Goal: Task Accomplishment & Management: Manage account settings

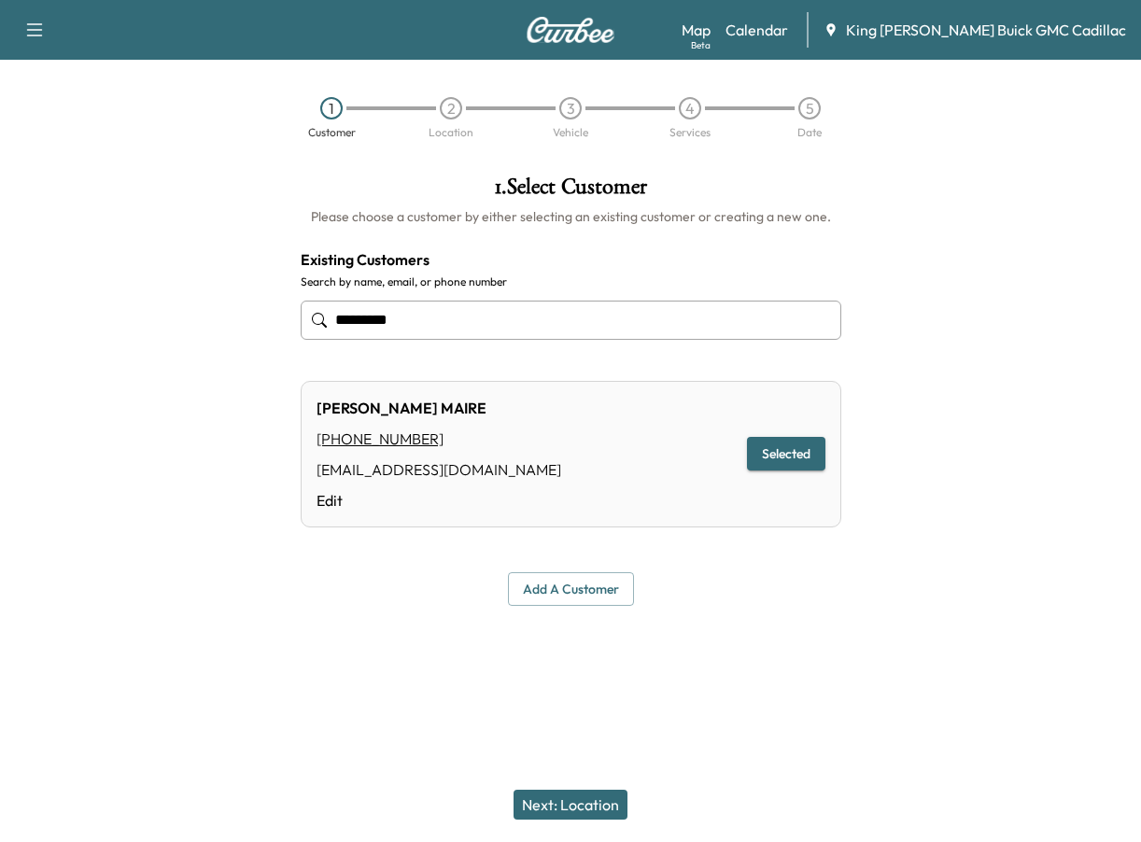
click at [562, 806] on button "Next: Location" at bounding box center [571, 805] width 114 height 30
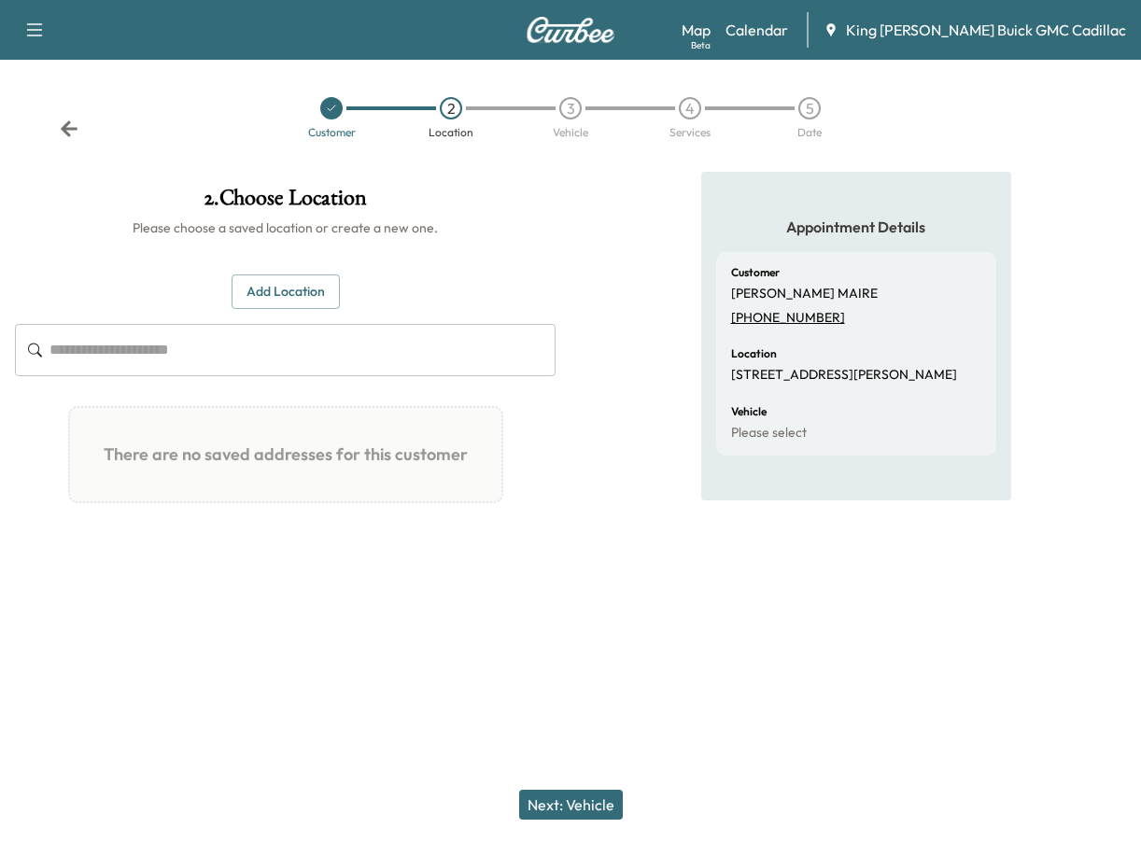
click at [552, 807] on button "Next: Vehicle" at bounding box center [571, 805] width 104 height 30
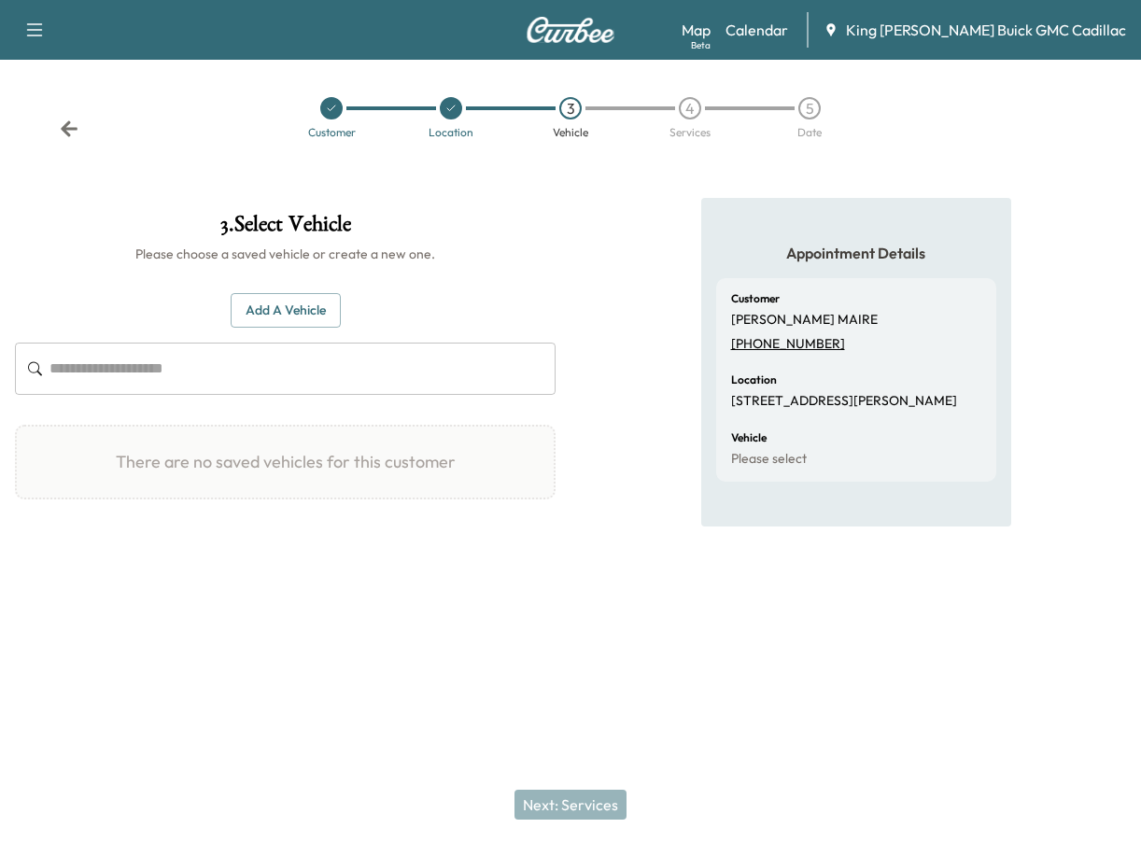
click at [299, 310] on button "Add a Vehicle" at bounding box center [286, 310] width 110 height 35
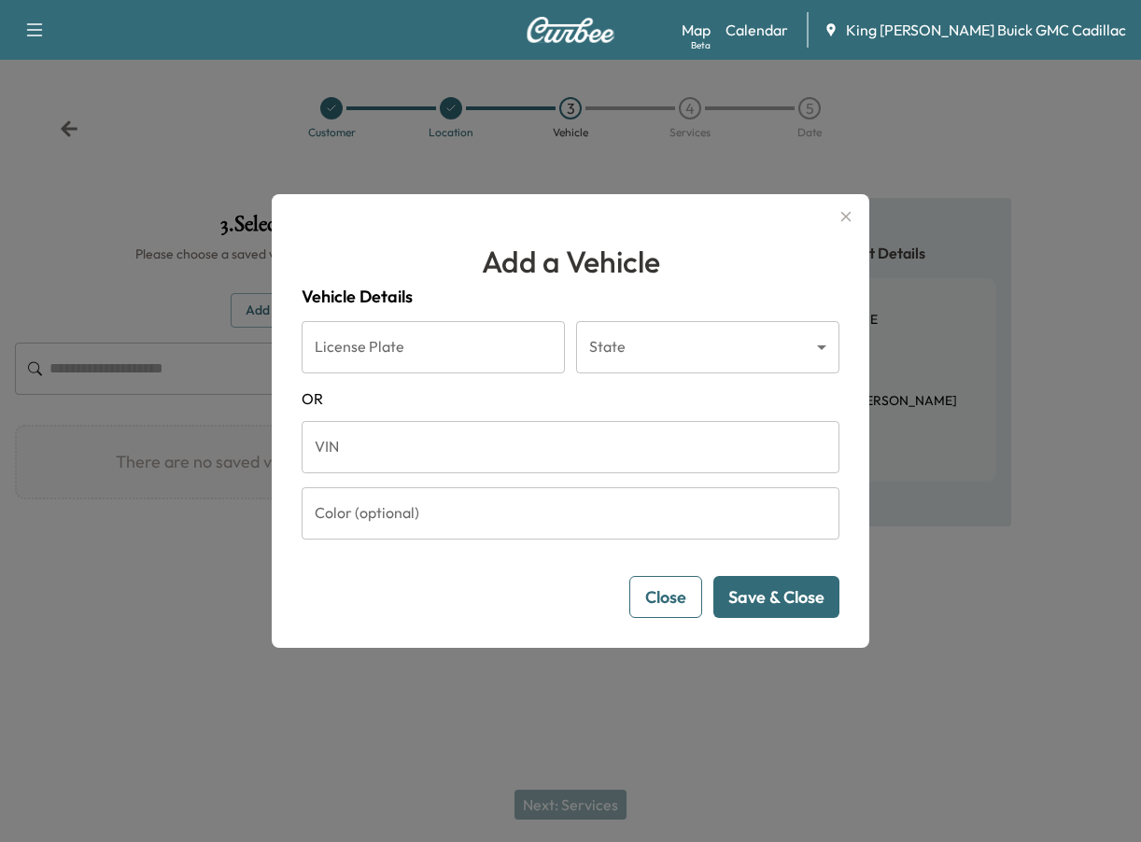
click at [349, 364] on input "License Plate" at bounding box center [433, 347] width 263 height 52
type input "*******"
click at [714, 576] on button "Save & Close" at bounding box center [777, 597] width 126 height 42
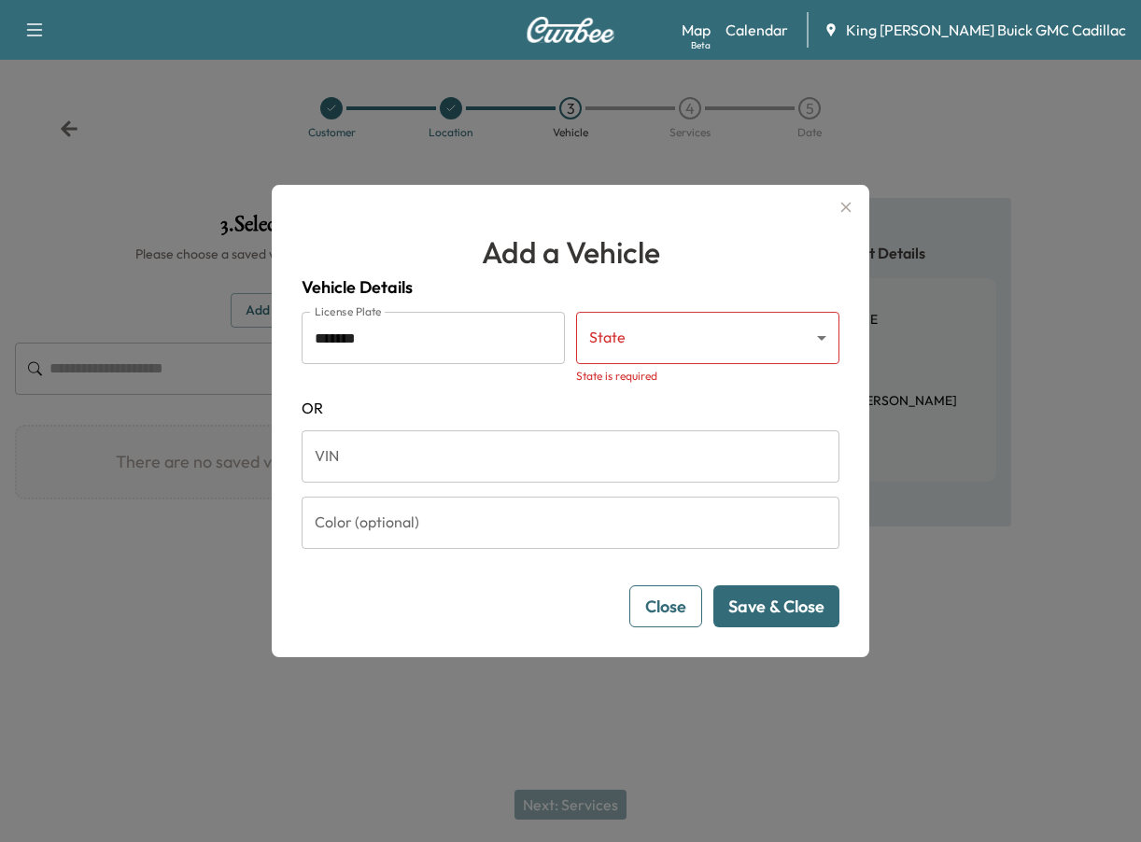
click at [623, 354] on body "Book New Appointment Support Log Out Map Beta Calendar King [PERSON_NAME] Buick…" at bounding box center [570, 421] width 1141 height 842
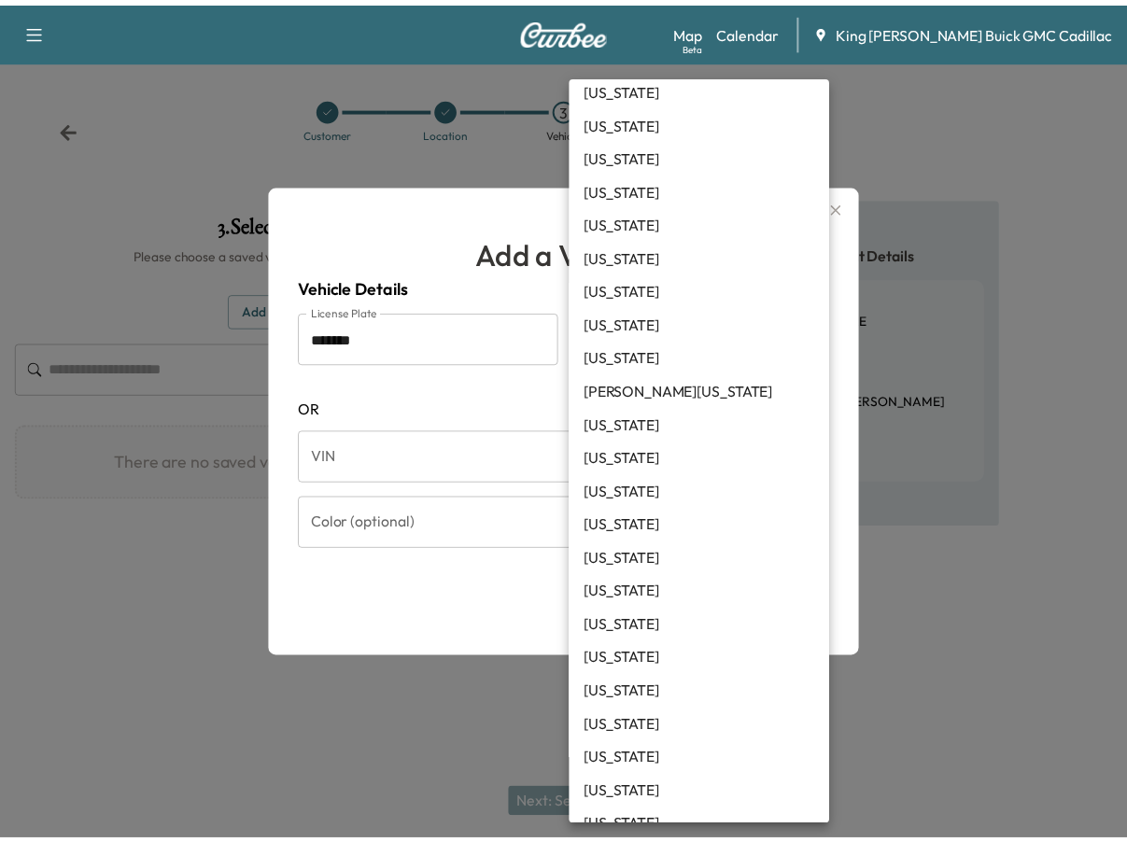
scroll to position [560, 0]
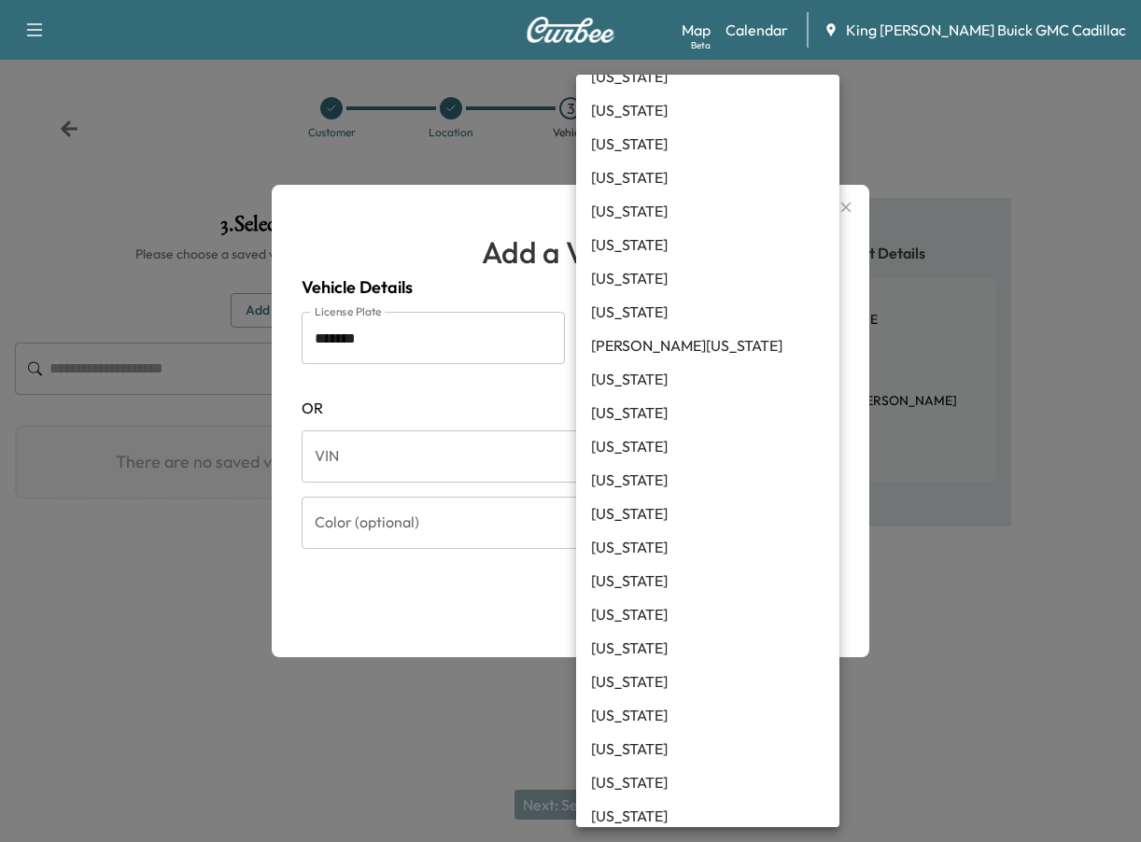
click at [645, 778] on li "[US_STATE]" at bounding box center [707, 783] width 263 height 34
type input "**"
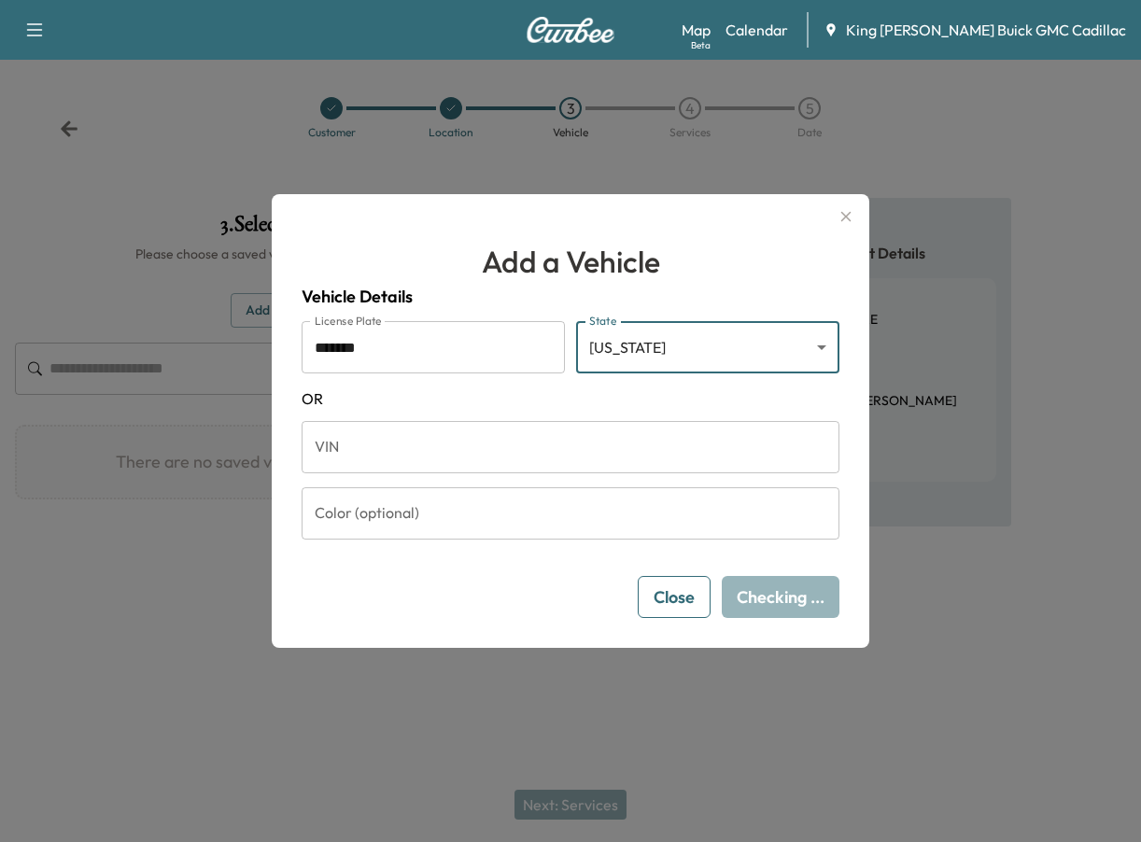
click at [558, 405] on span "OR" at bounding box center [571, 399] width 538 height 22
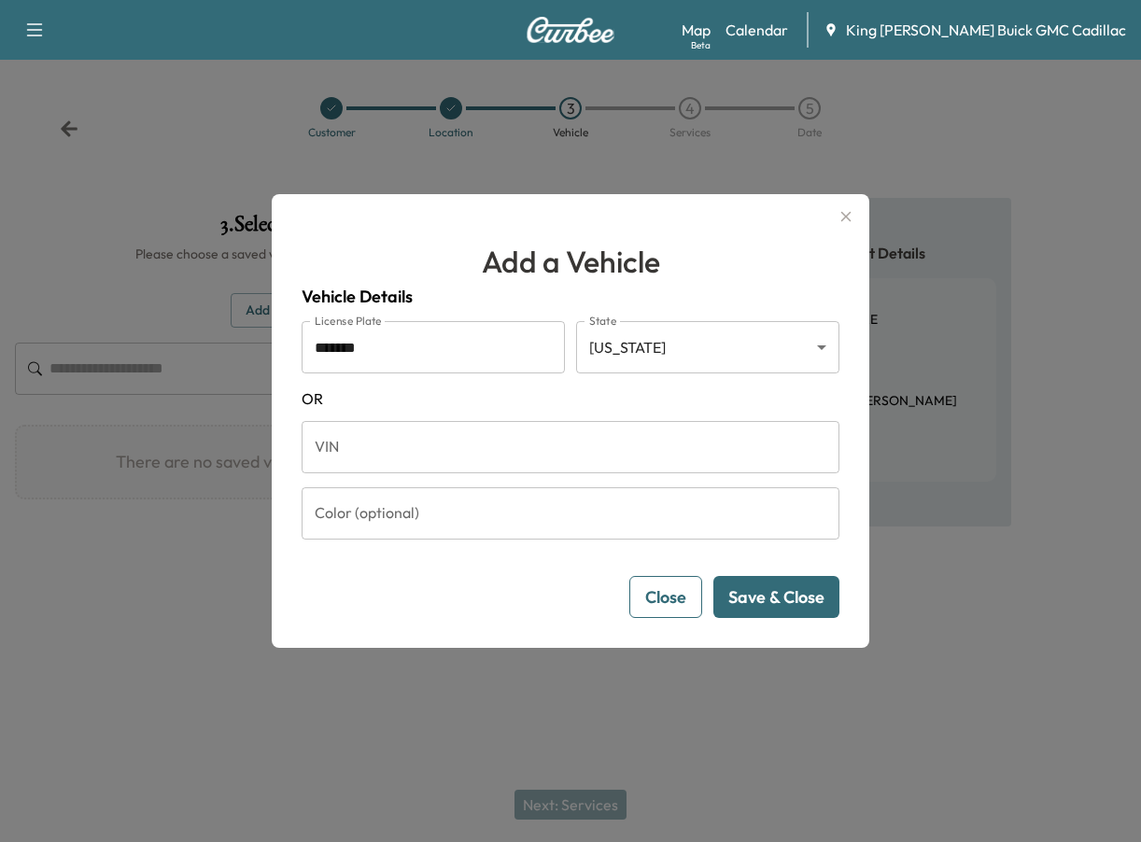
click at [778, 601] on button "Save & Close" at bounding box center [777, 597] width 126 height 42
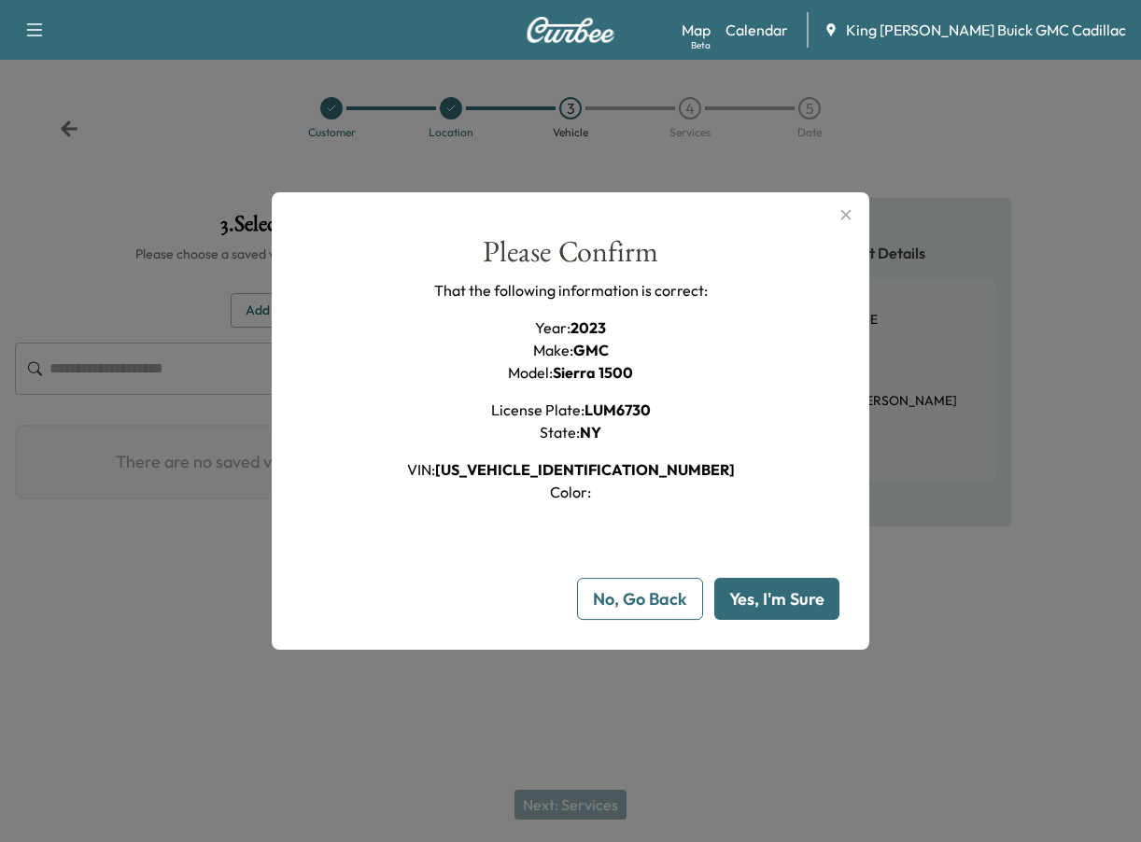
click at [649, 469] on span "[US_VEHICLE_IDENTIFICATION_NUMBER]" at bounding box center [585, 469] width 300 height 19
click at [649, 474] on span "[US_VEHICLE_IDENTIFICATION_NUMBER]" at bounding box center [585, 469] width 300 height 19
copy span "[US_VEHICLE_IDENTIFICATION_NUMBER]"
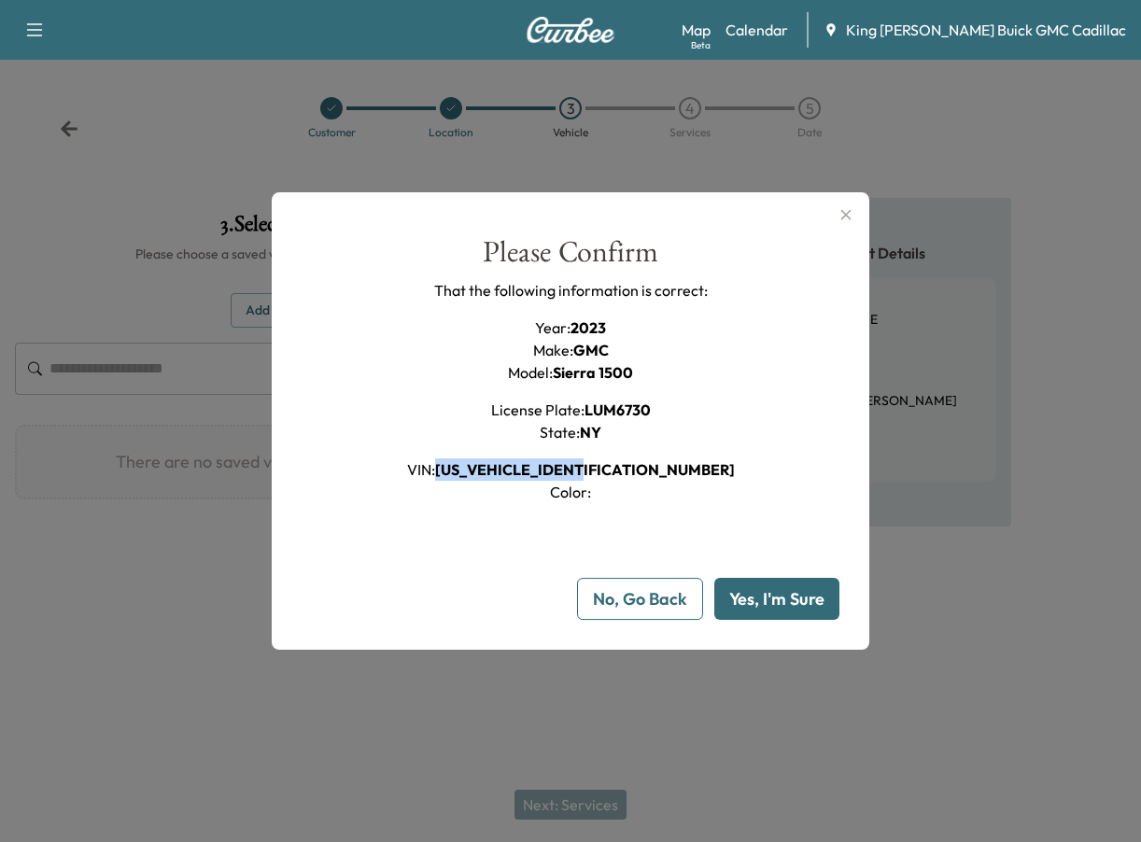
click at [765, 589] on button "Yes, I'm Sure" at bounding box center [777, 599] width 125 height 42
type input "**"
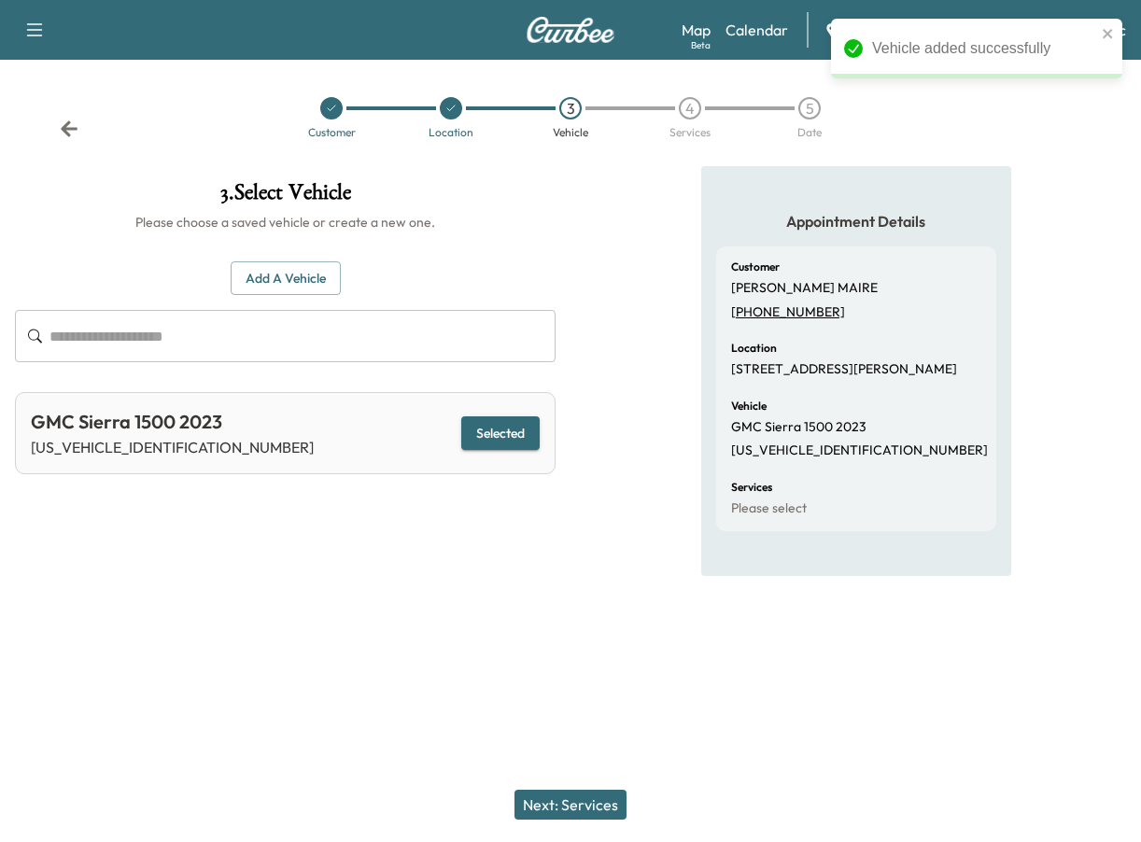
click at [608, 813] on button "Next: Services" at bounding box center [571, 805] width 112 height 30
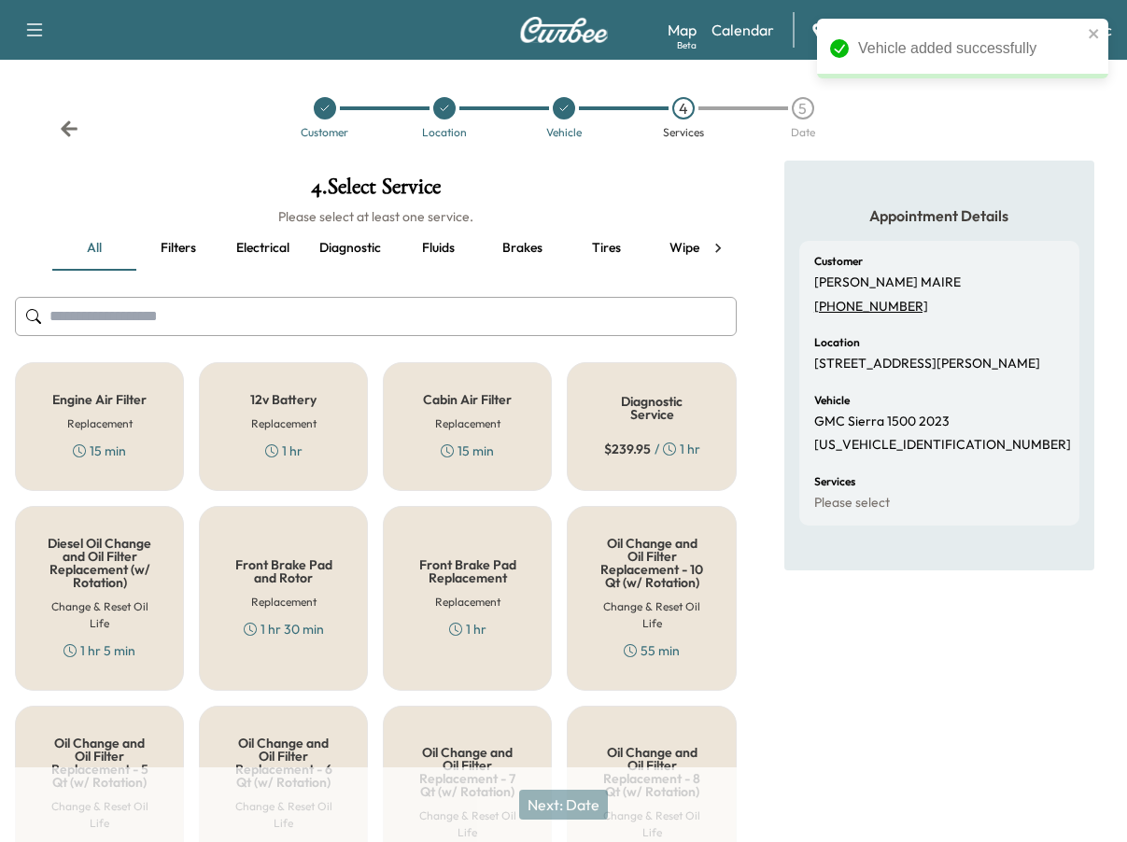
click at [227, 343] on div at bounding box center [376, 317] width 722 height 62
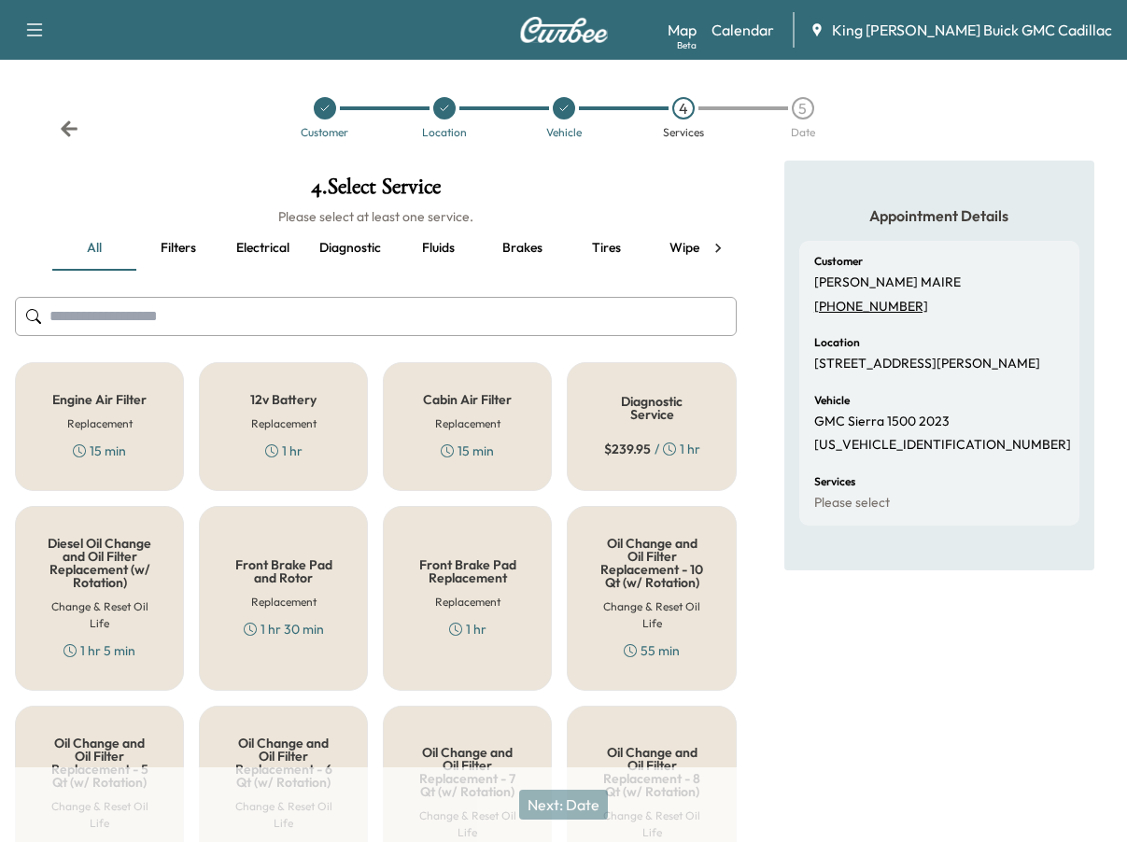
click at [424, 247] on button "Fluids" at bounding box center [438, 248] width 84 height 45
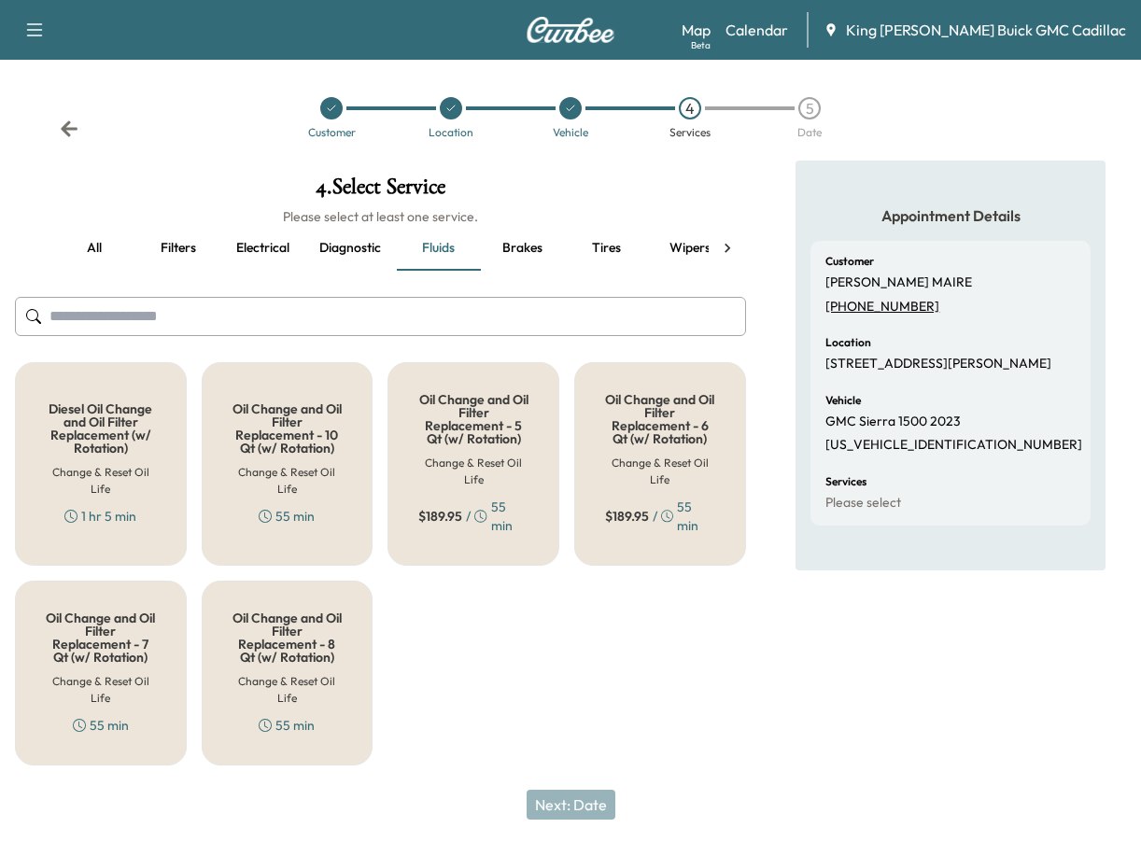
click at [534, 662] on div "Diesel Oil Change and Oil Filter Replacement (w/ Rotation) Change & Reset Oil L…" at bounding box center [380, 563] width 731 height 403
click at [603, 721] on div "Diesel Oil Change and Oil Filter Replacement (w/ Rotation) Change & Reset Oil L…" at bounding box center [380, 563] width 731 height 403
click at [94, 253] on button "all" at bounding box center [94, 248] width 84 height 45
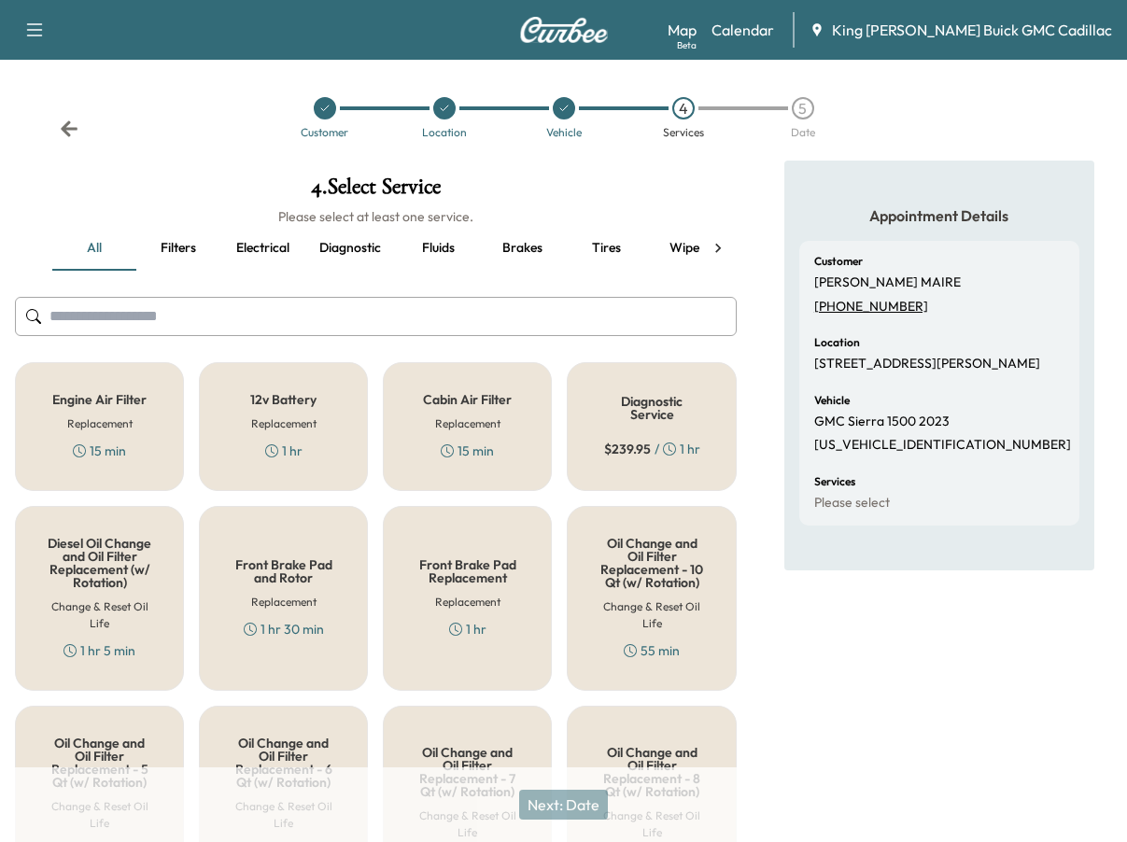
click at [125, 317] on input "text" at bounding box center [376, 316] width 722 height 39
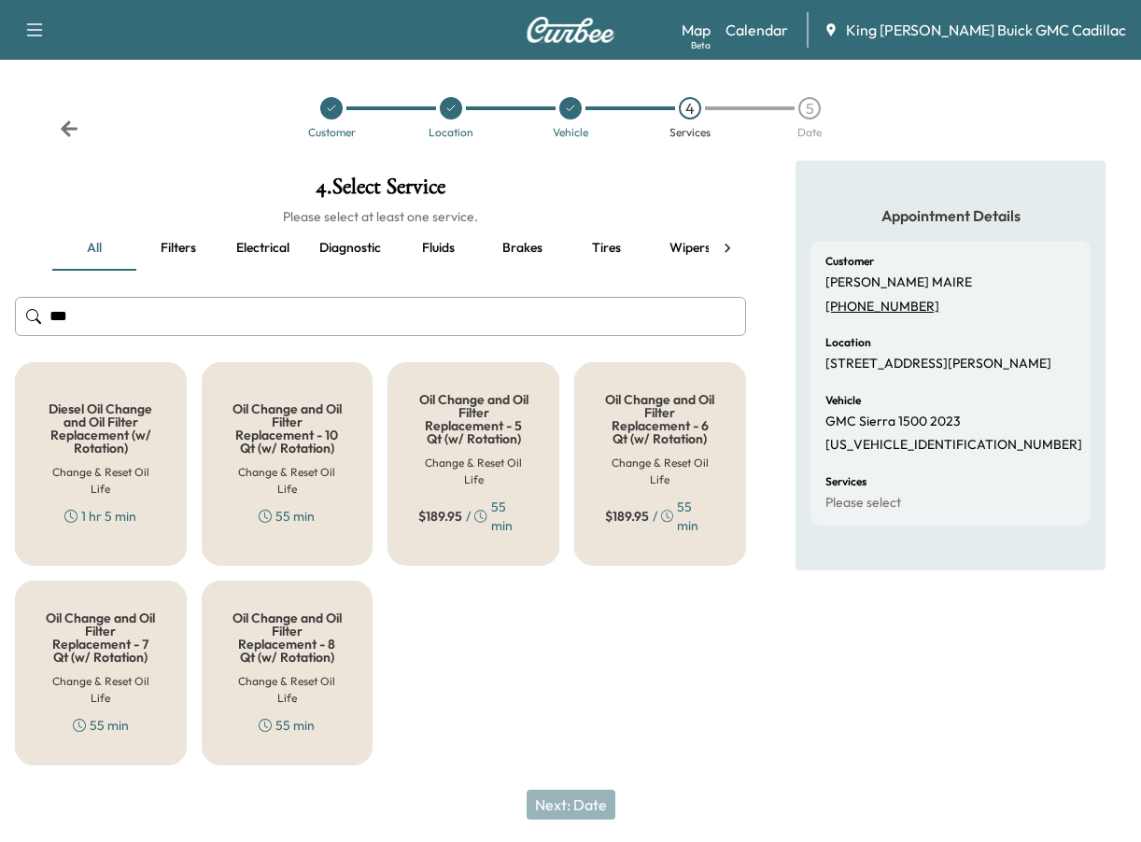
click at [290, 427] on h5 "Oil Change and Oil Filter Replacement - 10 Qt (w/ Rotation)" at bounding box center [288, 429] width 110 height 52
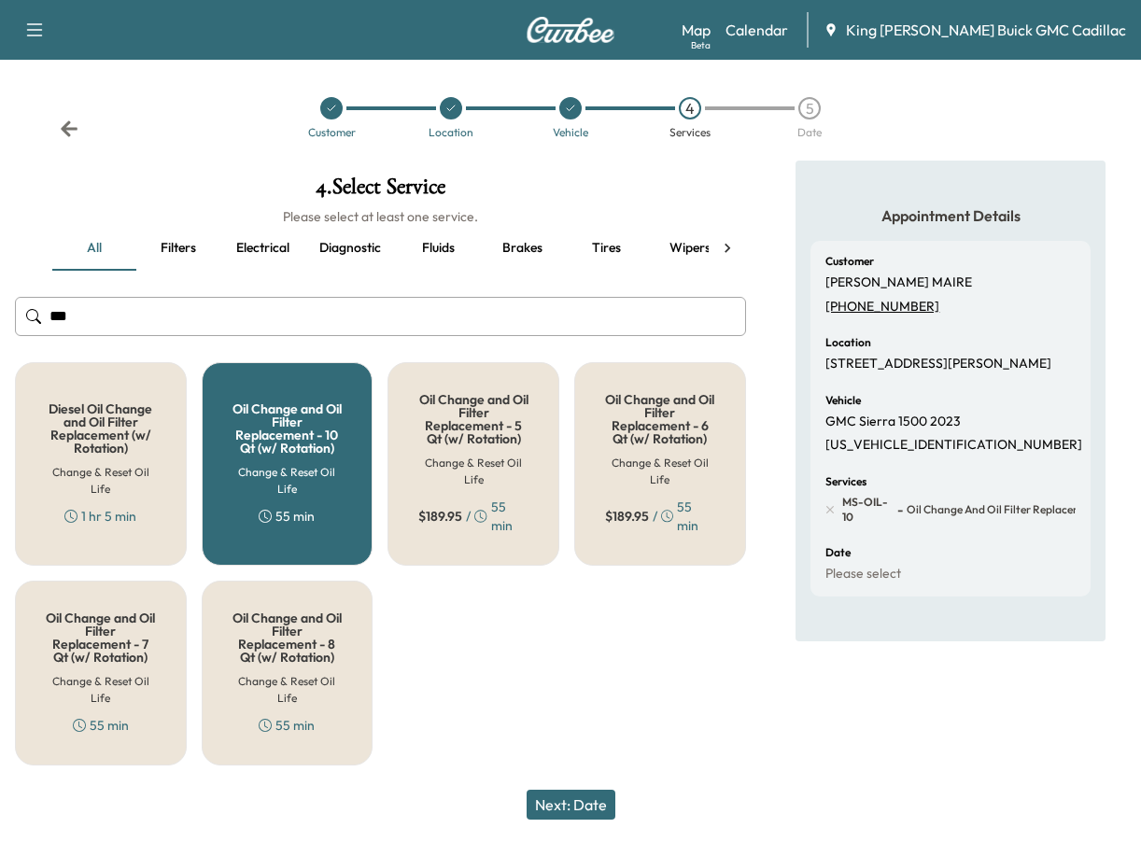
click at [290, 427] on h5 "Oil Change and Oil Filter Replacement - 10 Qt (w/ Rotation)" at bounding box center [288, 429] width 110 height 52
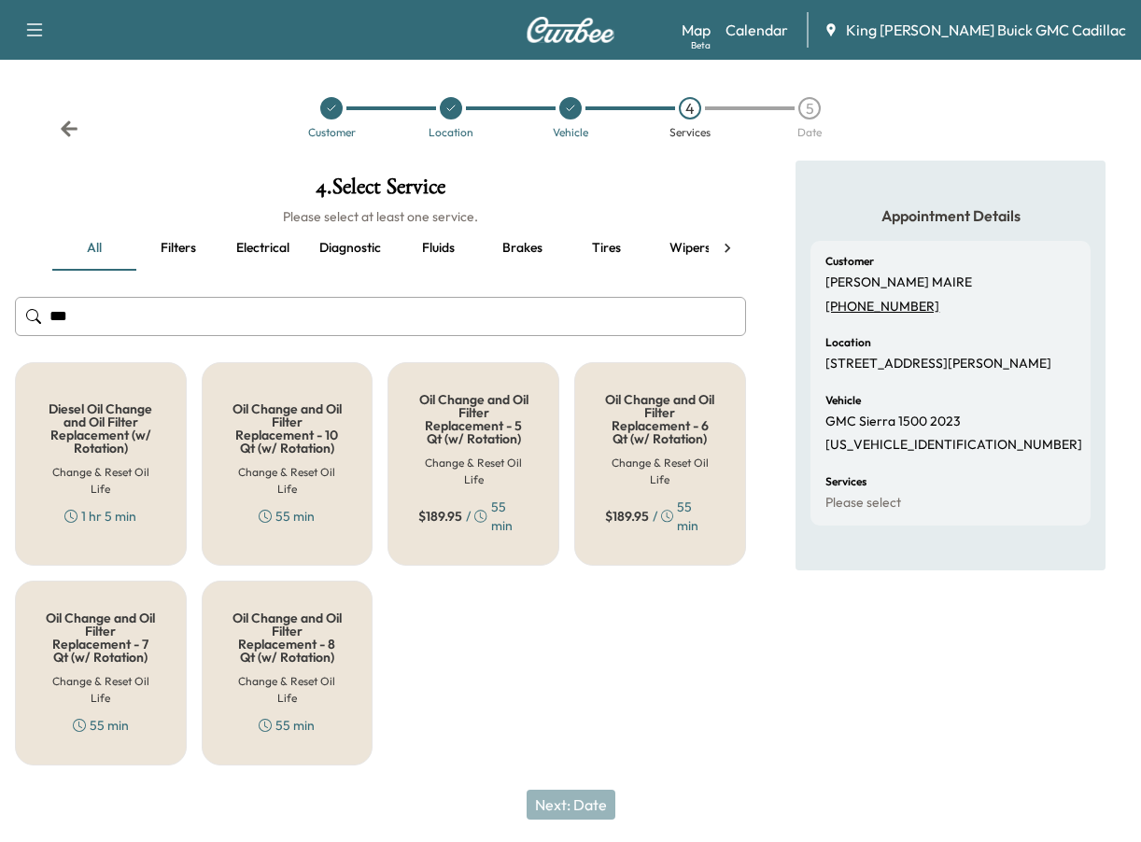
click at [300, 435] on h5 "Oil Change and Oil Filter Replacement - 10 Qt (w/ Rotation)" at bounding box center [288, 429] width 110 height 52
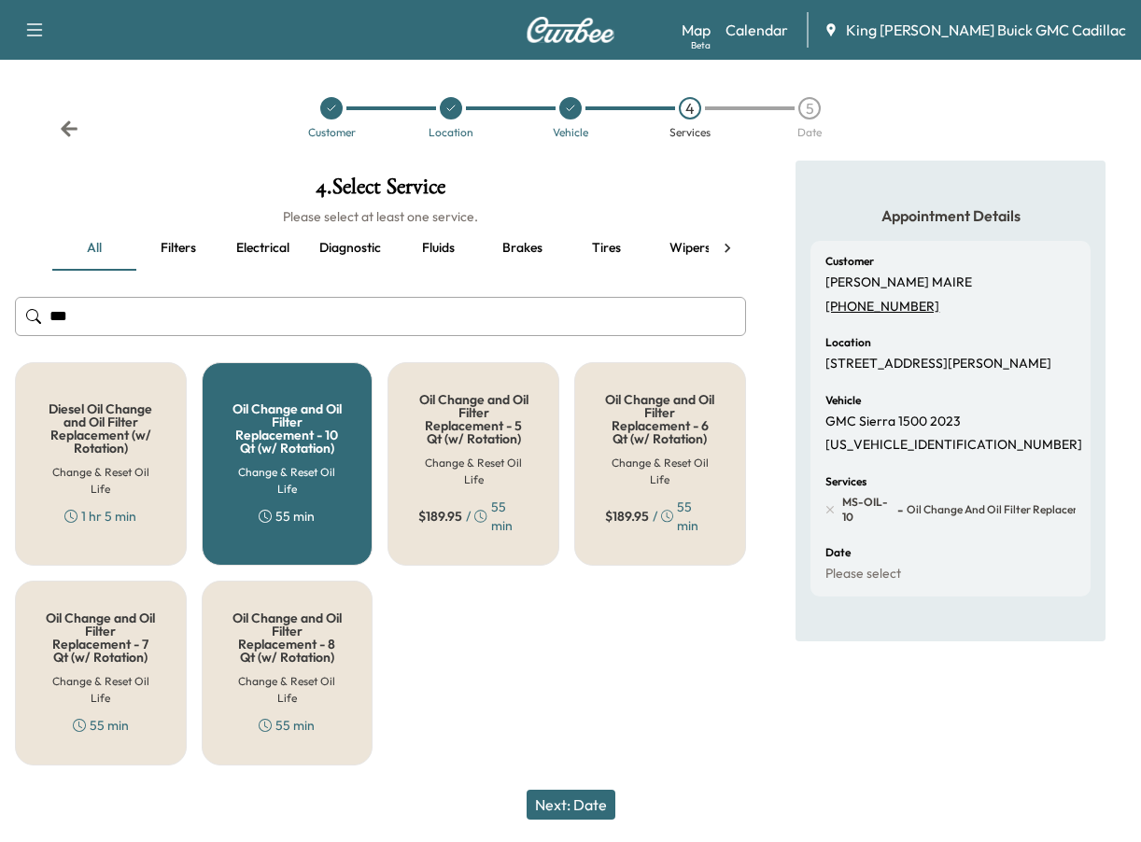
click at [96, 306] on input "***" at bounding box center [380, 316] width 731 height 39
type input "*"
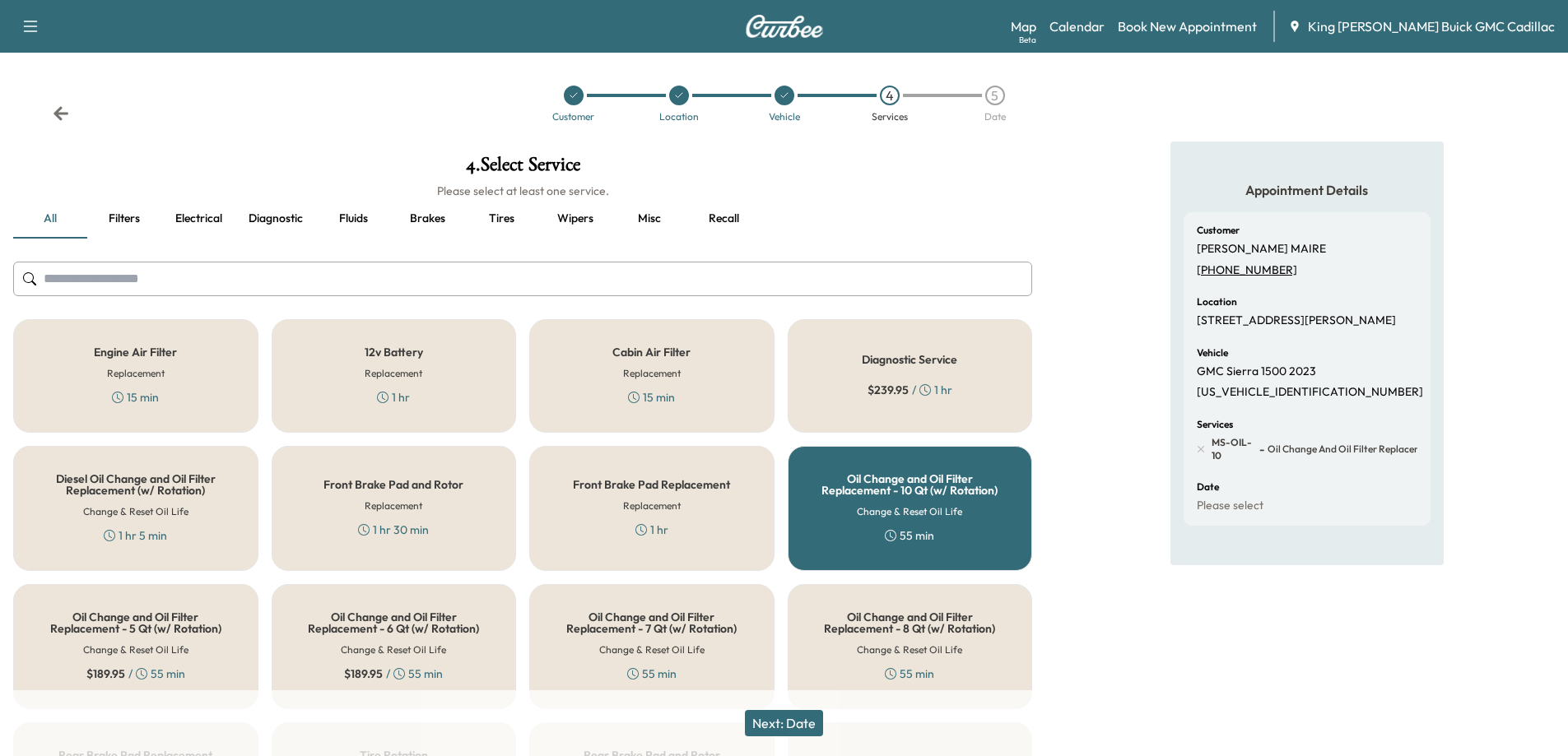
click at [663, 214] on button "Misc" at bounding box center [650, 219] width 74 height 40
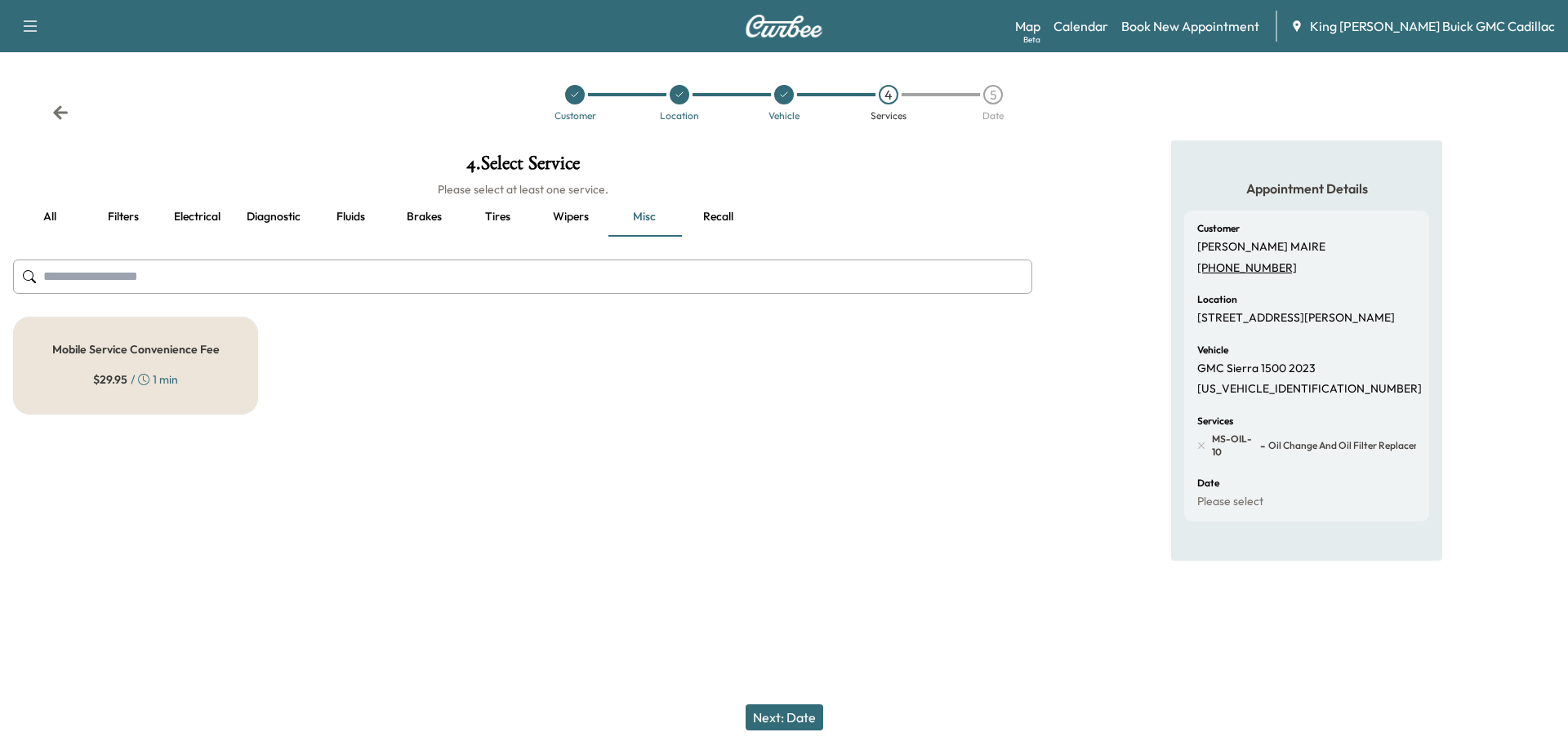
click at [192, 390] on div "Mobile Service Convenience Fee $ 29.95 / 1 min" at bounding box center [136, 365] width 245 height 98
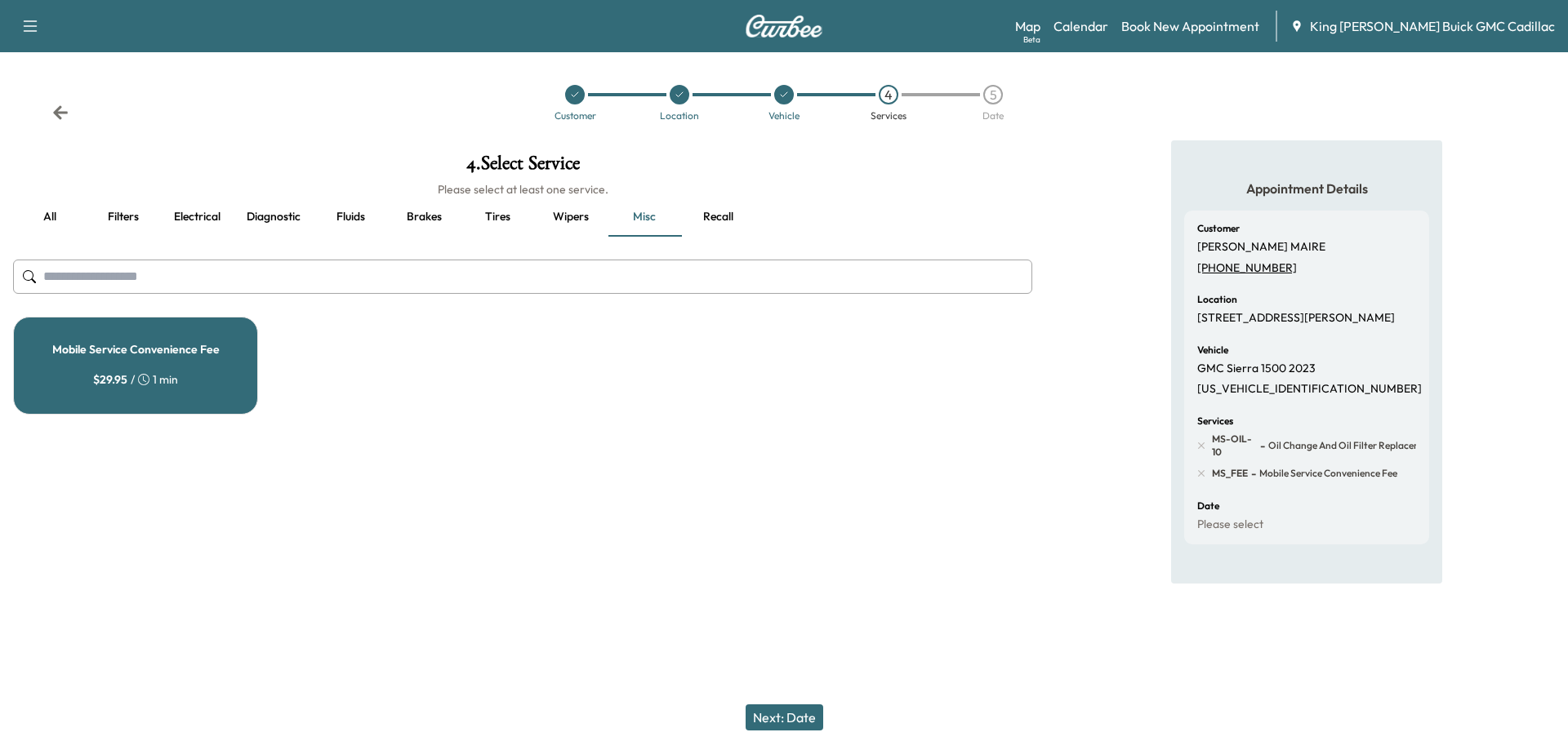
click at [799, 713] on button "Next: Date" at bounding box center [784, 718] width 78 height 26
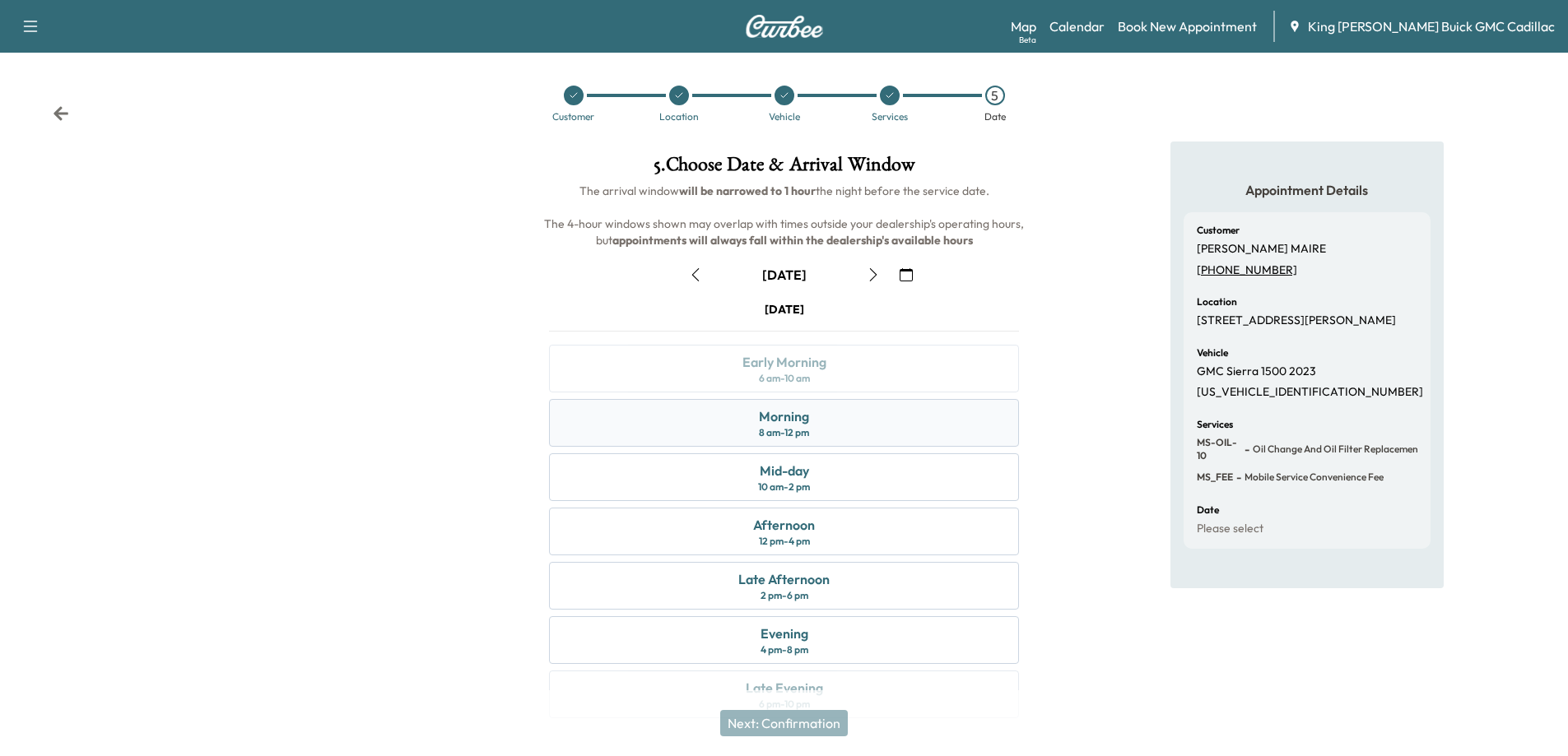
click at [825, 434] on div "Morning 8 am - 12 pm" at bounding box center [784, 423] width 470 height 48
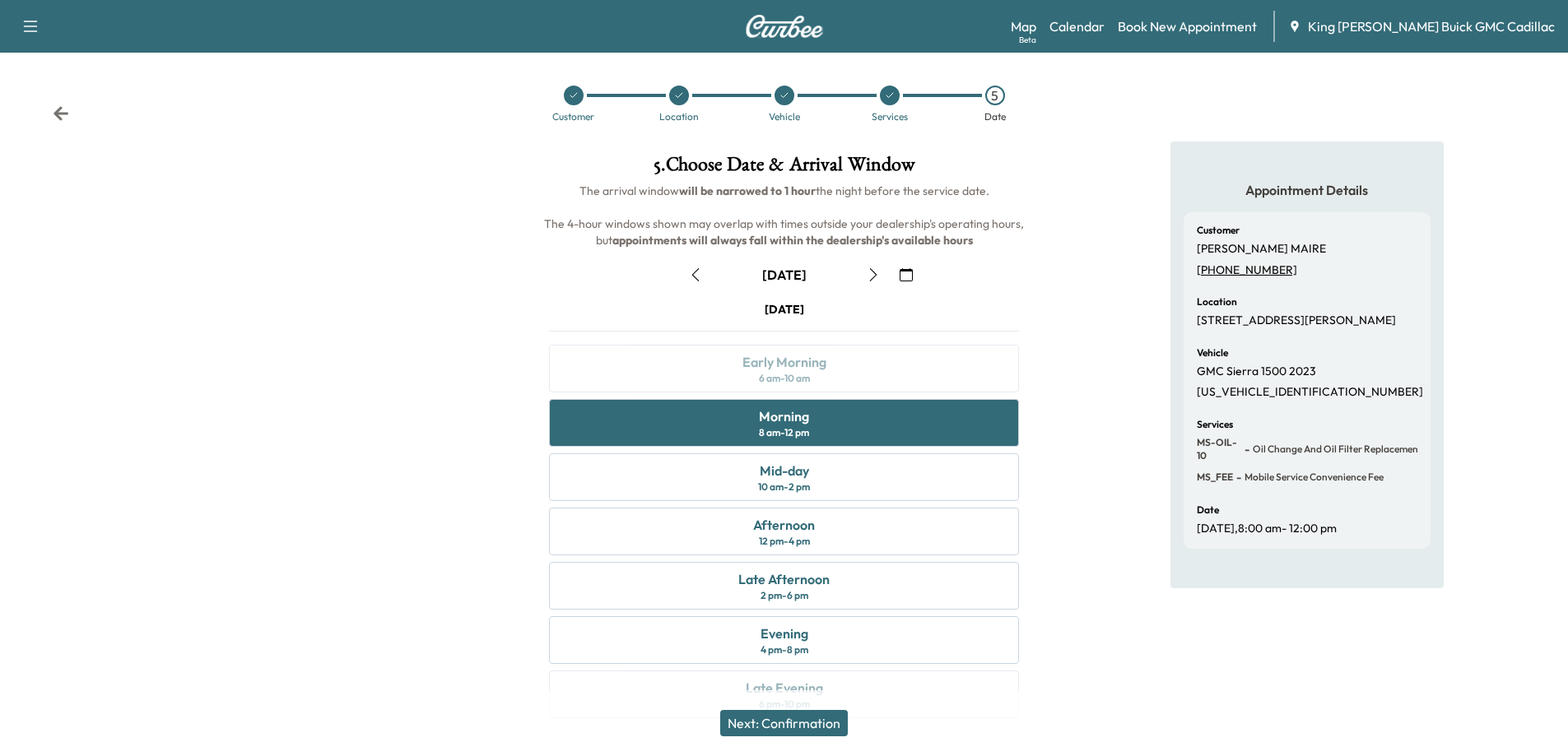
click at [826, 723] on button "Next: Confirmation" at bounding box center [784, 723] width 128 height 26
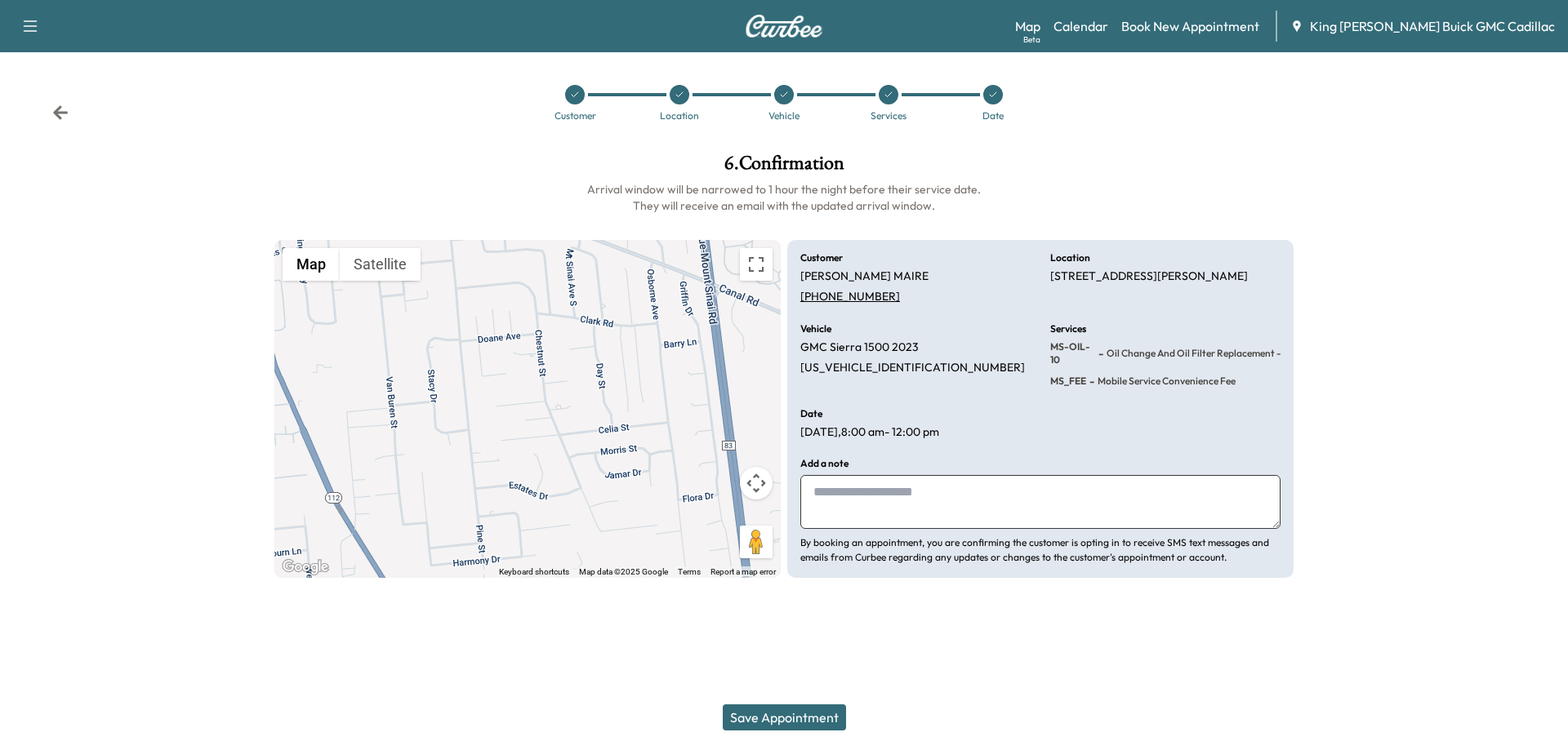
click at [843, 500] on textarea at bounding box center [1040, 503] width 480 height 54
click at [843, 497] on textarea at bounding box center [1040, 503] width 480 height 54
click at [813, 710] on button "Save Appointment" at bounding box center [784, 718] width 123 height 26
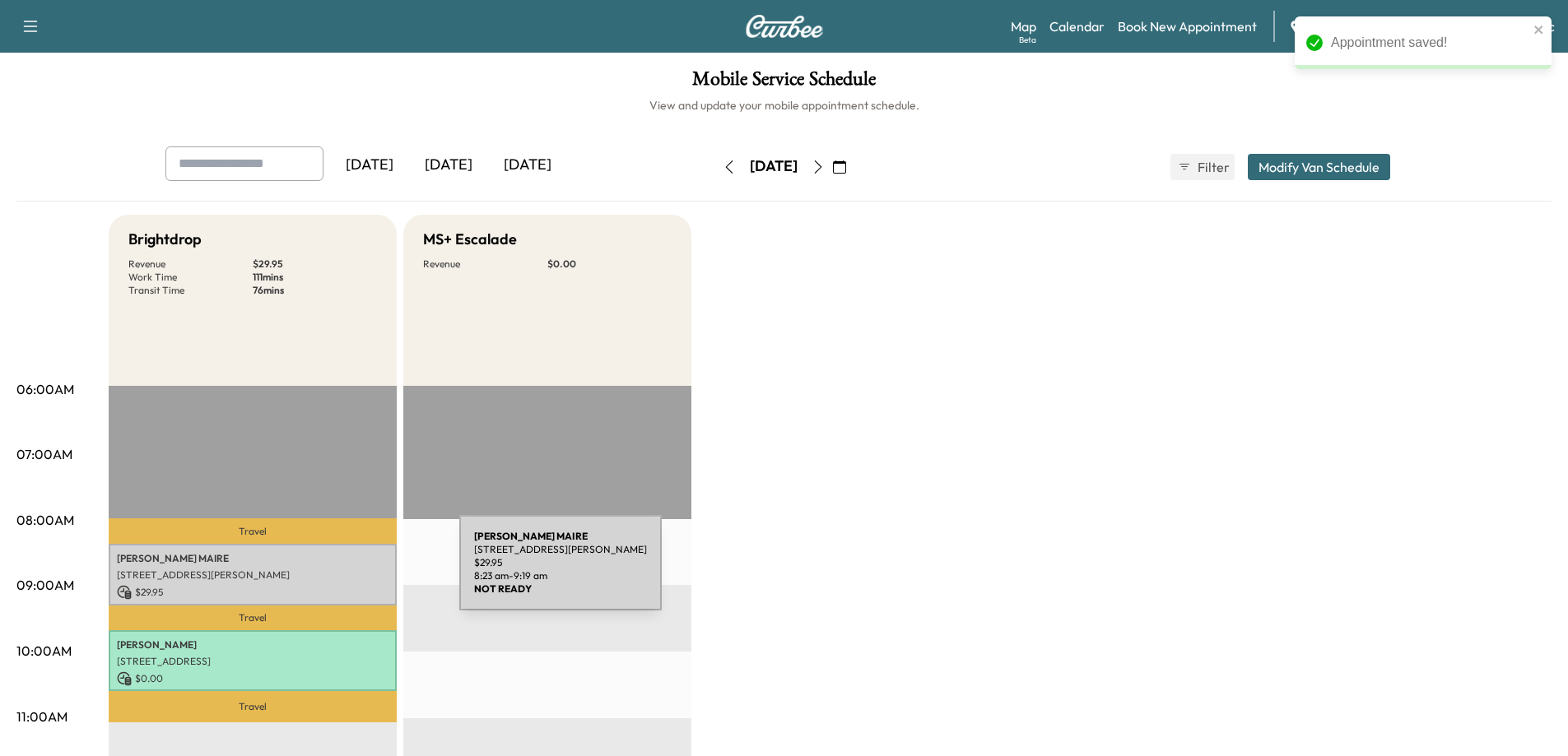
click at [335, 571] on p "[STREET_ADDRESS][PERSON_NAME]" at bounding box center [253, 574] width 271 height 13
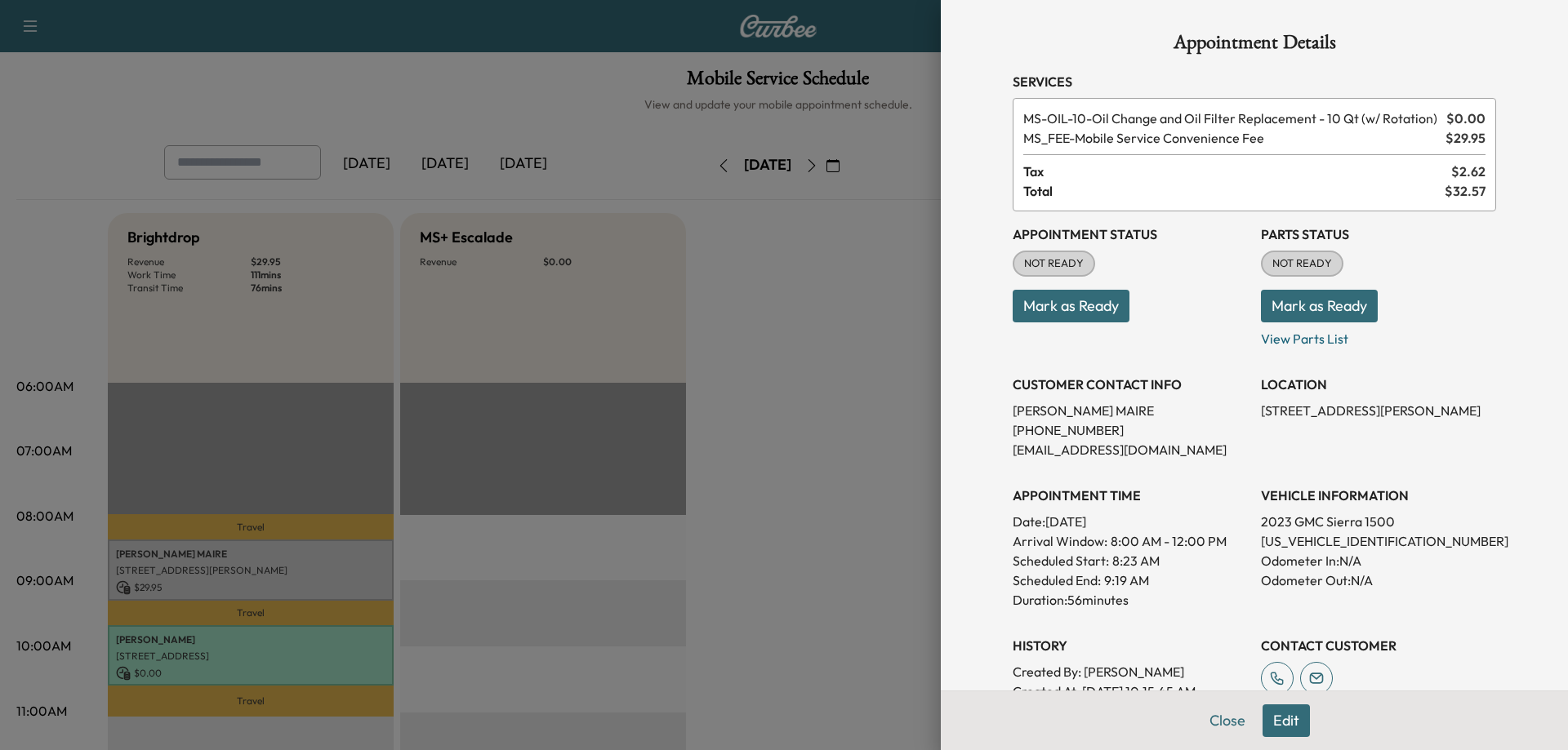
click at [997, 304] on button "Mark as Ready" at bounding box center [1071, 306] width 117 height 32
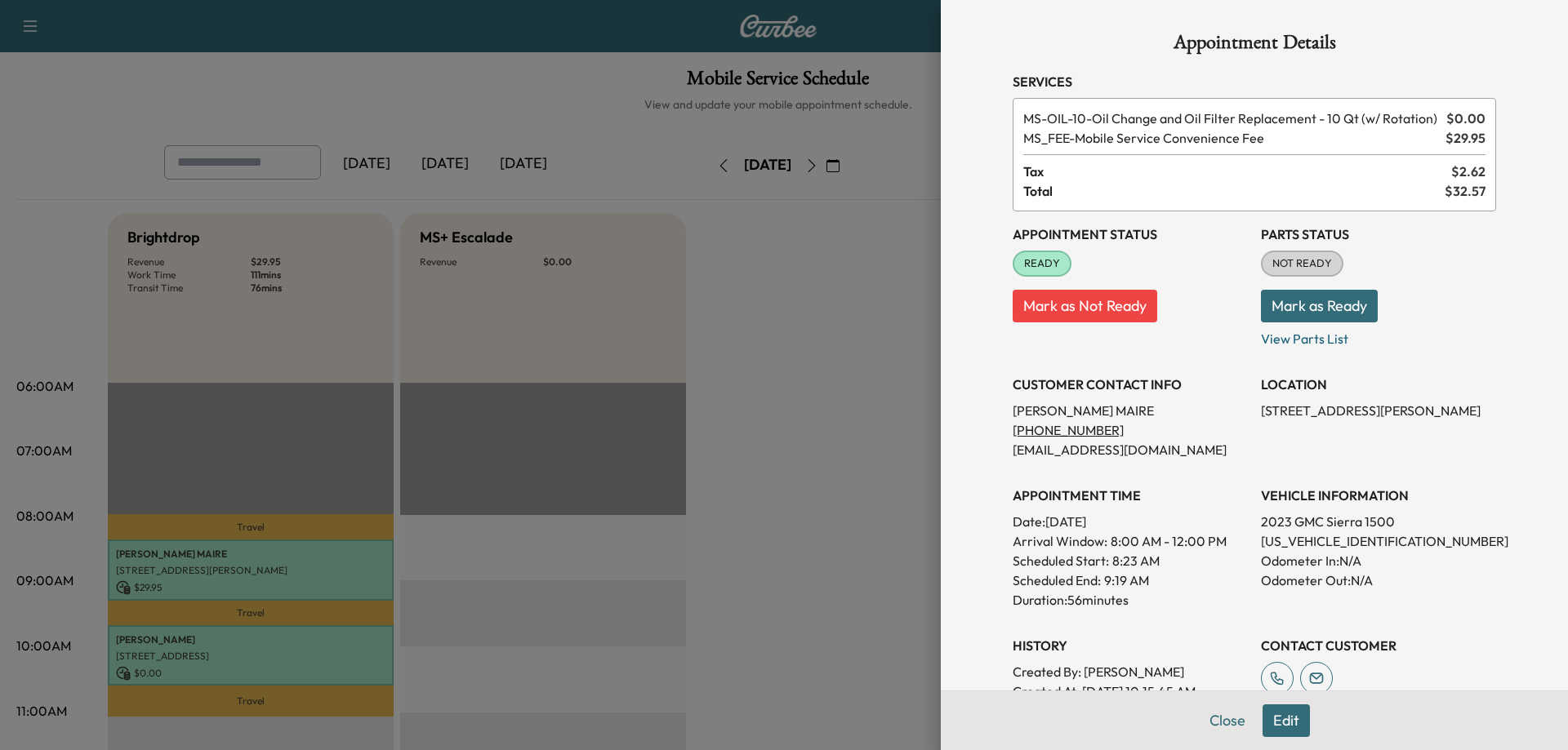
click at [997, 722] on button "Close" at bounding box center [1227, 720] width 57 height 32
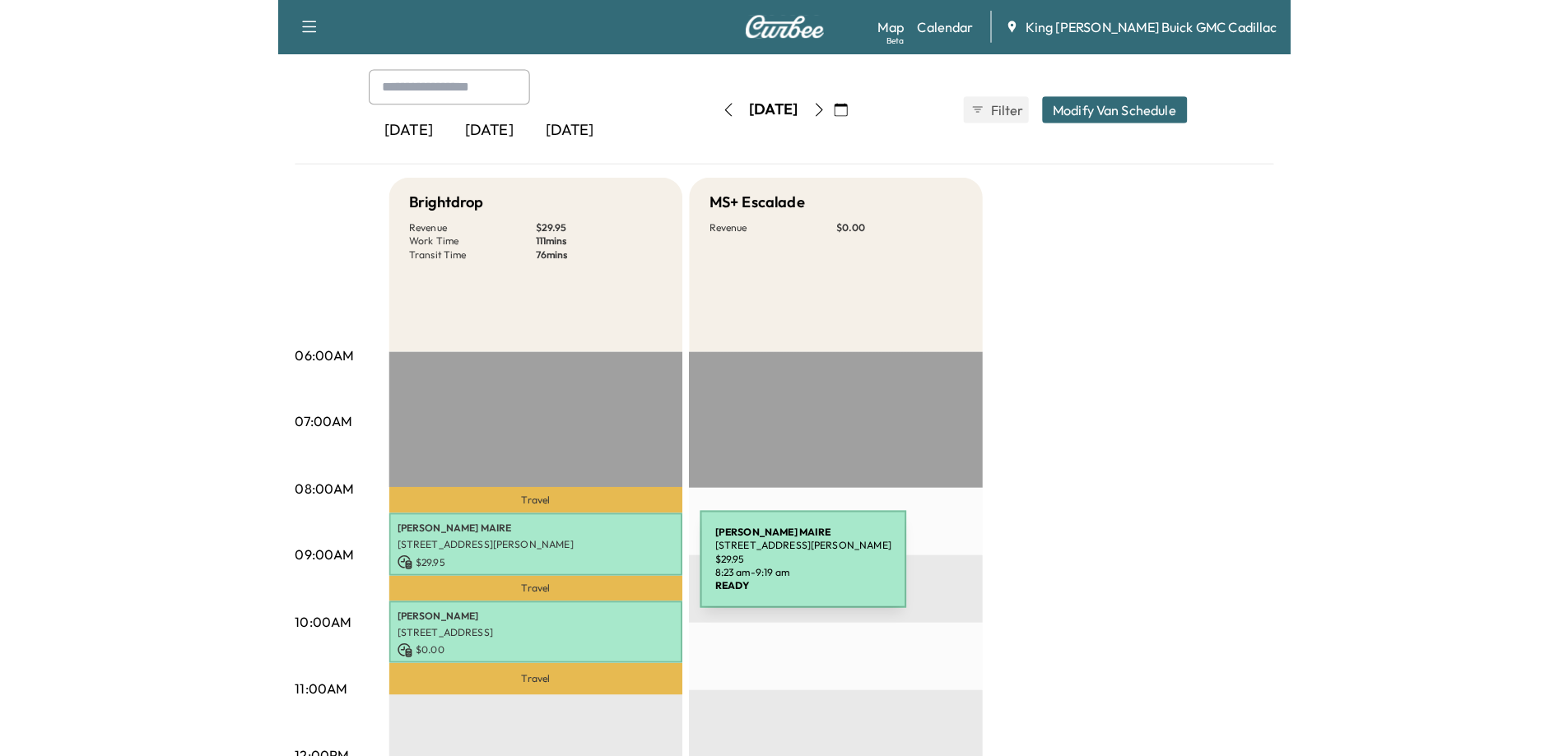
scroll to position [82, 0]
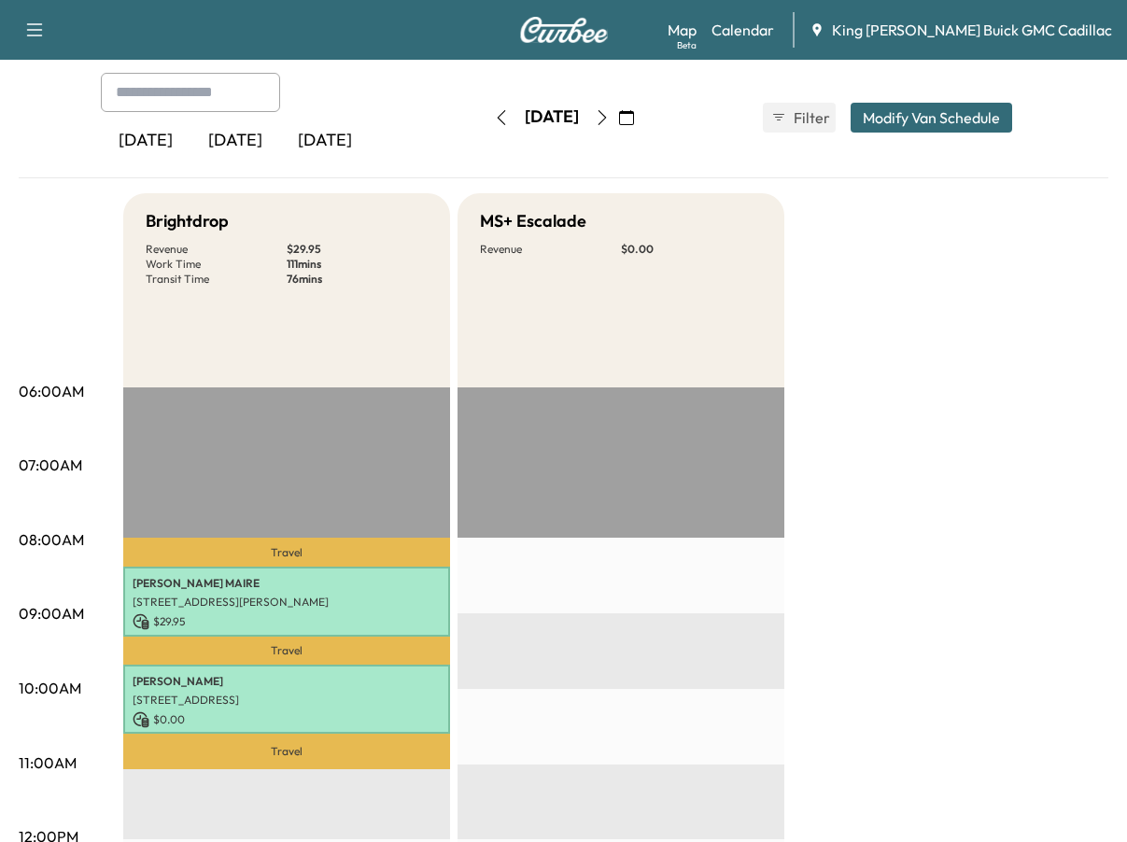
click at [486, 104] on div "[DATE]" at bounding box center [552, 118] width 133 height 30
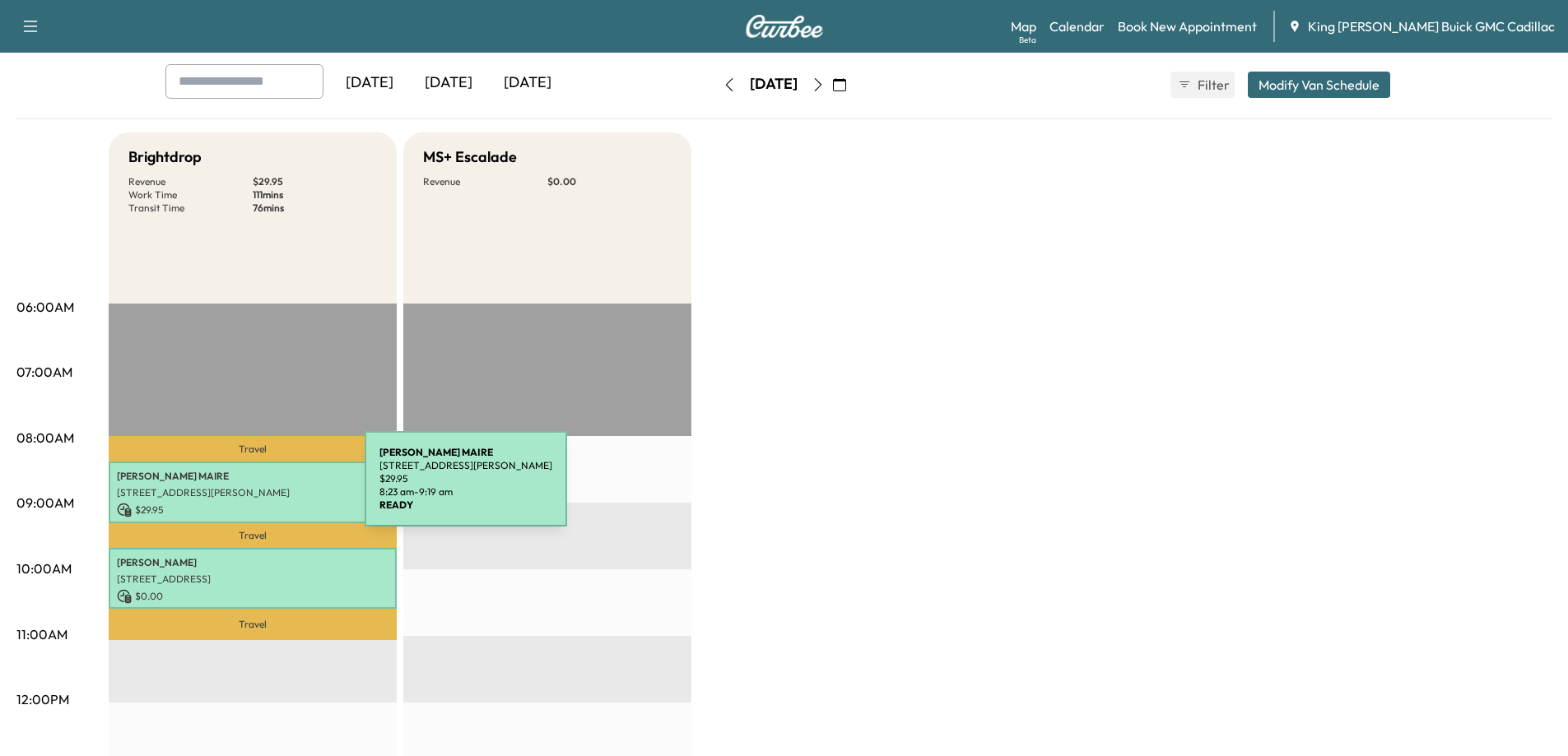
click at [242, 489] on p "[STREET_ADDRESS][PERSON_NAME]" at bounding box center [253, 493] width 271 height 13
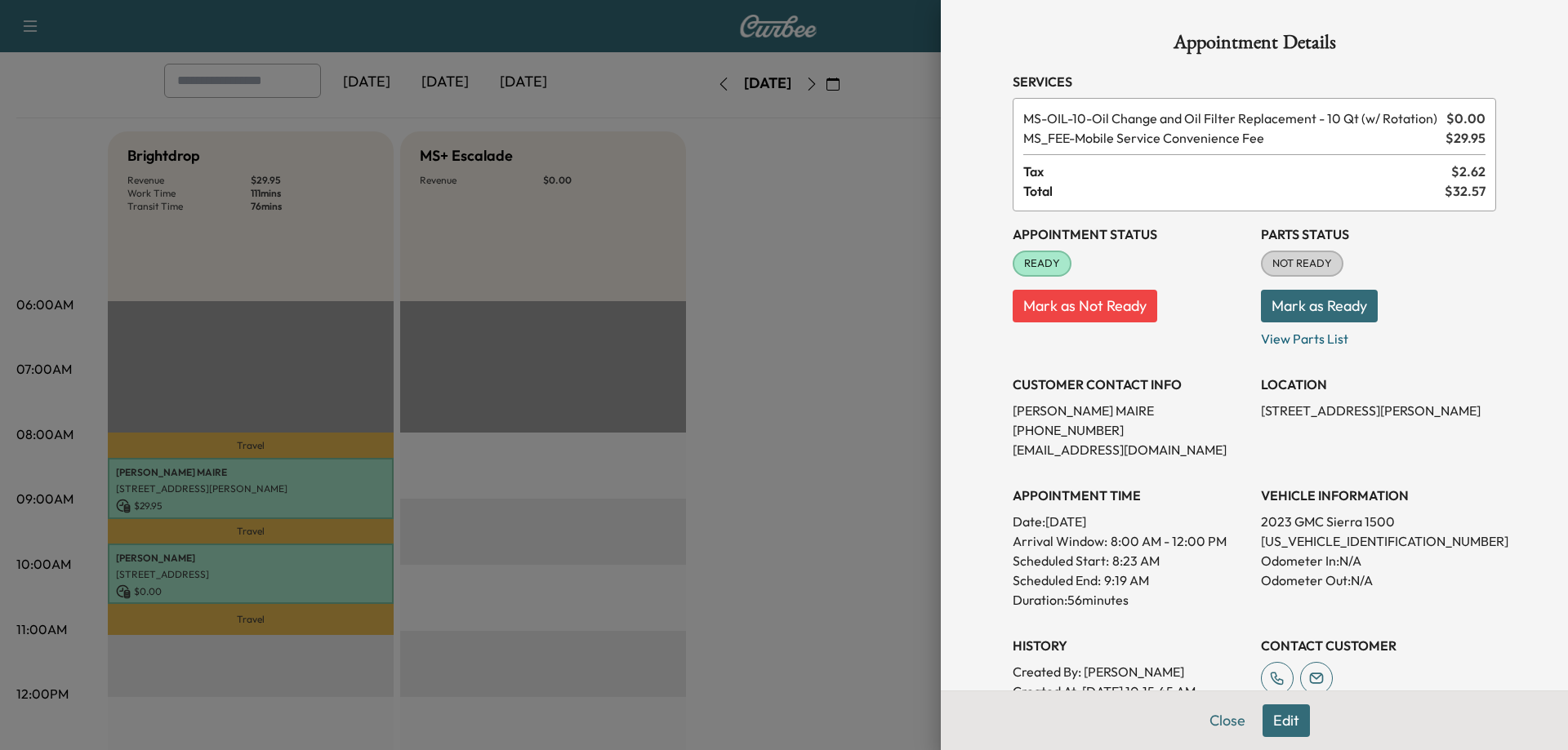
click at [997, 726] on button "Edit" at bounding box center [1286, 720] width 47 height 32
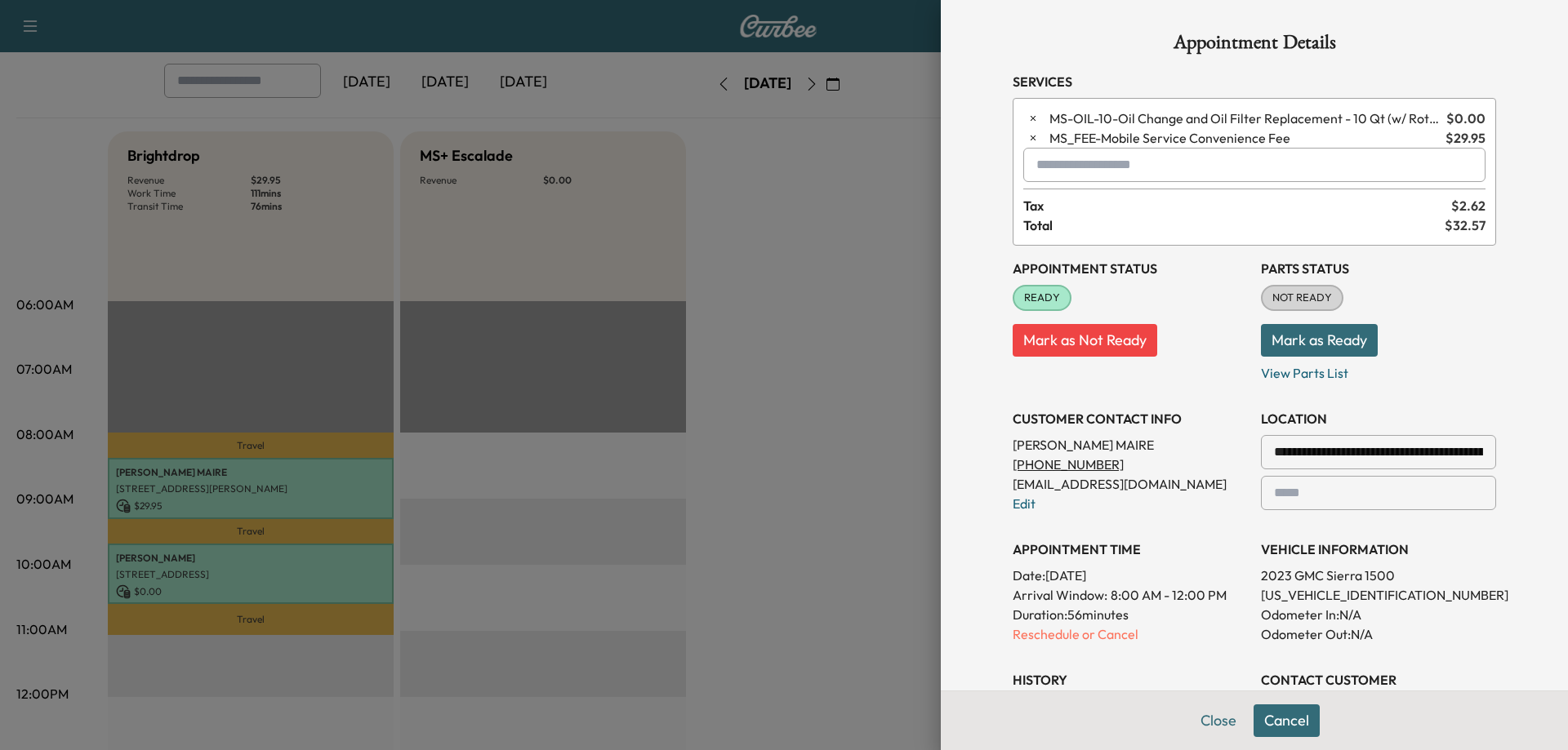
click at [885, 440] on div at bounding box center [784, 375] width 1568 height 750
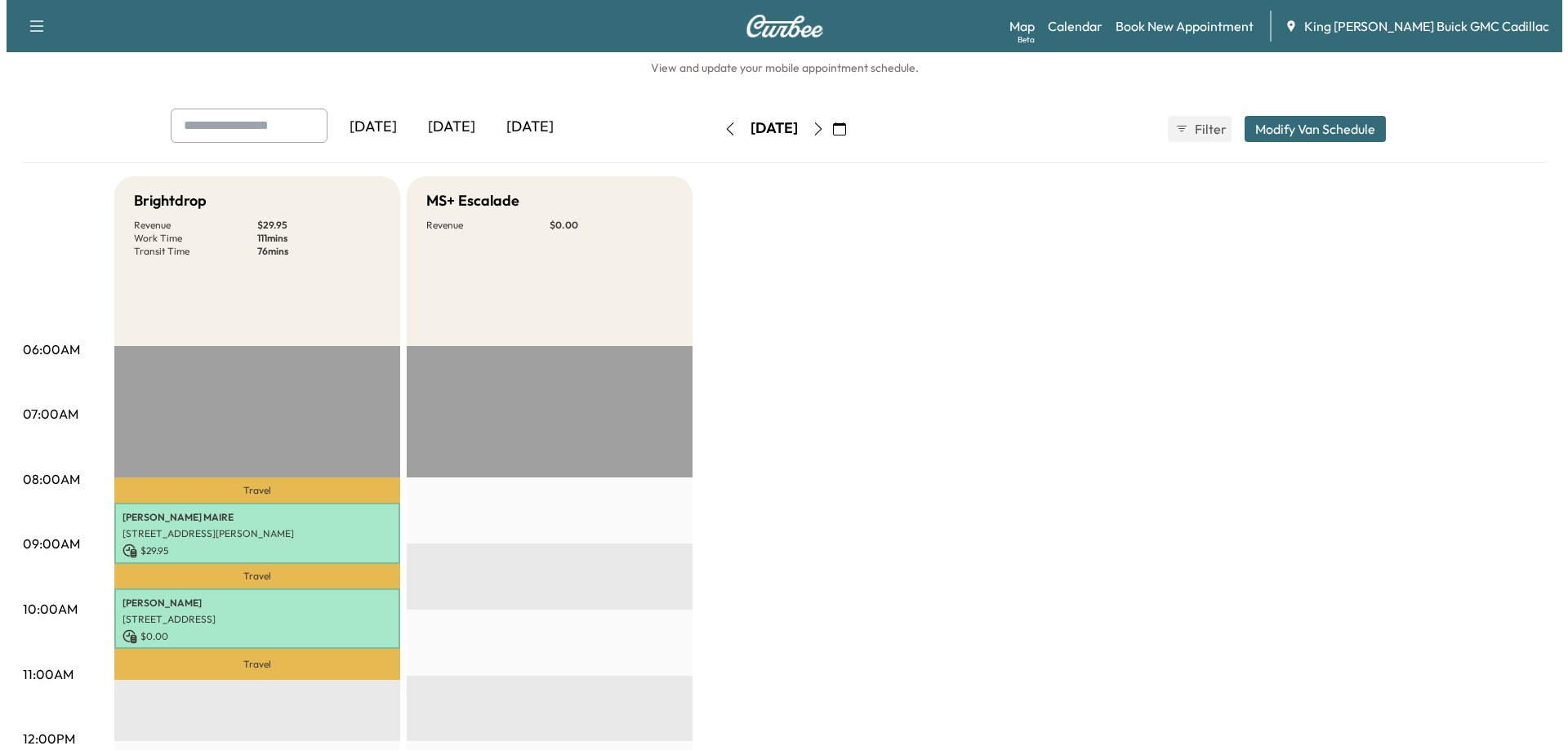
scroll to position [0, 0]
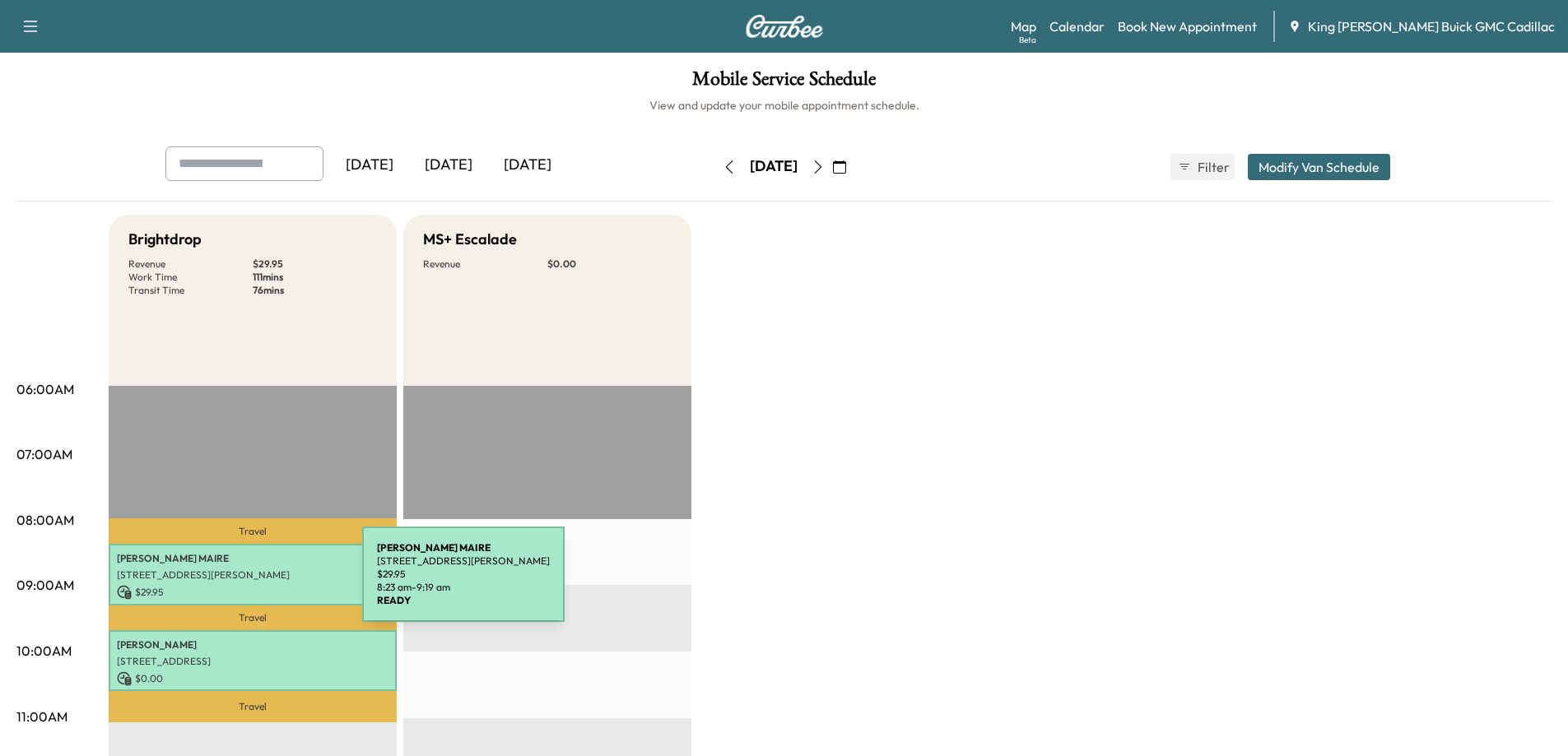
click at [239, 585] on p "$ 29.95" at bounding box center [253, 592] width 271 height 15
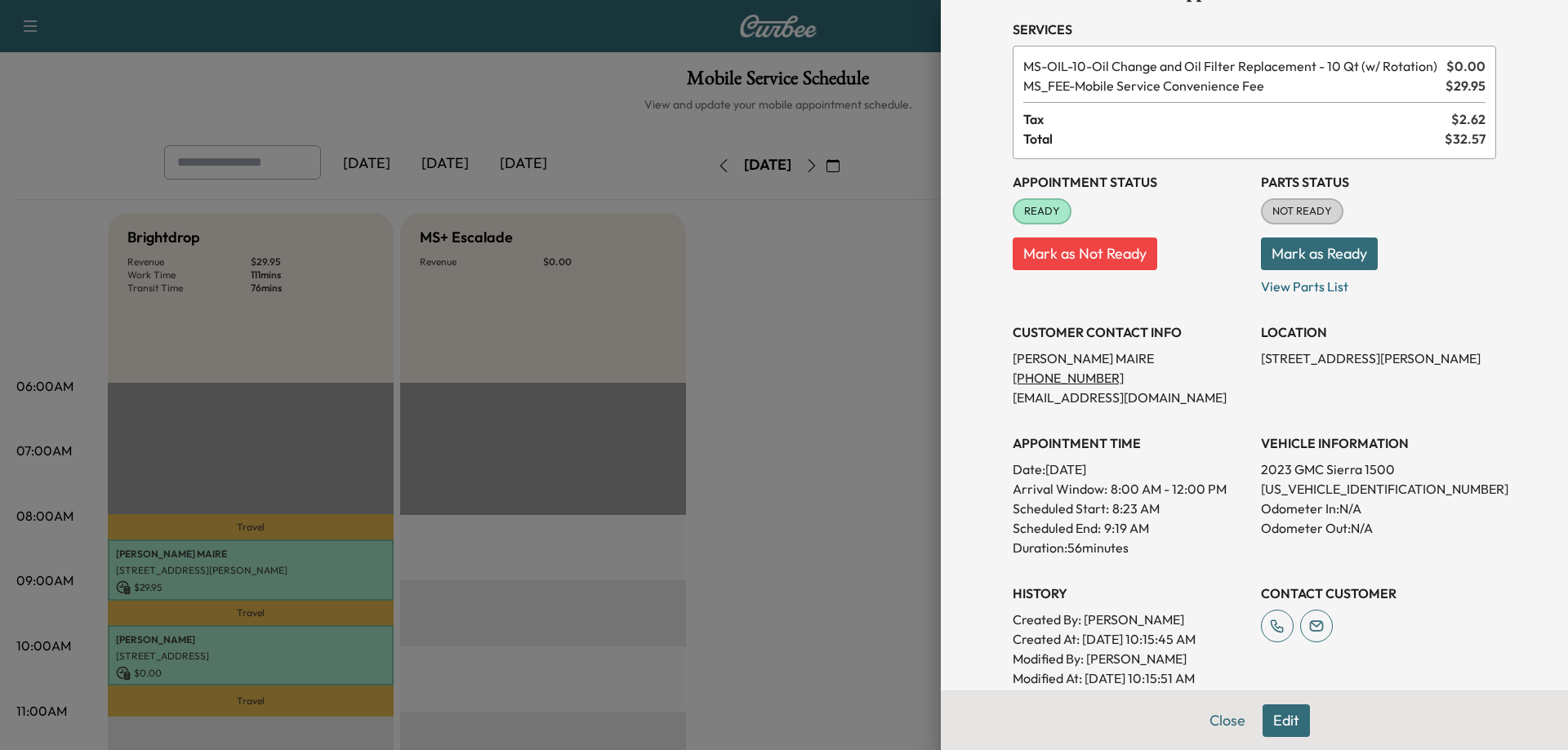
scroll to position [50, 0]
click at [813, 464] on div at bounding box center [784, 375] width 1568 height 750
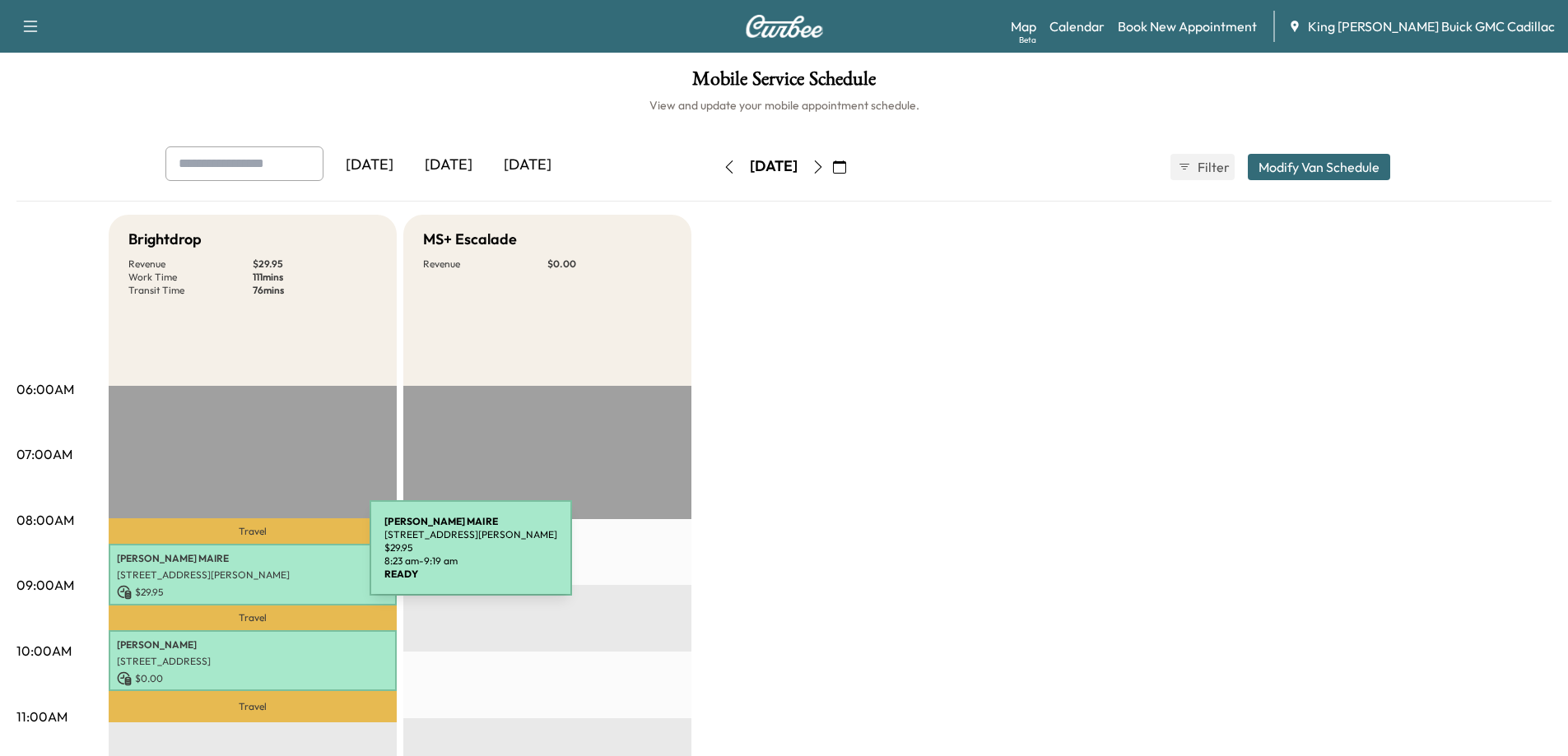
click at [245, 565] on div "[PERSON_NAME] [STREET_ADDRESS][PERSON_NAME] $ 29.95 8:23 am - 9:19 am" at bounding box center [252, 574] width 288 height 62
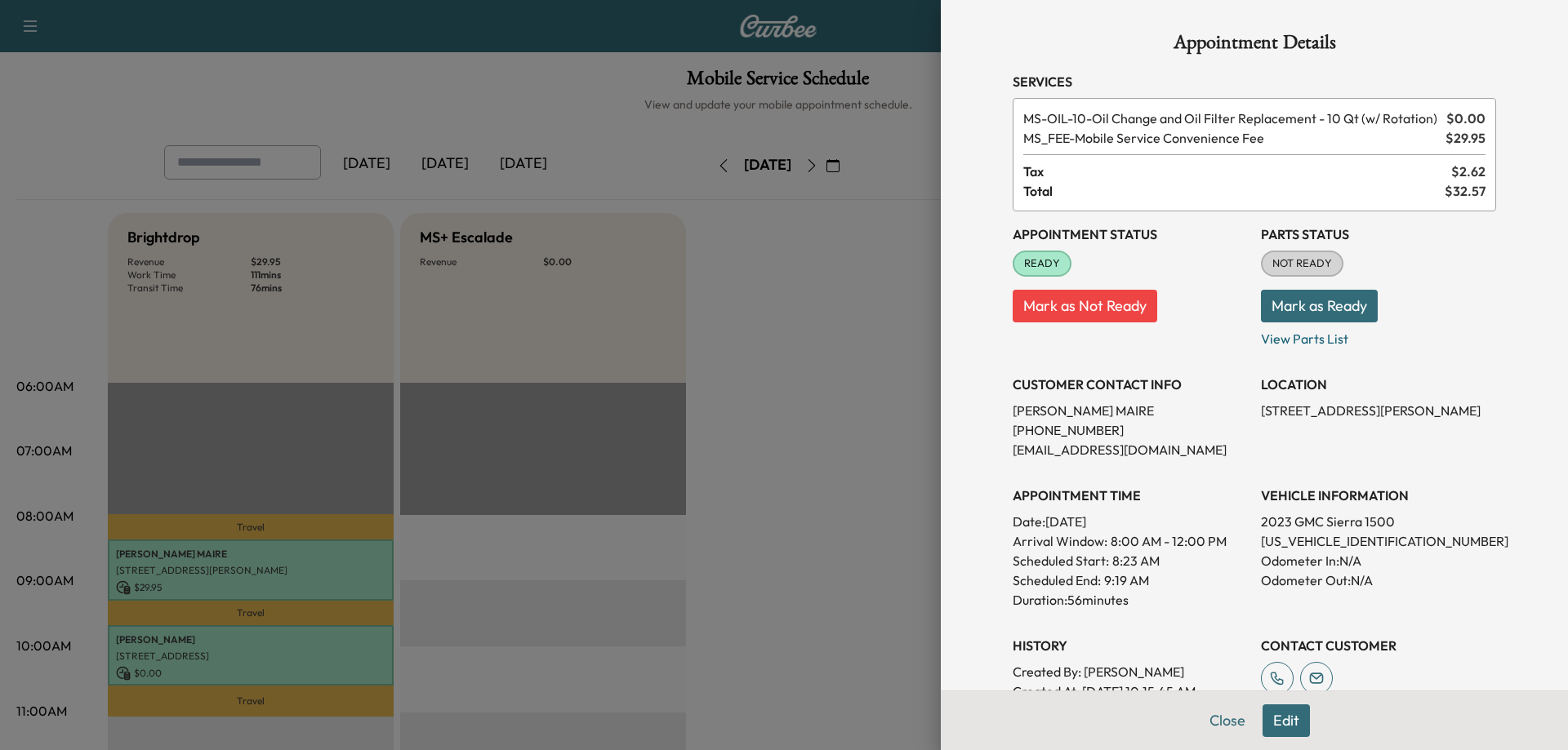
click at [997, 716] on button "Edit" at bounding box center [1286, 720] width 47 height 32
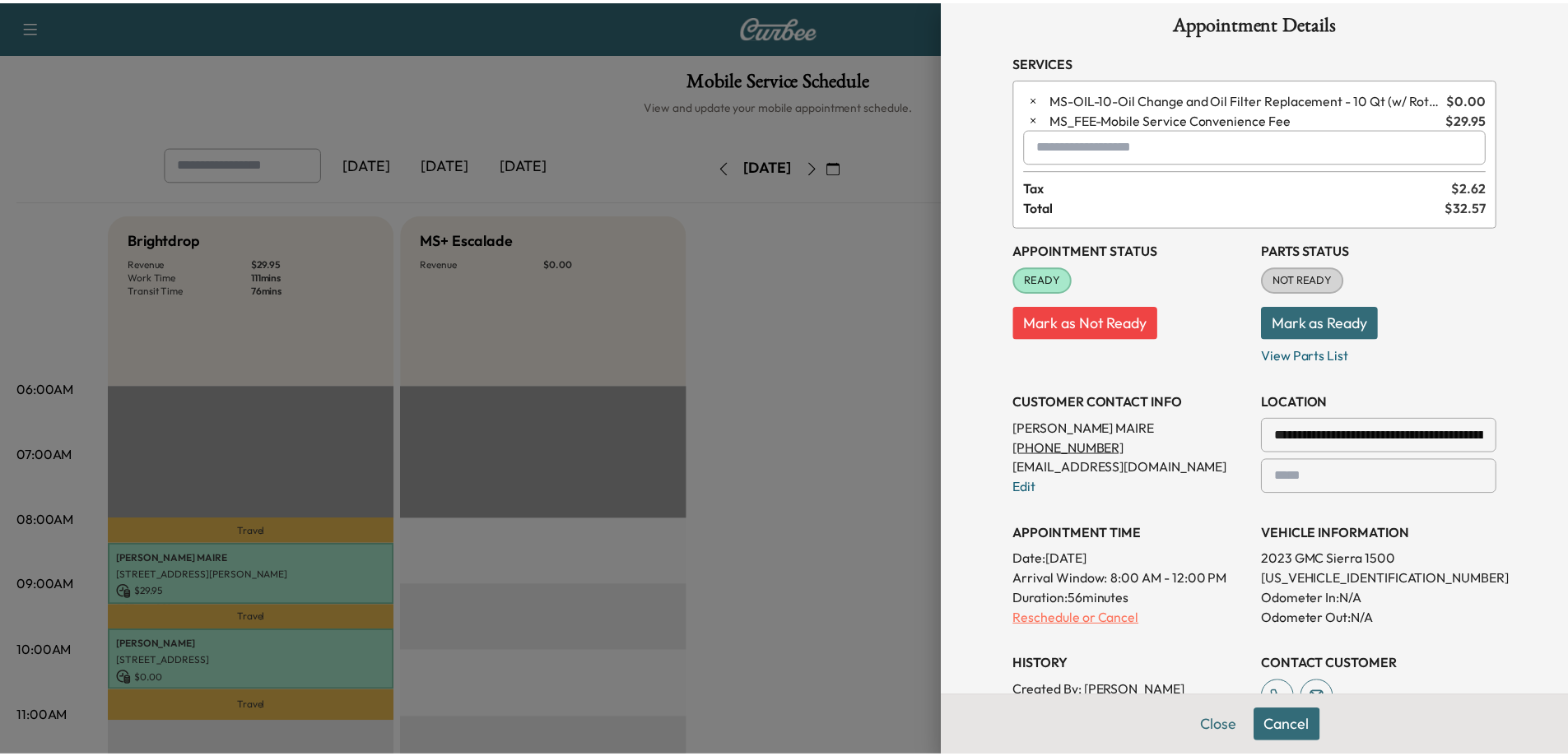
scroll to position [0, 0]
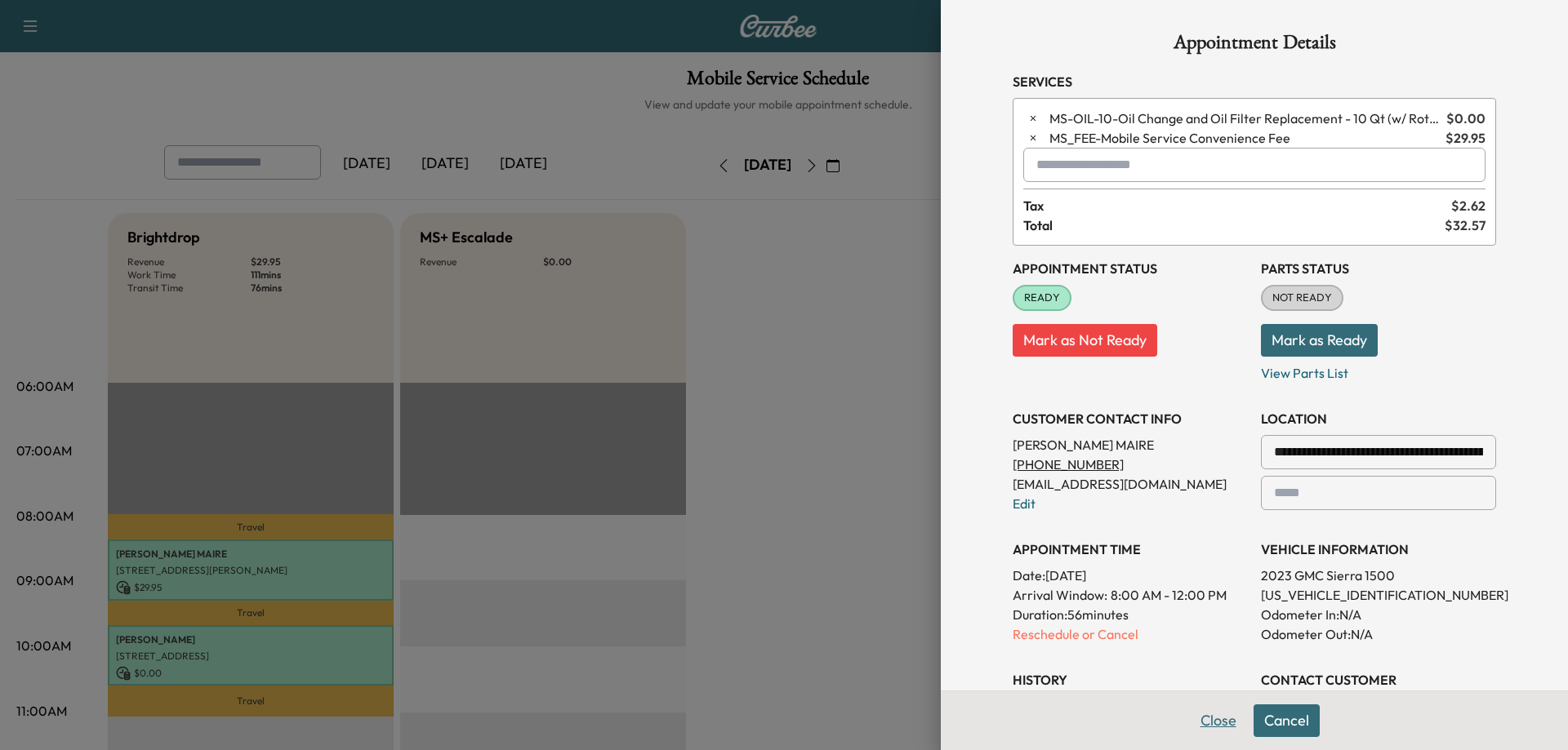
click at [997, 714] on button "Close" at bounding box center [1218, 720] width 57 height 32
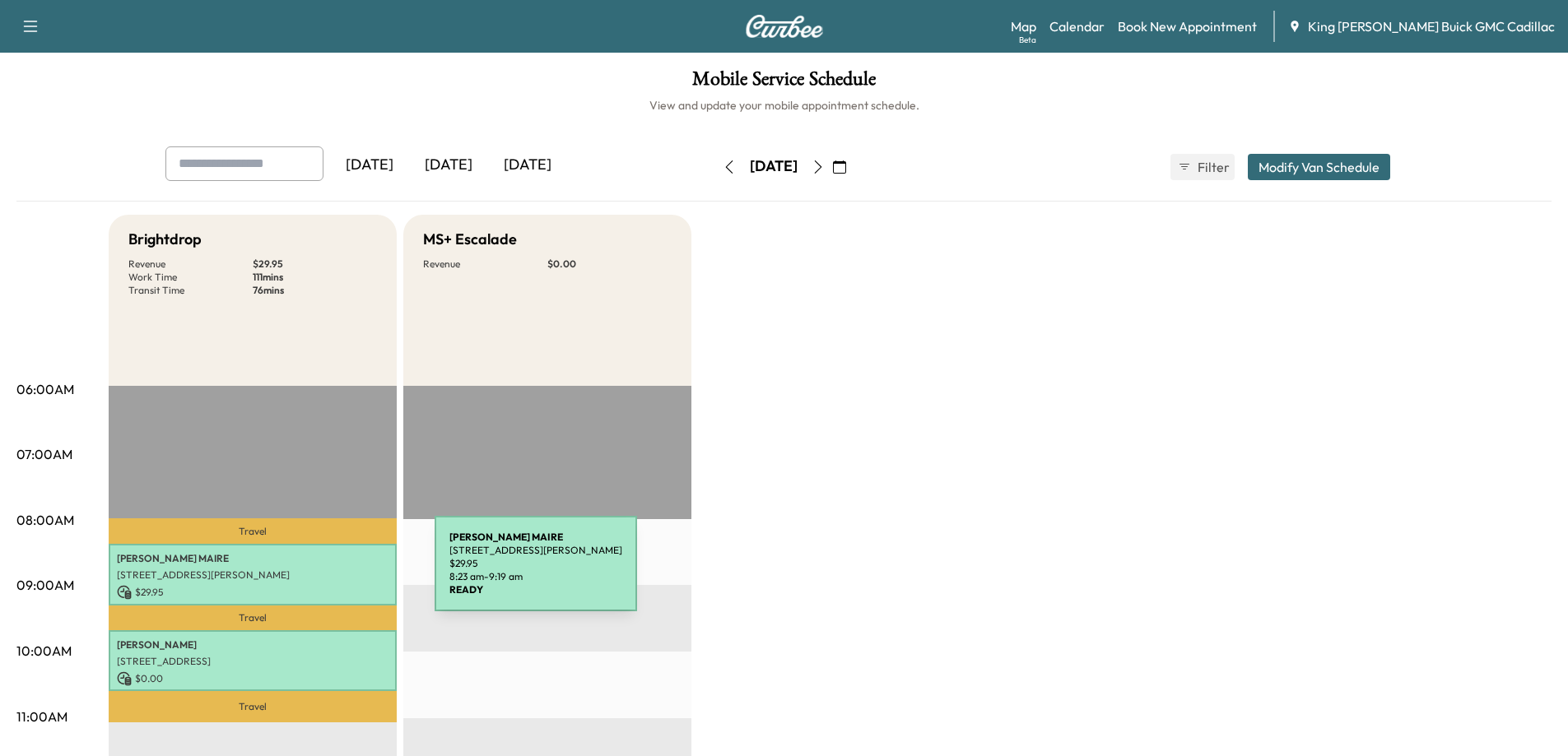
click at [309, 573] on p "[STREET_ADDRESS][PERSON_NAME]" at bounding box center [253, 574] width 271 height 13
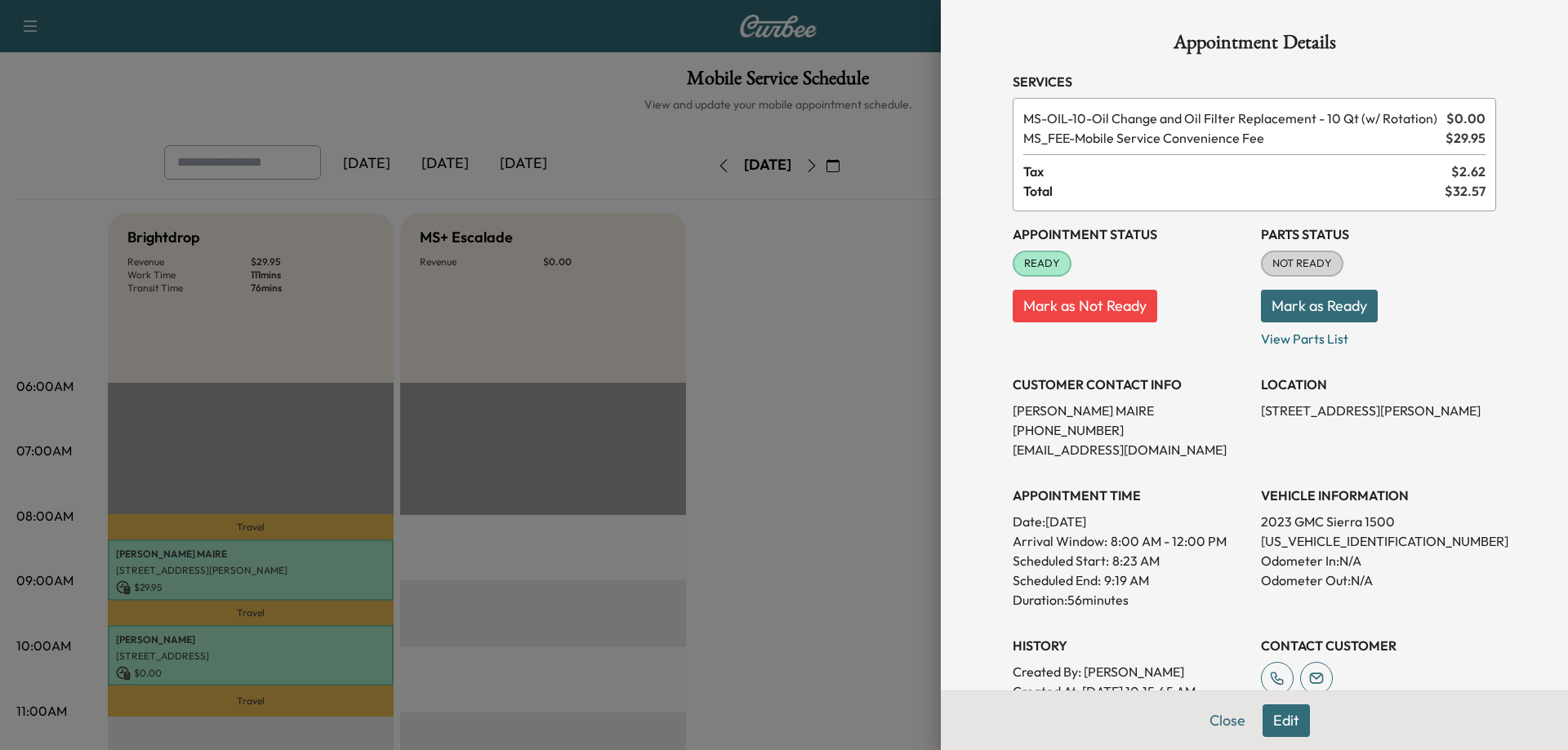
click at [795, 403] on div at bounding box center [784, 375] width 1568 height 750
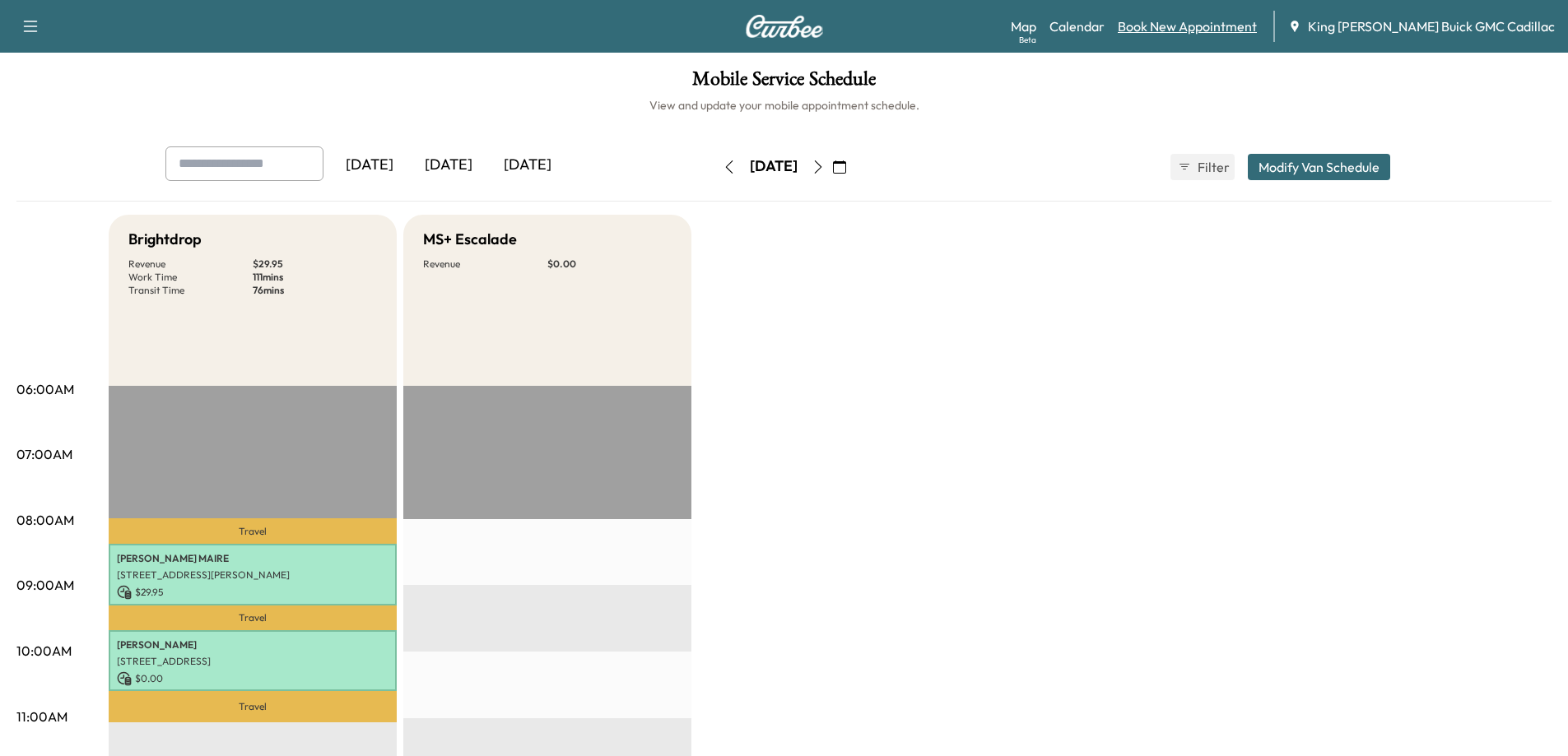
click at [1005, 30] on link "Book New Appointment" at bounding box center [1187, 26] width 139 height 19
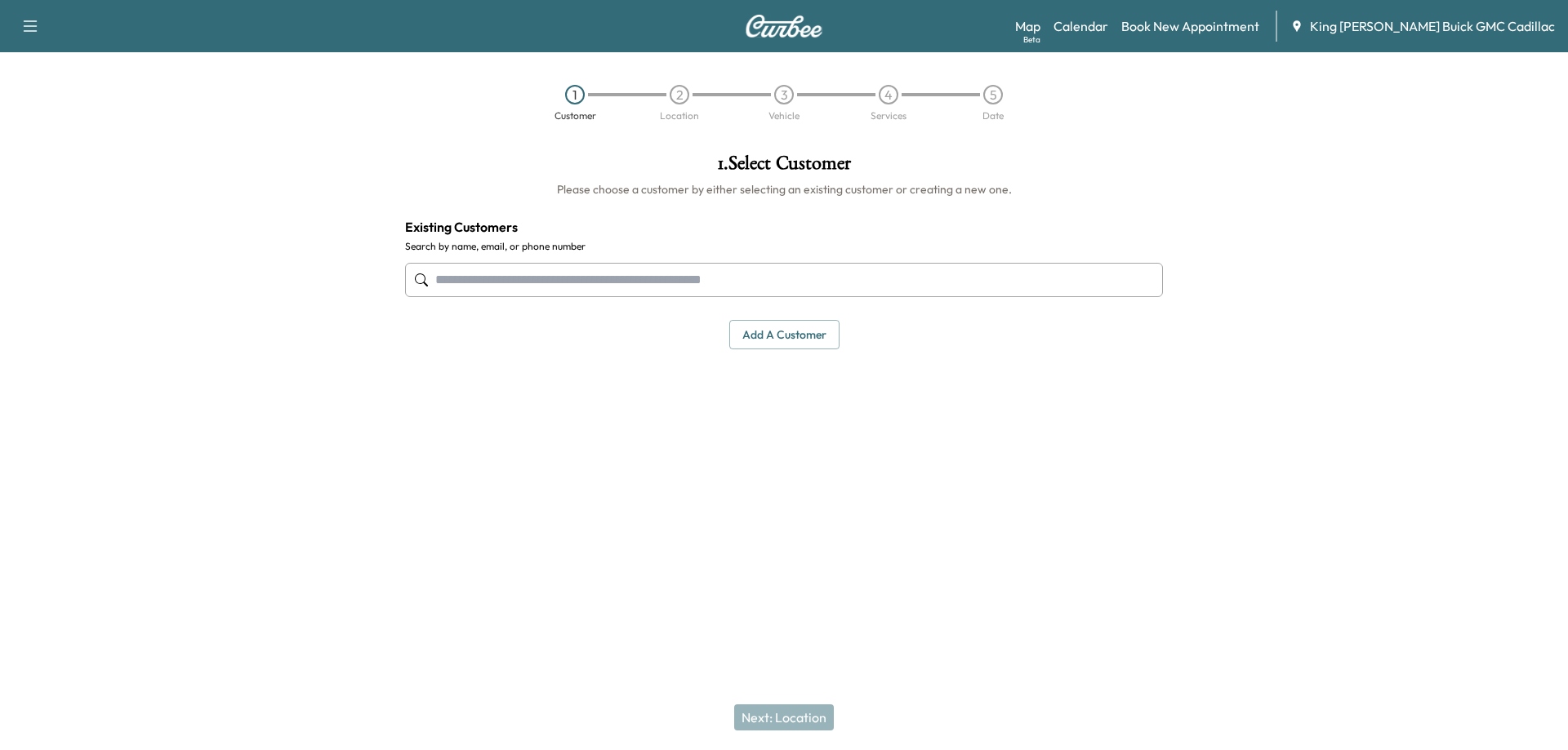
click at [550, 288] on input "text" at bounding box center [784, 280] width 758 height 34
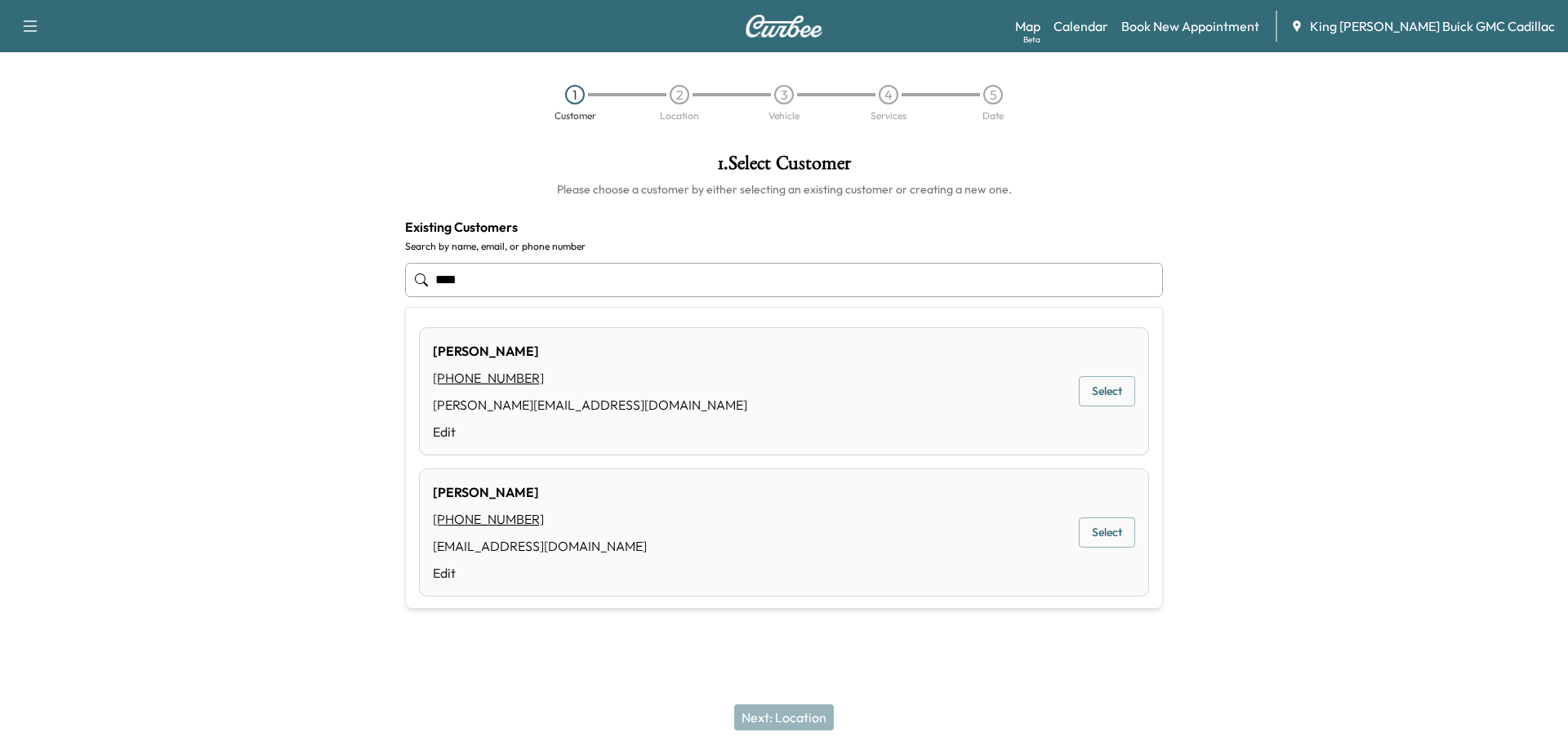
click at [997, 406] on div "[PERSON_NAME] [PHONE_NUMBER] [PERSON_NAME][EMAIL_ADDRESS][DOMAIN_NAME] Edit Sel…" at bounding box center [784, 392] width 730 height 128
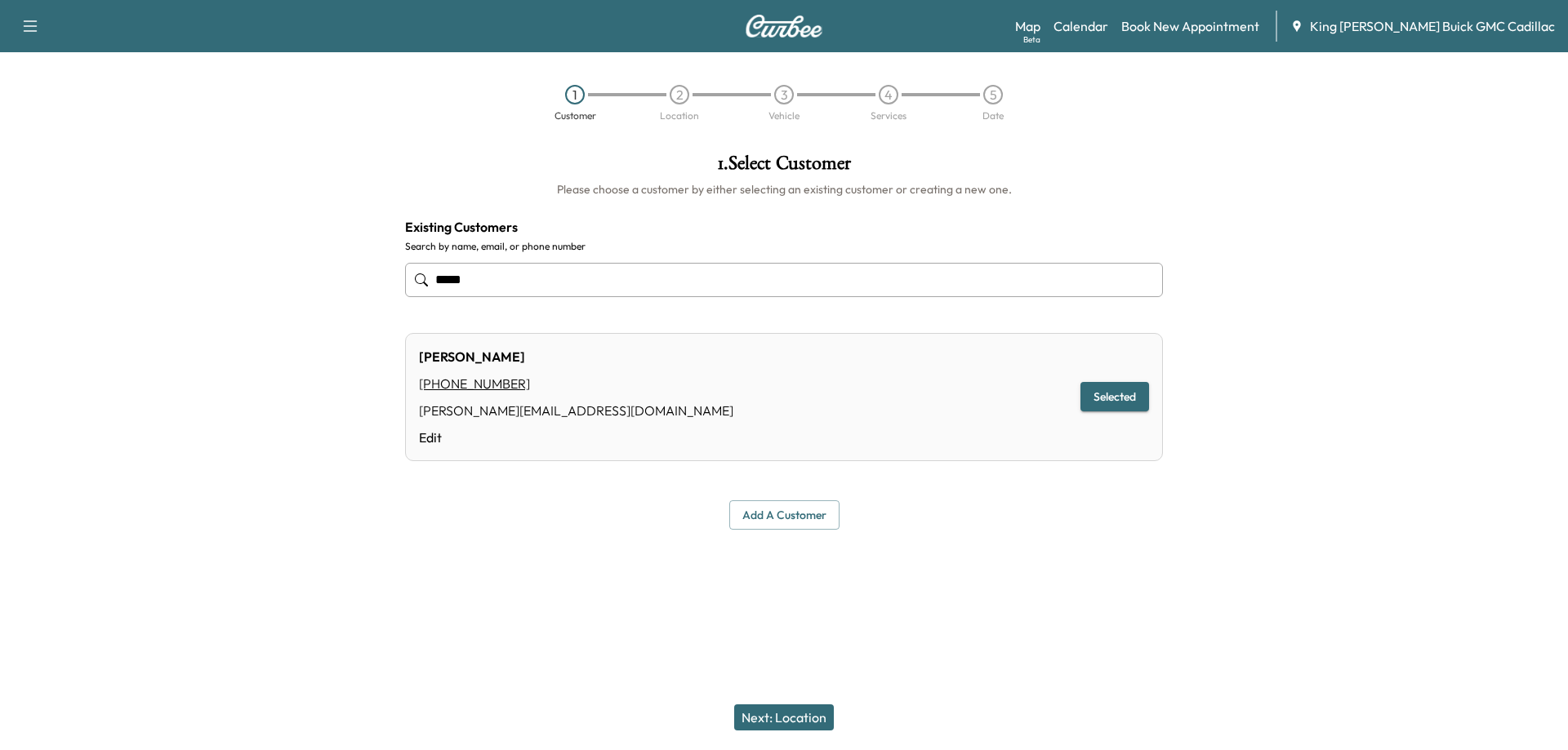
type input "****"
click at [997, 389] on div "[PERSON_NAME] [PHONE_NUMBER] [PERSON_NAME][EMAIL_ADDRESS][DOMAIN_NAME] Edit Sel…" at bounding box center [784, 397] width 758 height 128
click at [777, 725] on button "Next: Location" at bounding box center [784, 718] width 100 height 26
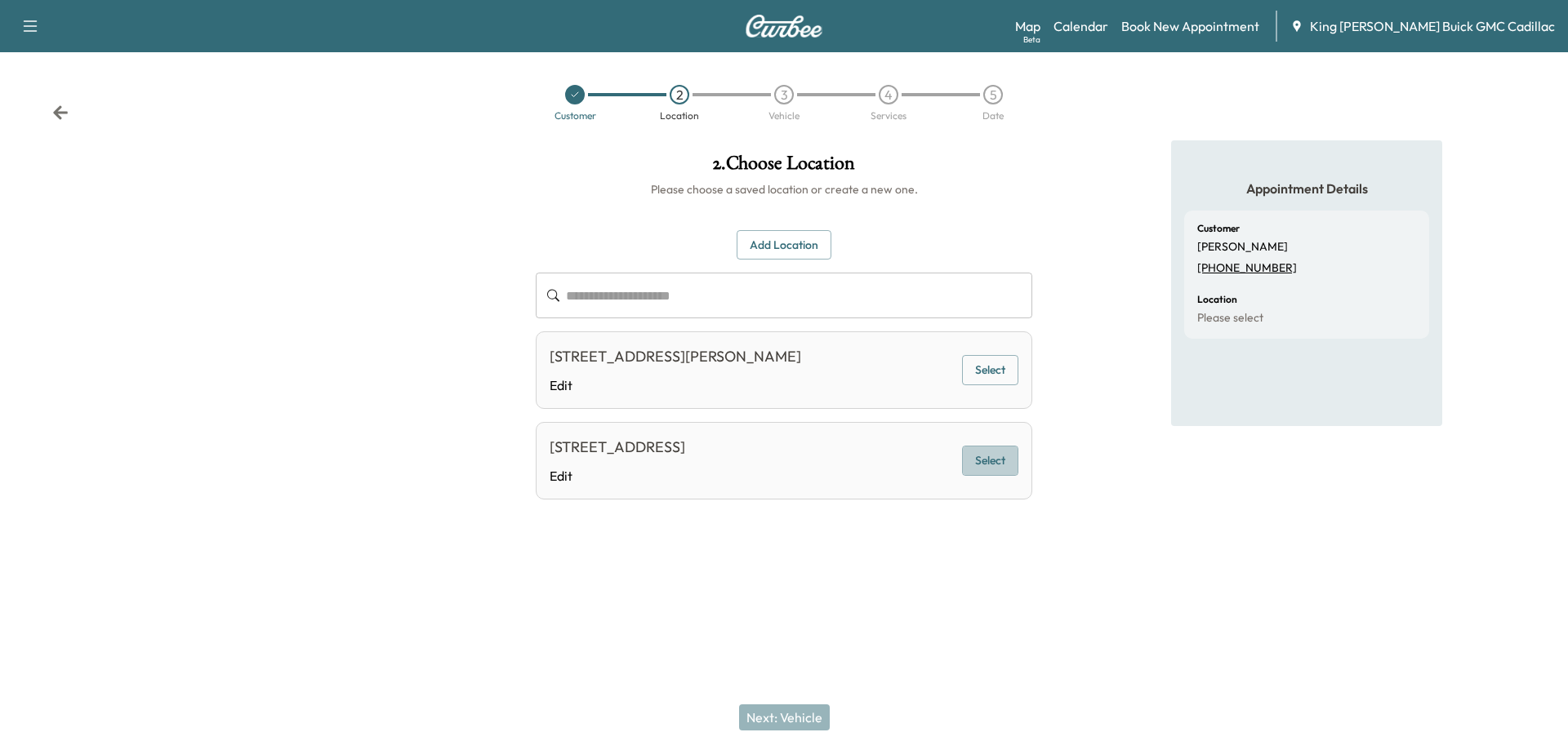
click at [997, 449] on button "Select" at bounding box center [990, 461] width 56 height 31
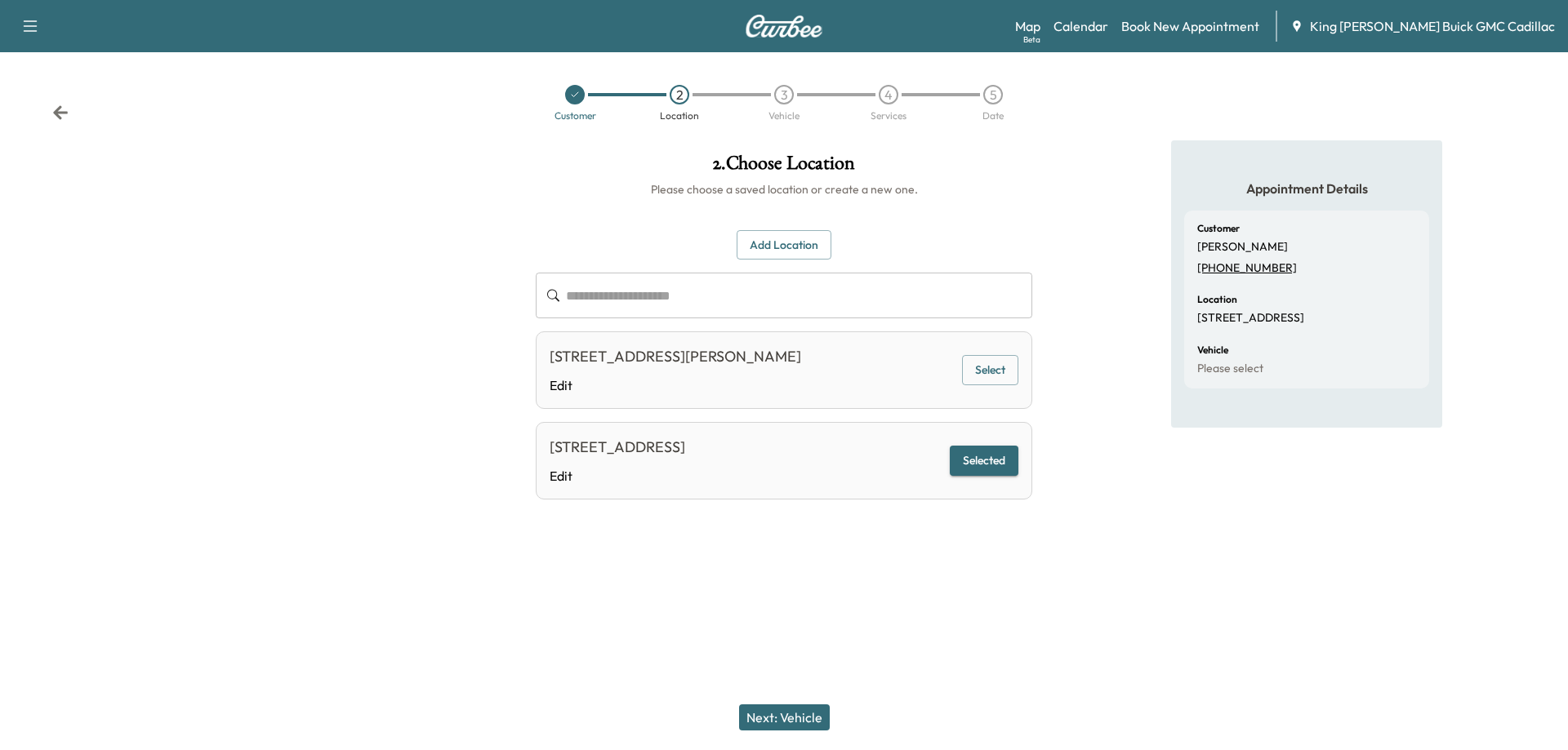
click at [812, 717] on button "Next: Vehicle" at bounding box center [784, 718] width 91 height 26
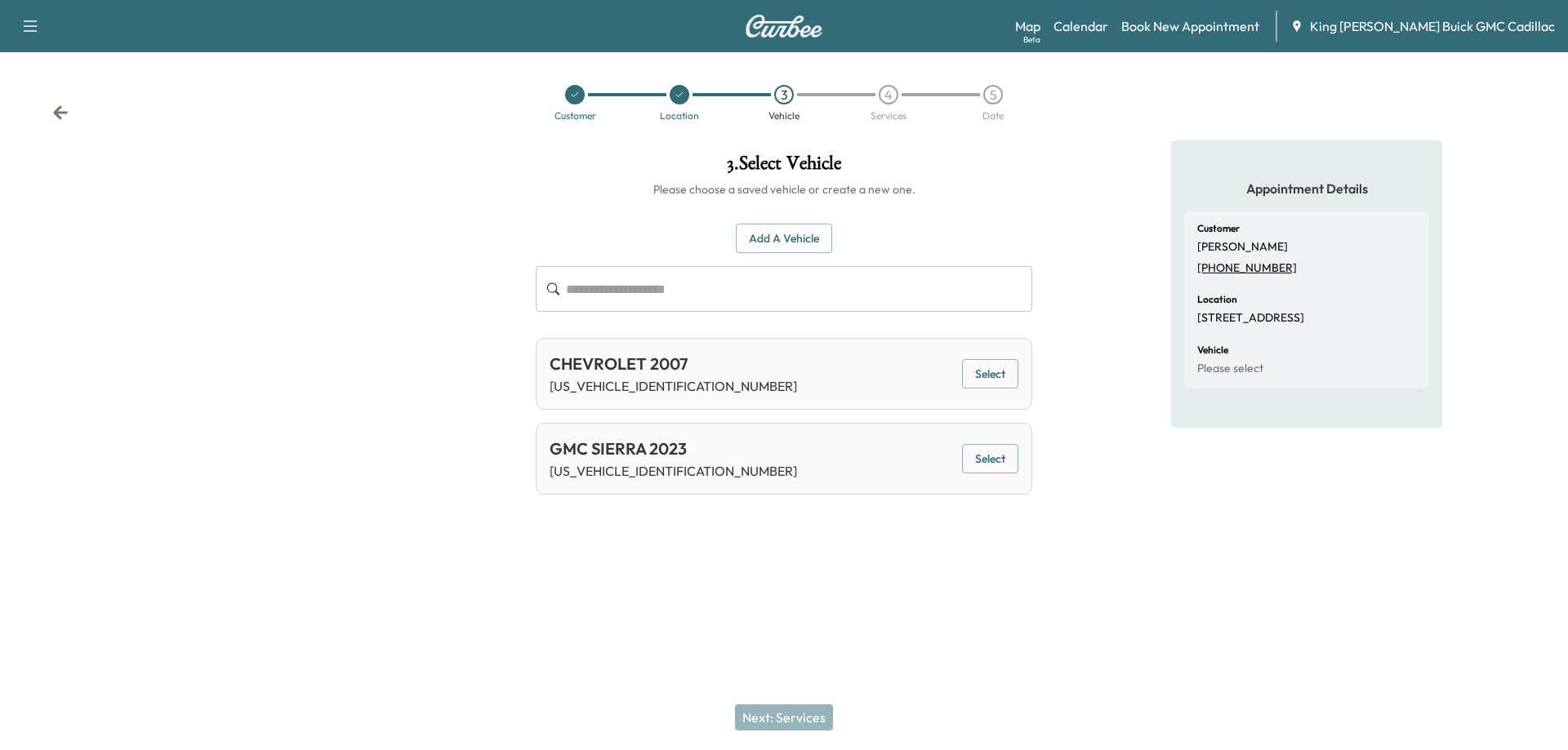
click at [997, 462] on button "Select" at bounding box center [990, 459] width 56 height 31
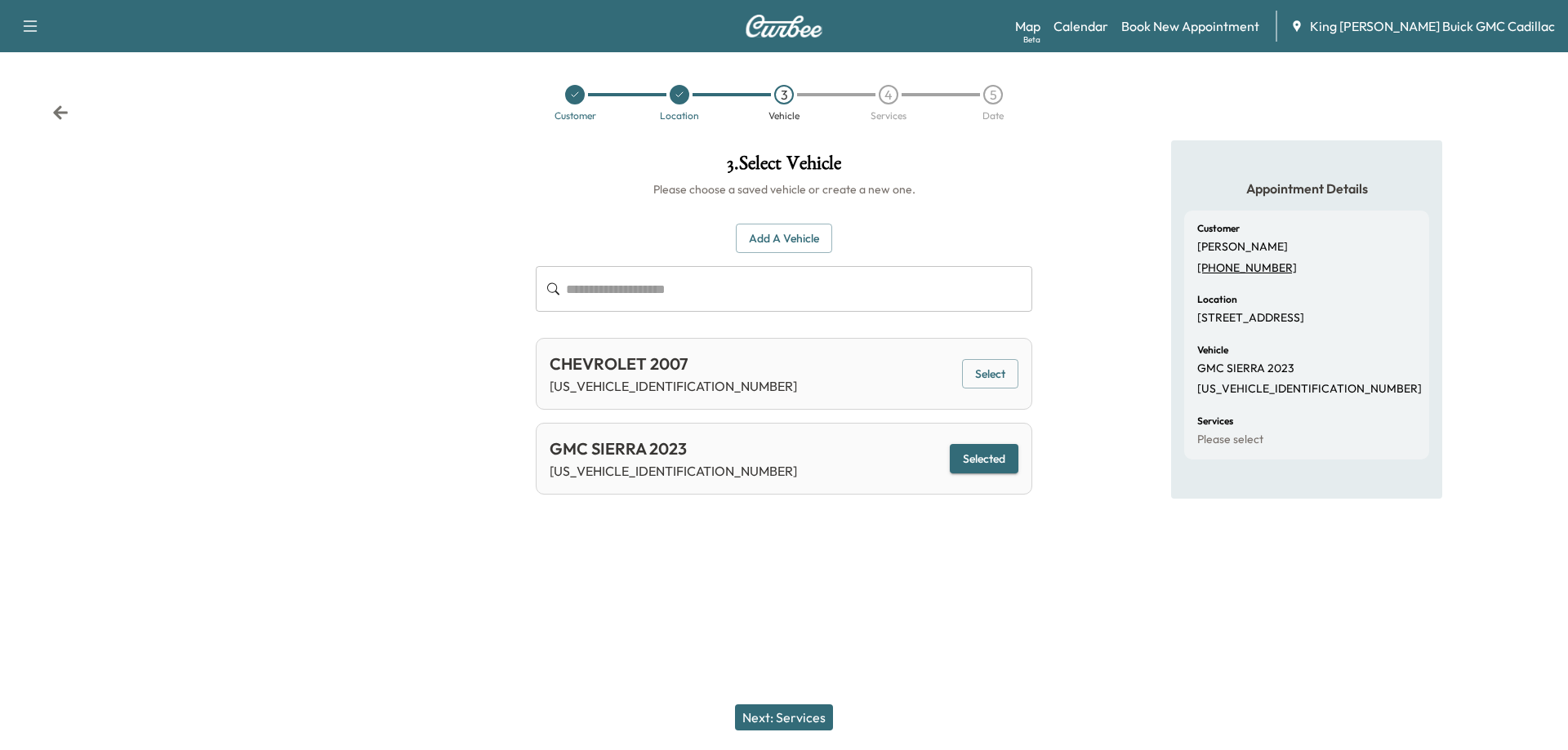
click at [806, 724] on button "Next: Services" at bounding box center [784, 718] width 98 height 26
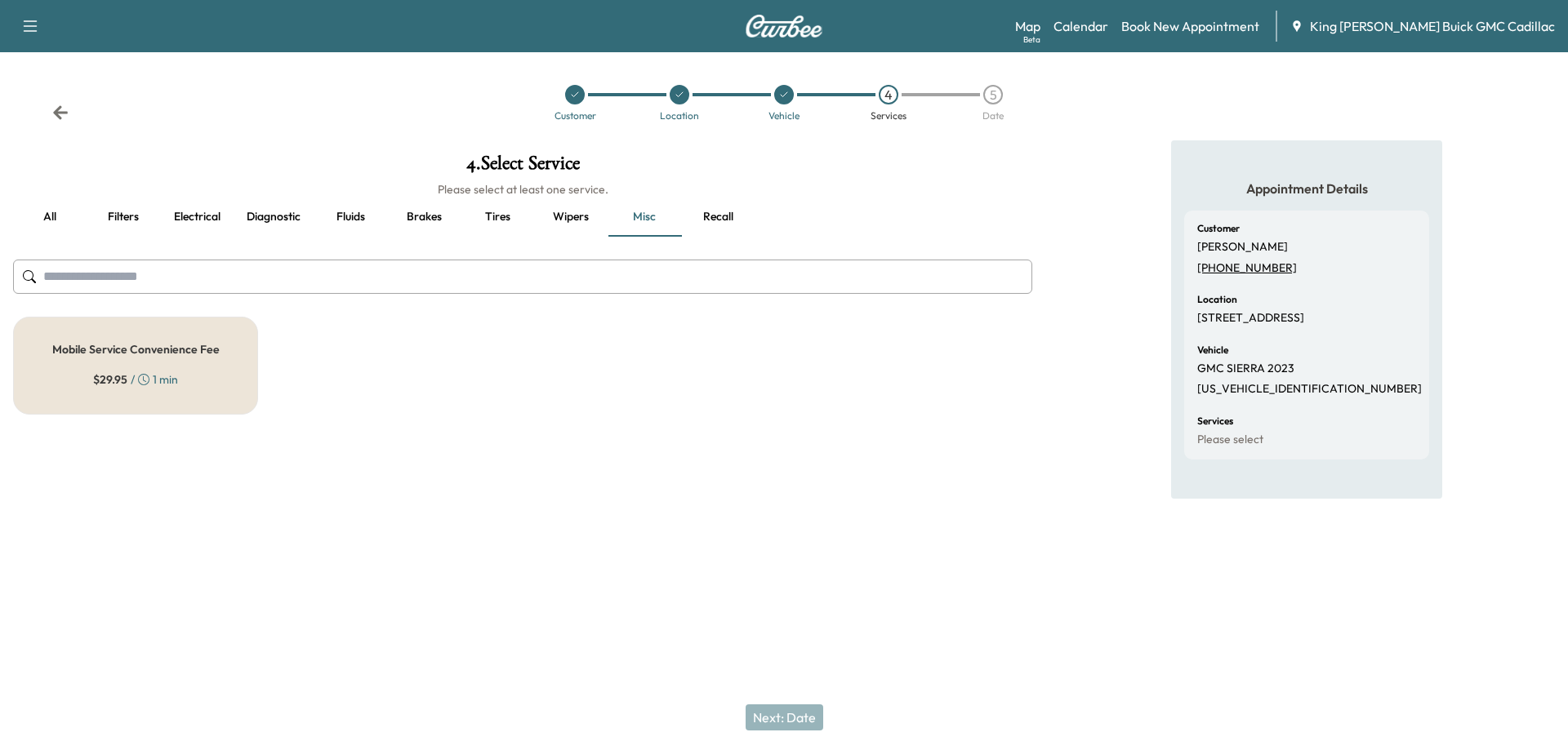
click at [52, 223] on button "all" at bounding box center [50, 217] width 73 height 39
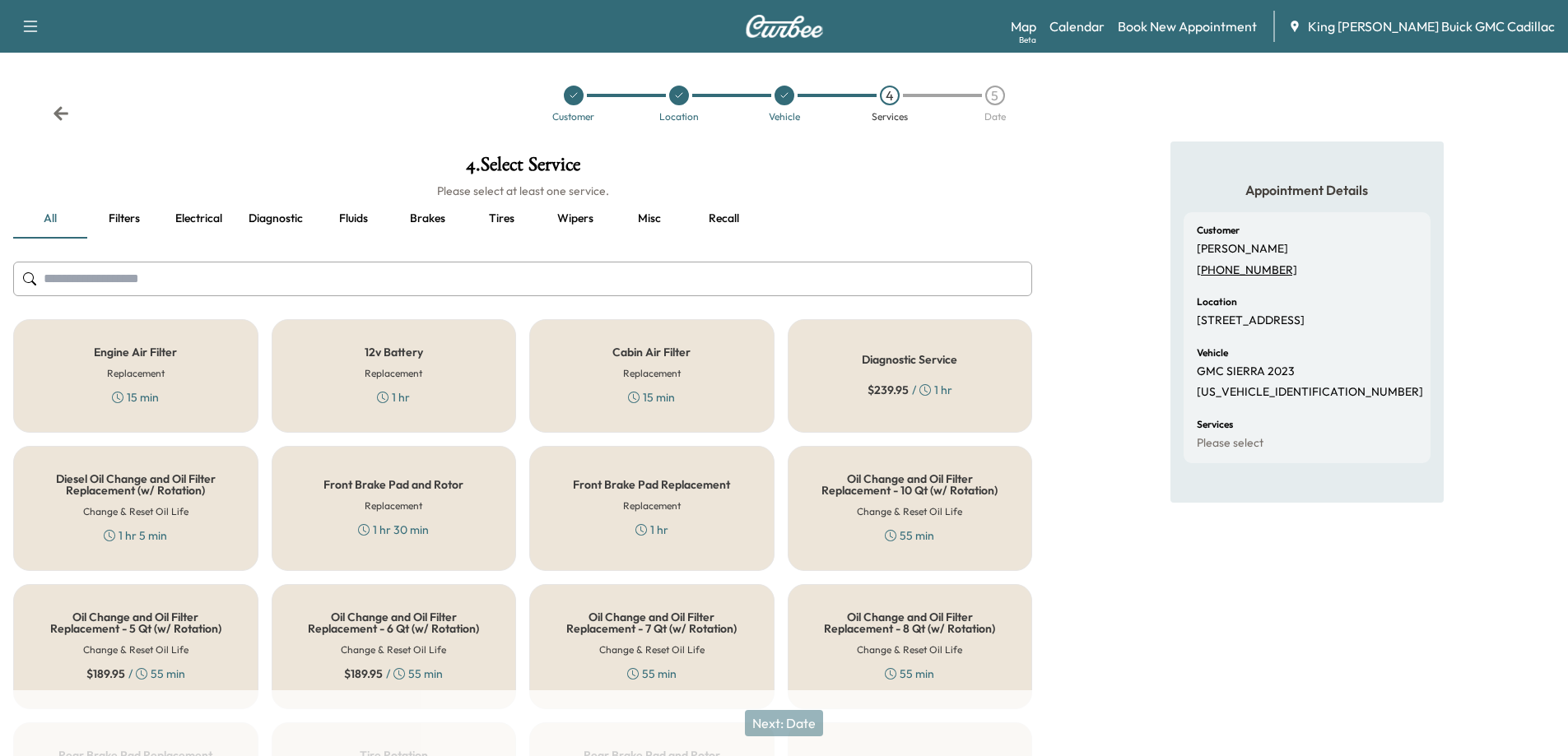
click at [124, 283] on input "text" at bounding box center [523, 278] width 1019 height 34
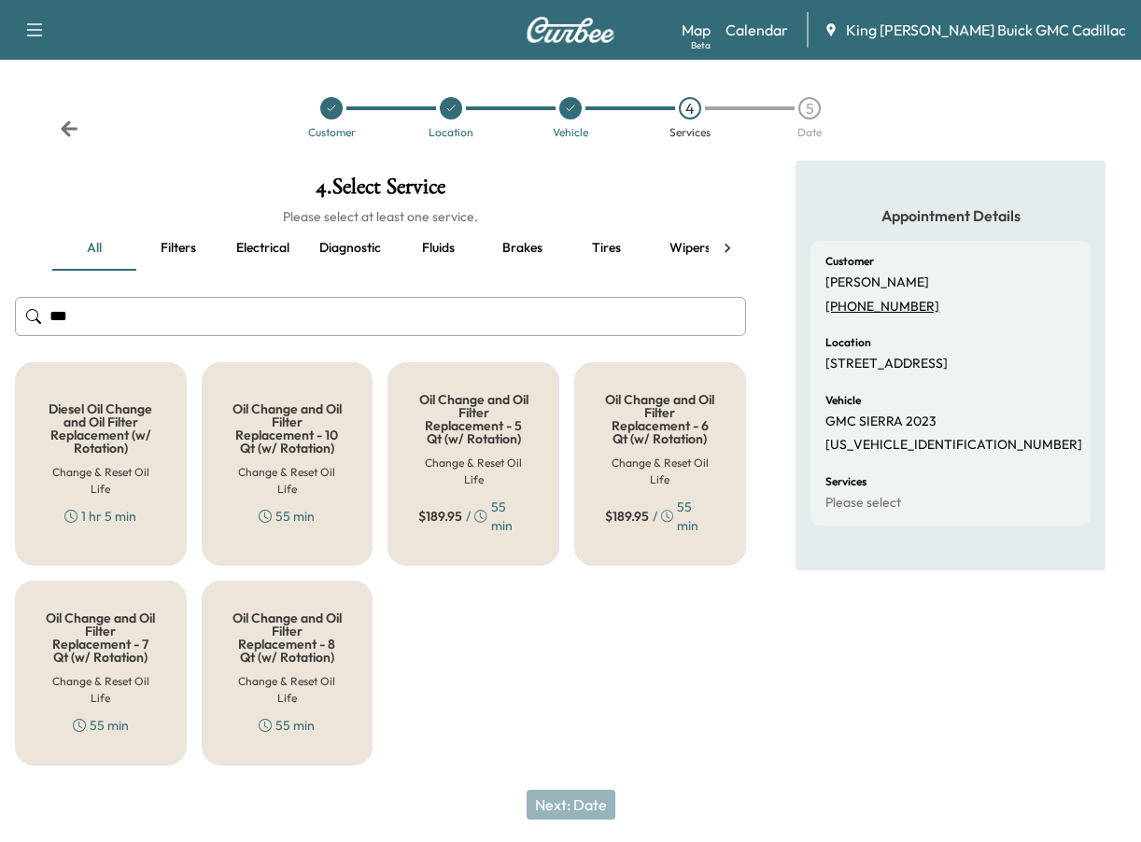
type input "***"
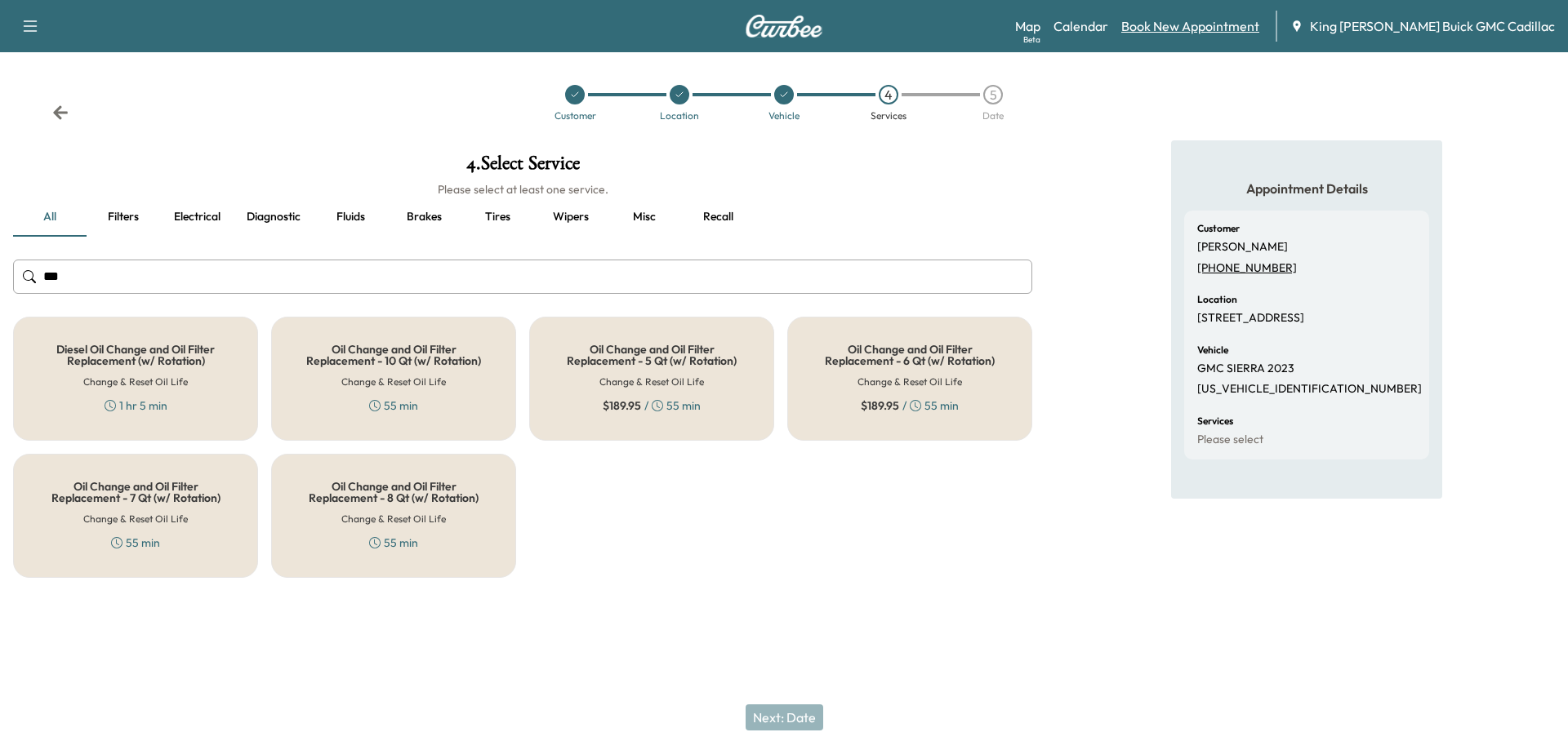
click at [997, 29] on link "Book New Appointment" at bounding box center [1190, 26] width 138 height 19
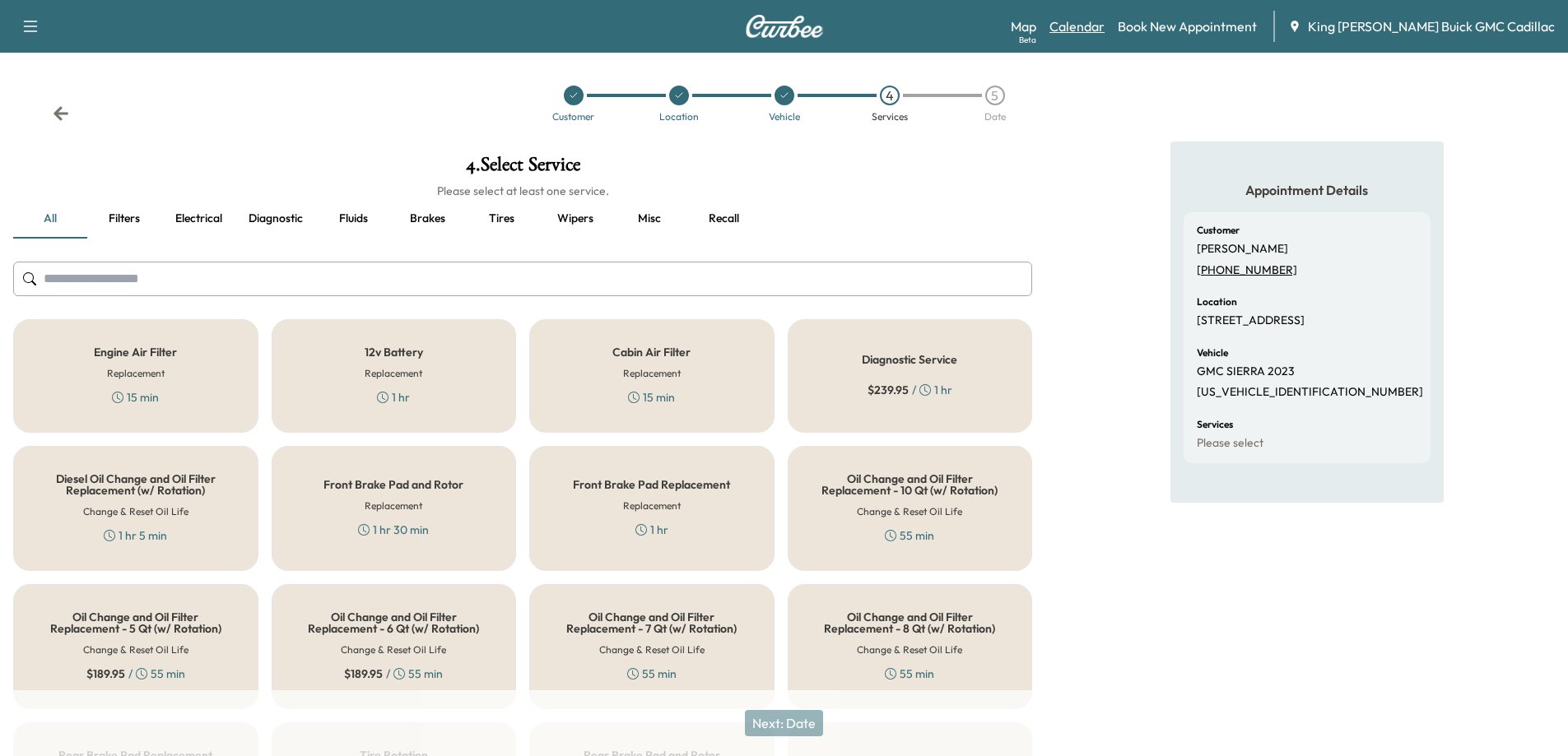
click at [1005, 28] on link "Calendar" at bounding box center [1077, 26] width 56 height 19
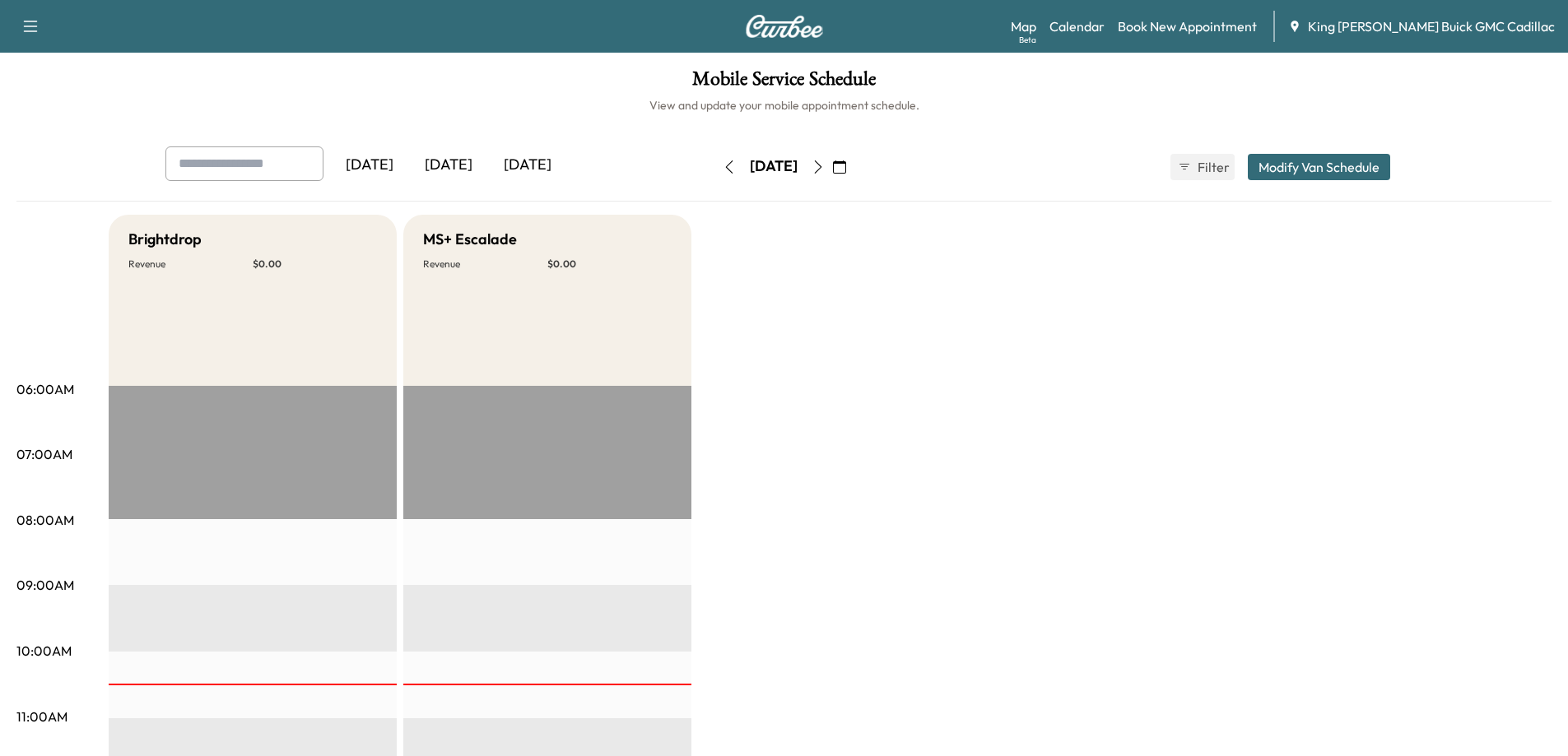
click at [825, 164] on icon "button" at bounding box center [818, 167] width 13 height 13
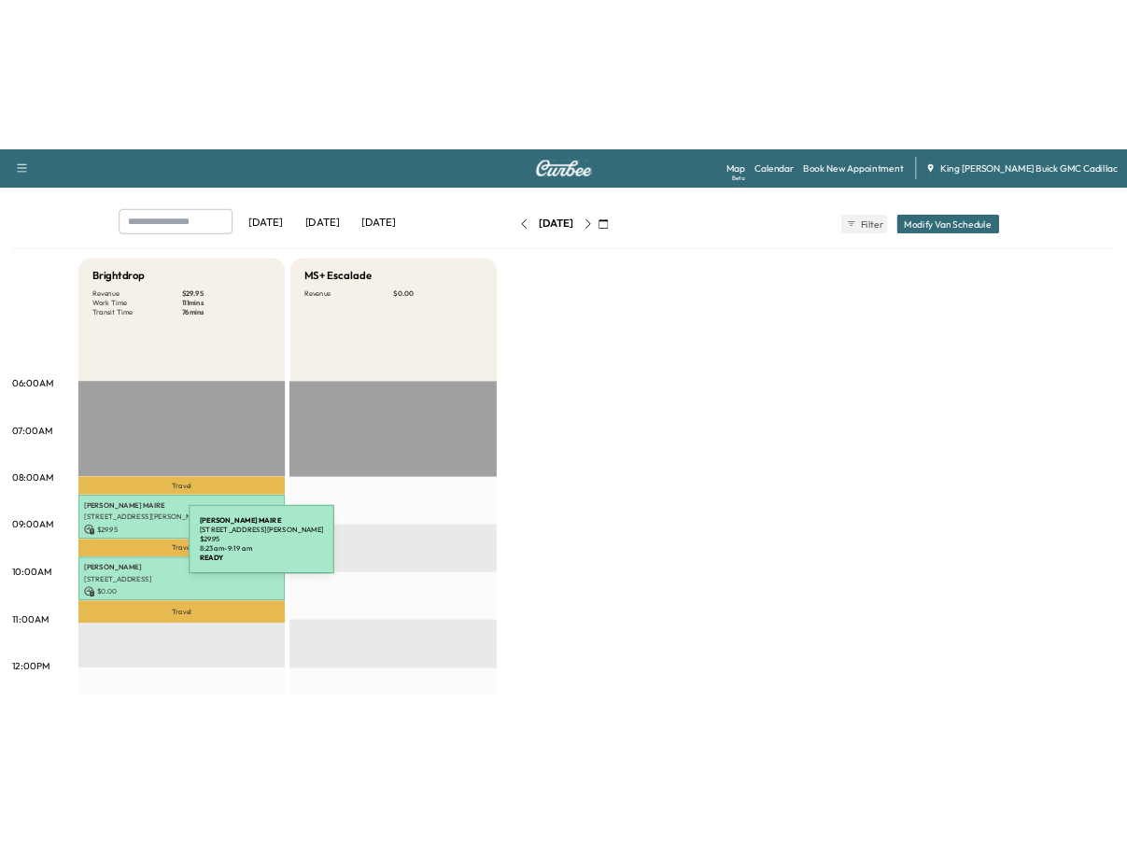
scroll to position [93, 0]
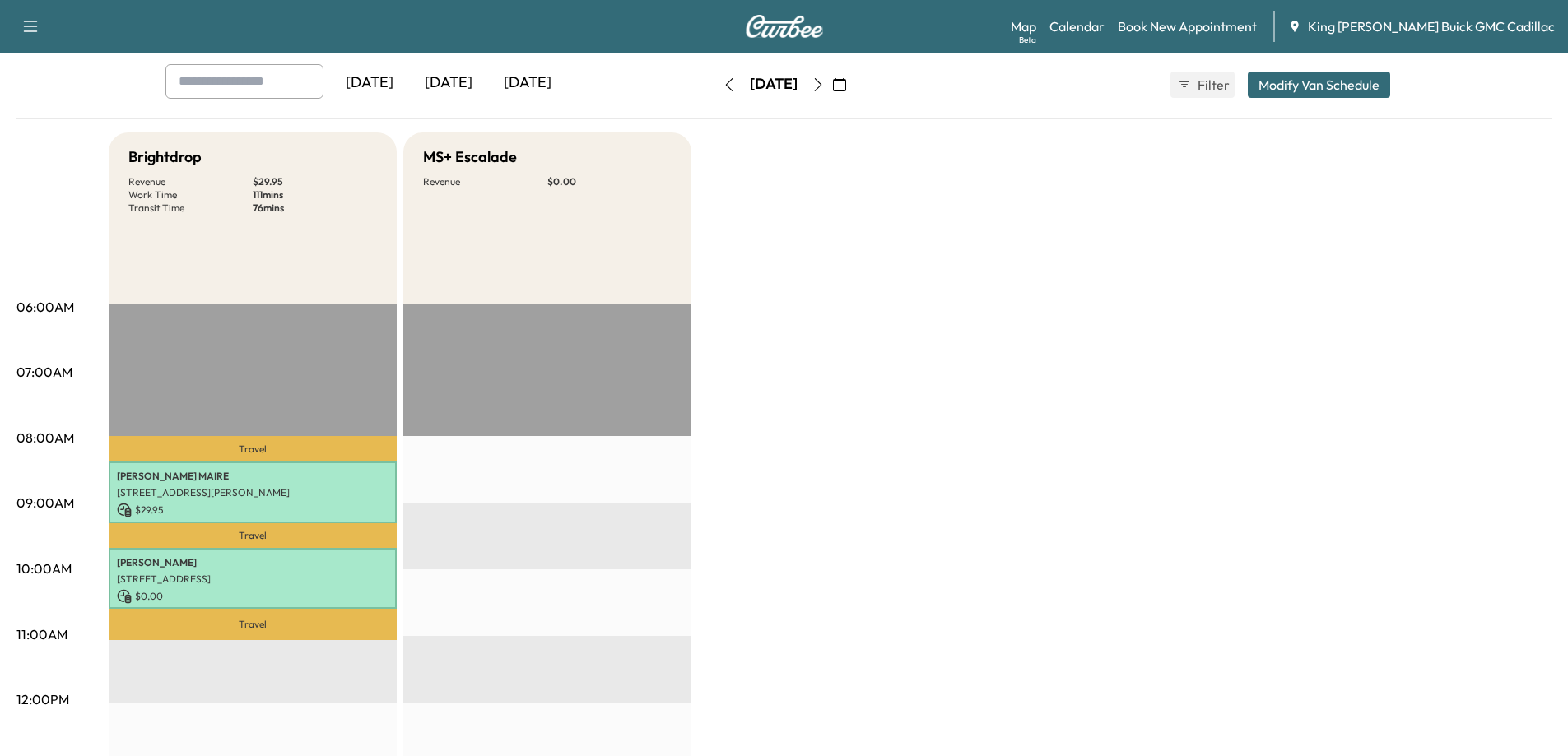
click at [1005, 474] on div "Brightdrop Revenue $ 29.95 Work Time 111 mins Transit Time 76 mins Travel [PERS…" at bounding box center [829, 749] width 1443 height 1234
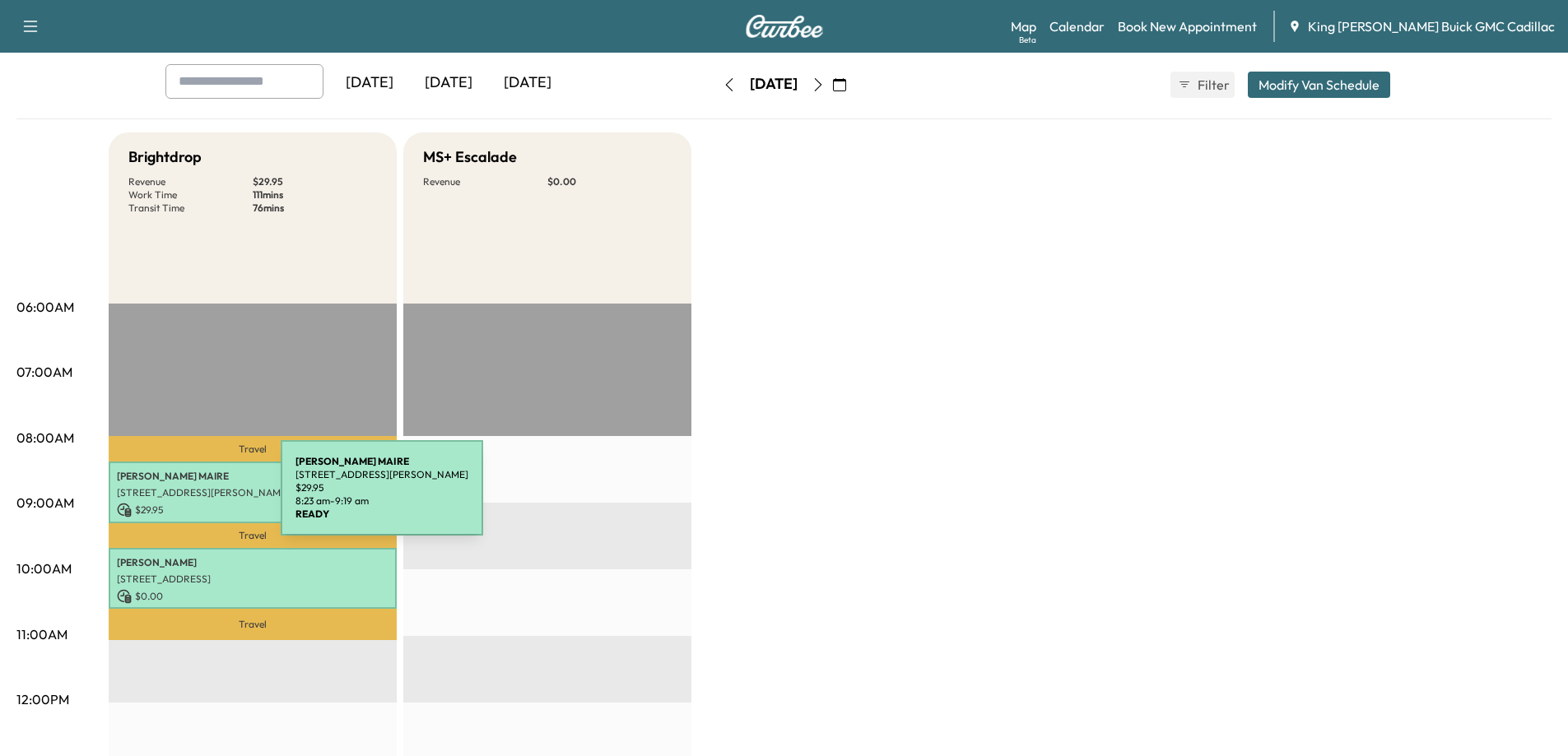
click at [157, 498] on div "[PERSON_NAME] [STREET_ADDRESS][PERSON_NAME] $ 29.95 8:23 am - 9:19 am" at bounding box center [252, 493] width 288 height 62
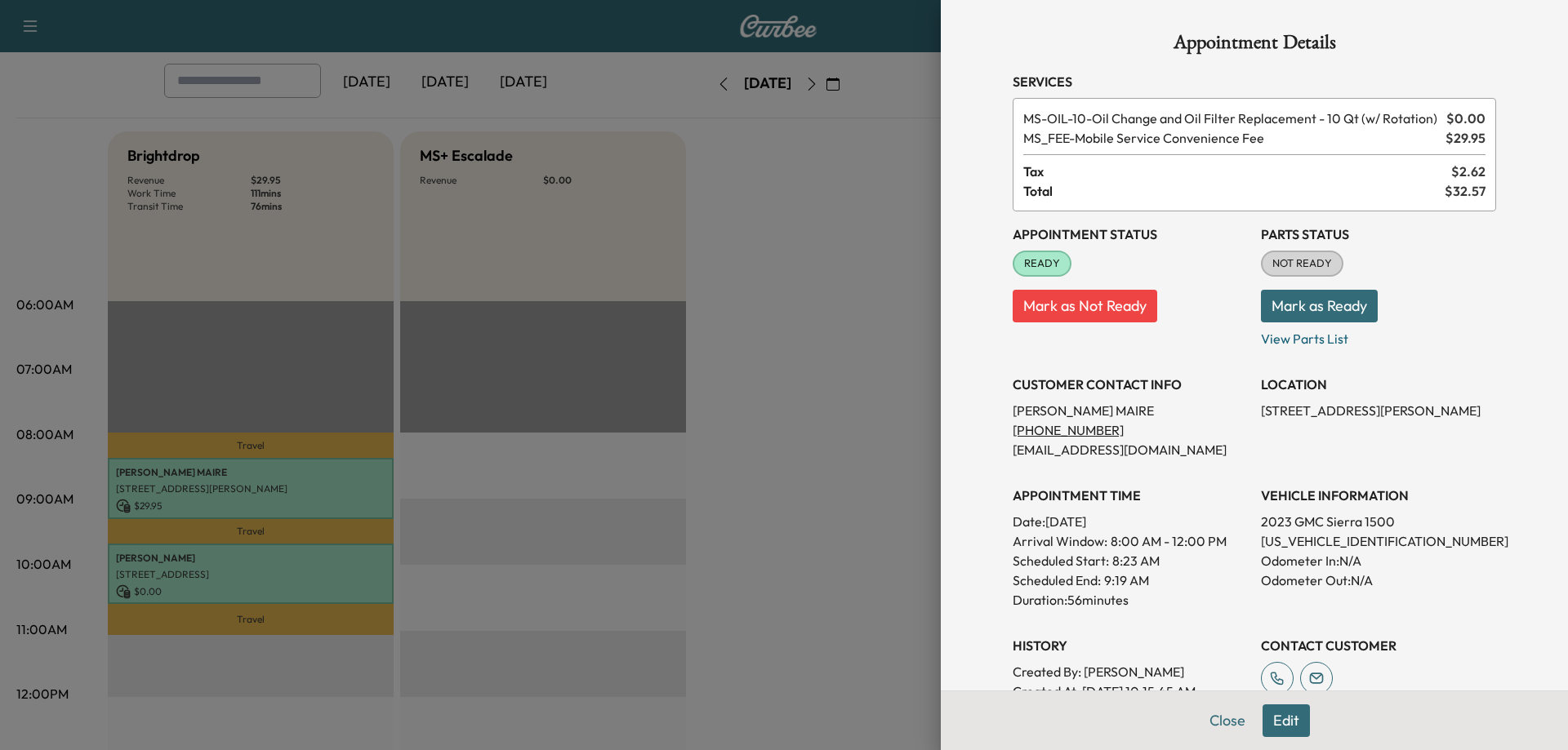
click at [432, 483] on div at bounding box center [784, 375] width 1568 height 750
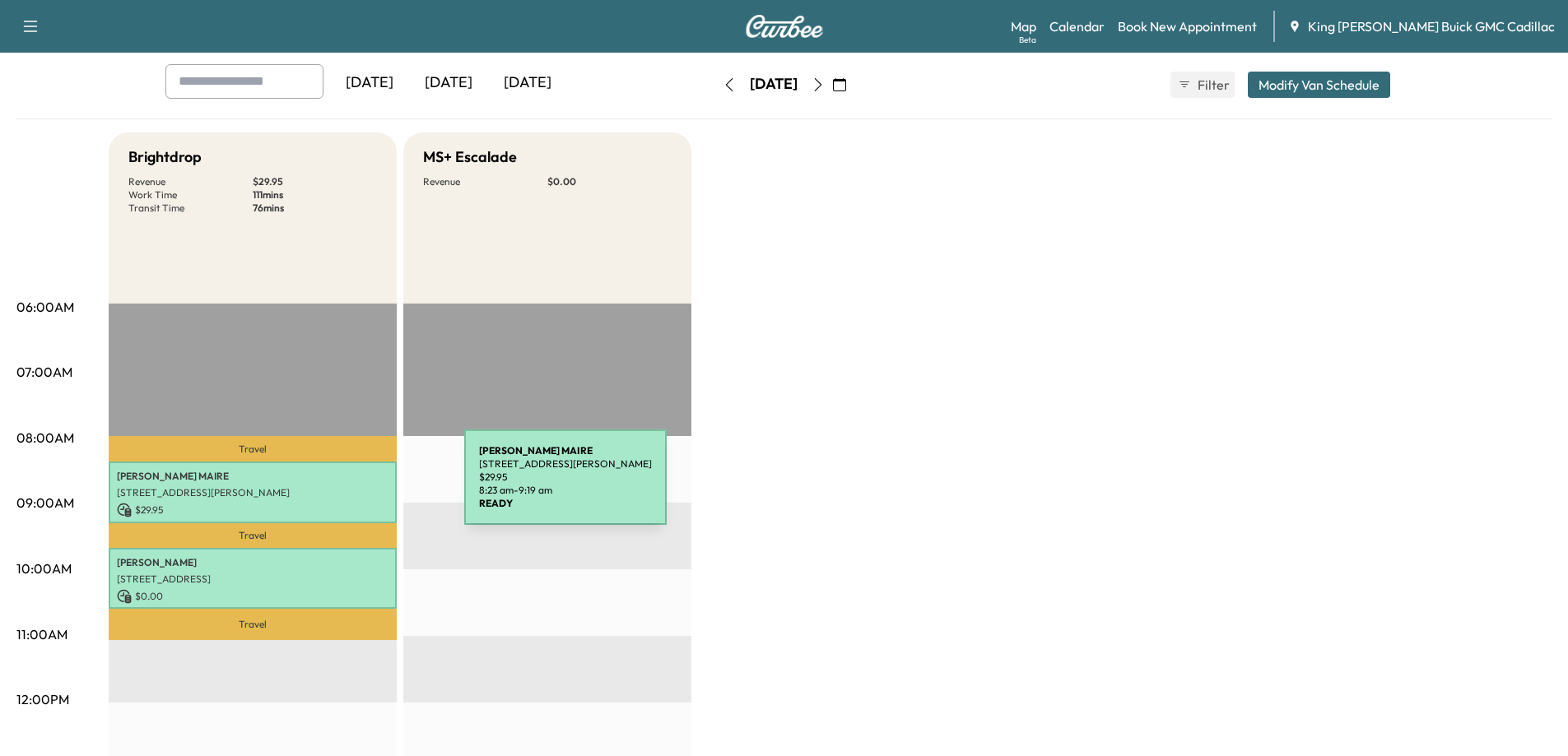
click at [341, 488] on p "[STREET_ADDRESS][PERSON_NAME]" at bounding box center [253, 493] width 271 height 13
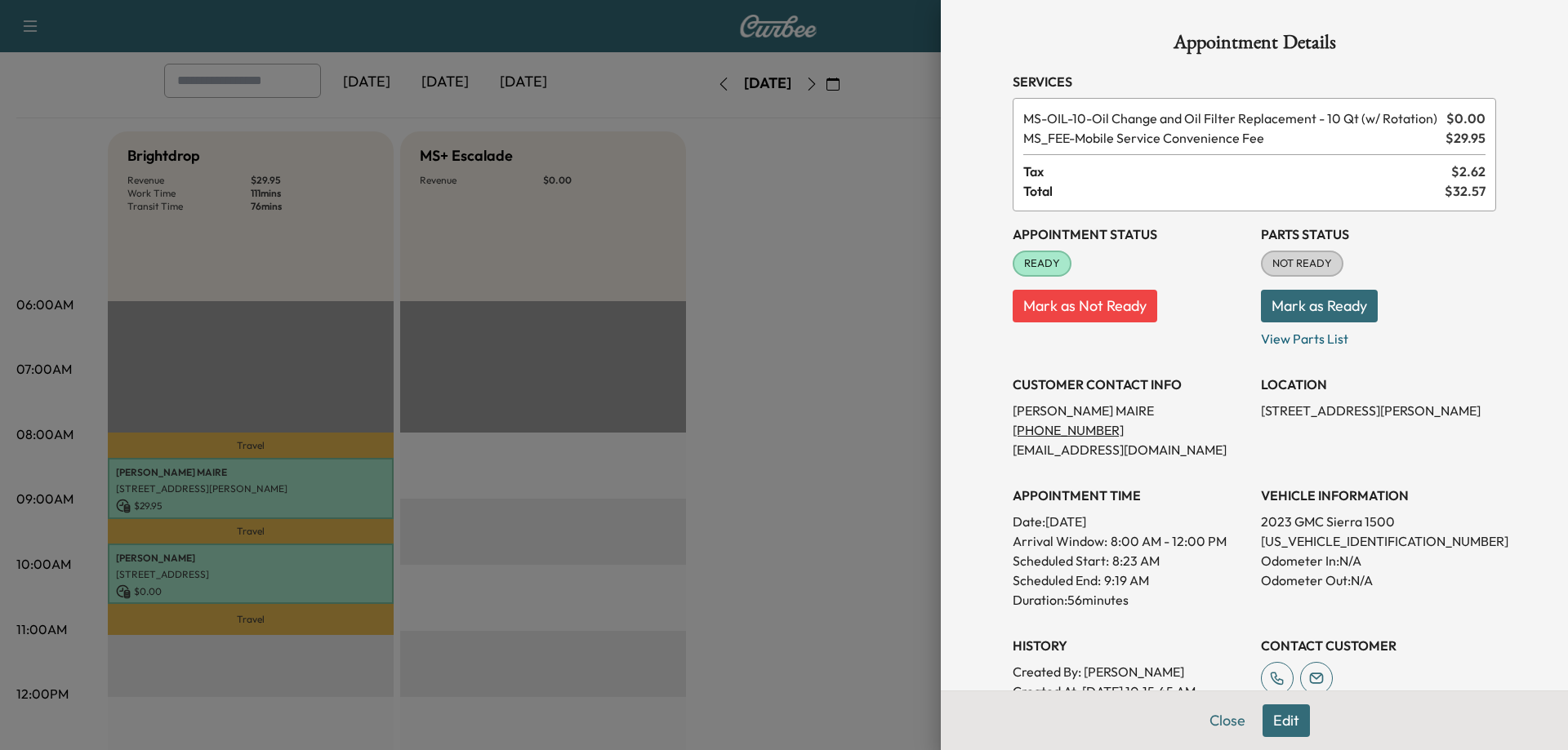
click at [499, 484] on div at bounding box center [784, 375] width 1568 height 750
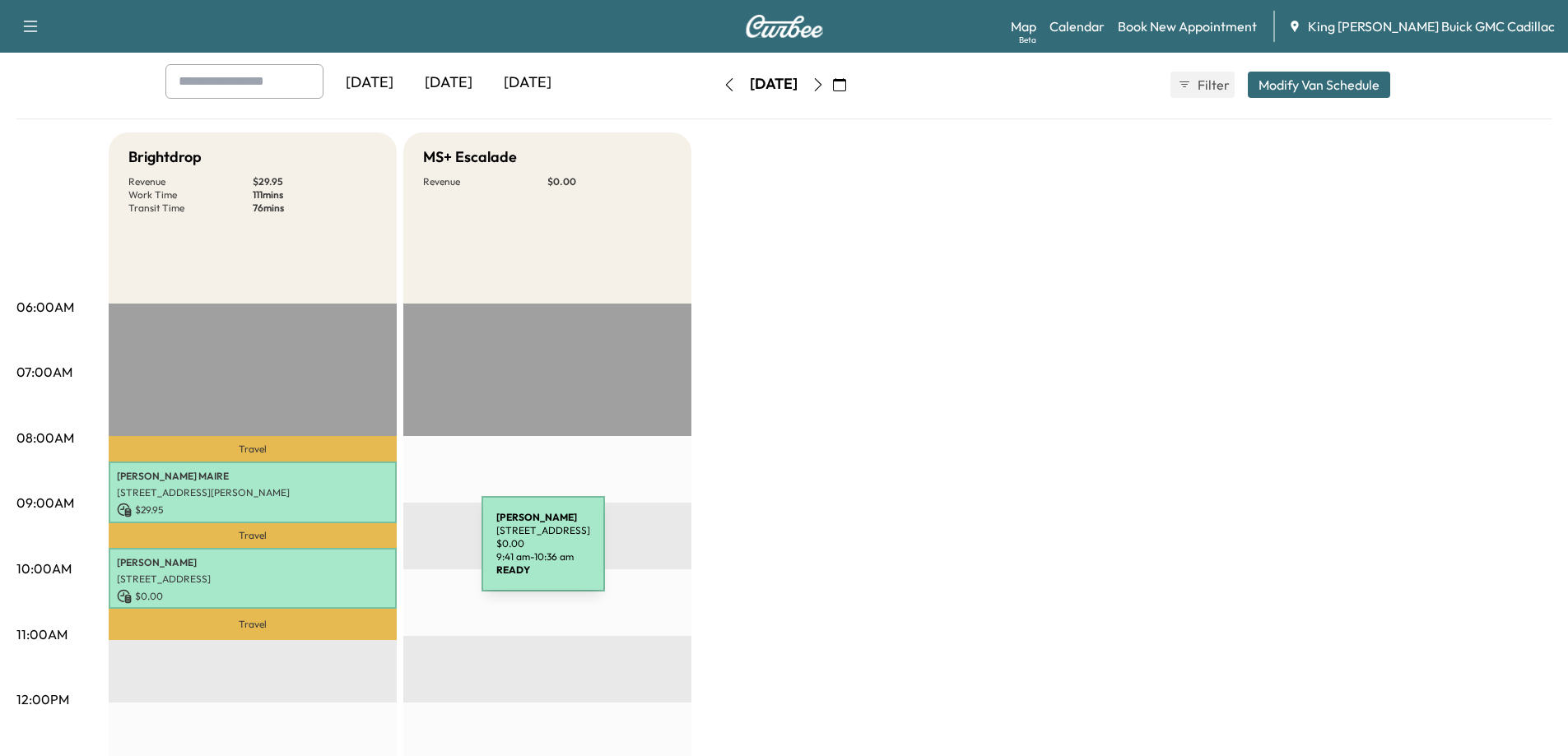
click at [358, 556] on p "[PERSON_NAME]" at bounding box center [253, 562] width 271 height 13
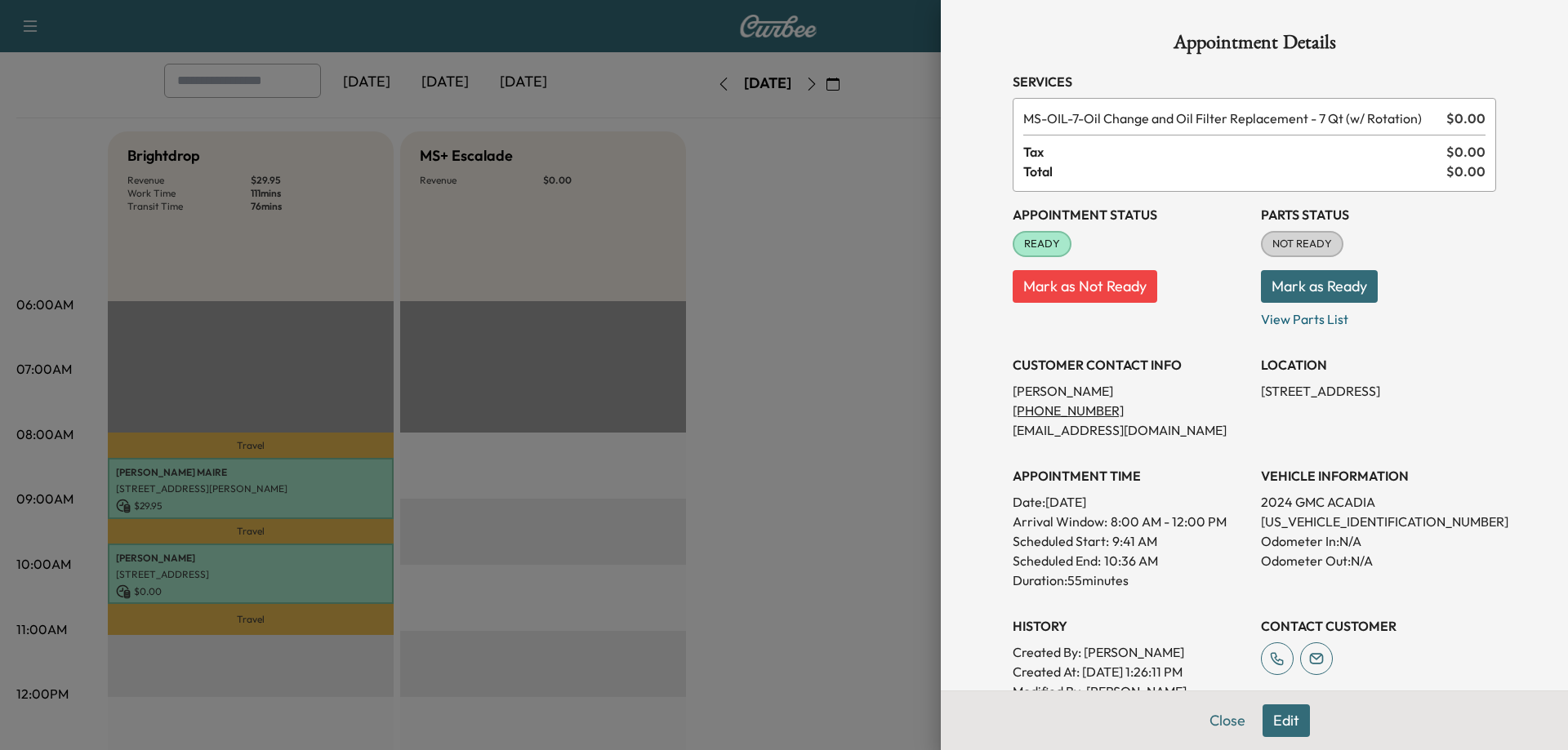
click at [460, 549] on div at bounding box center [784, 375] width 1568 height 750
